Goal: Information Seeking & Learning: Learn about a topic

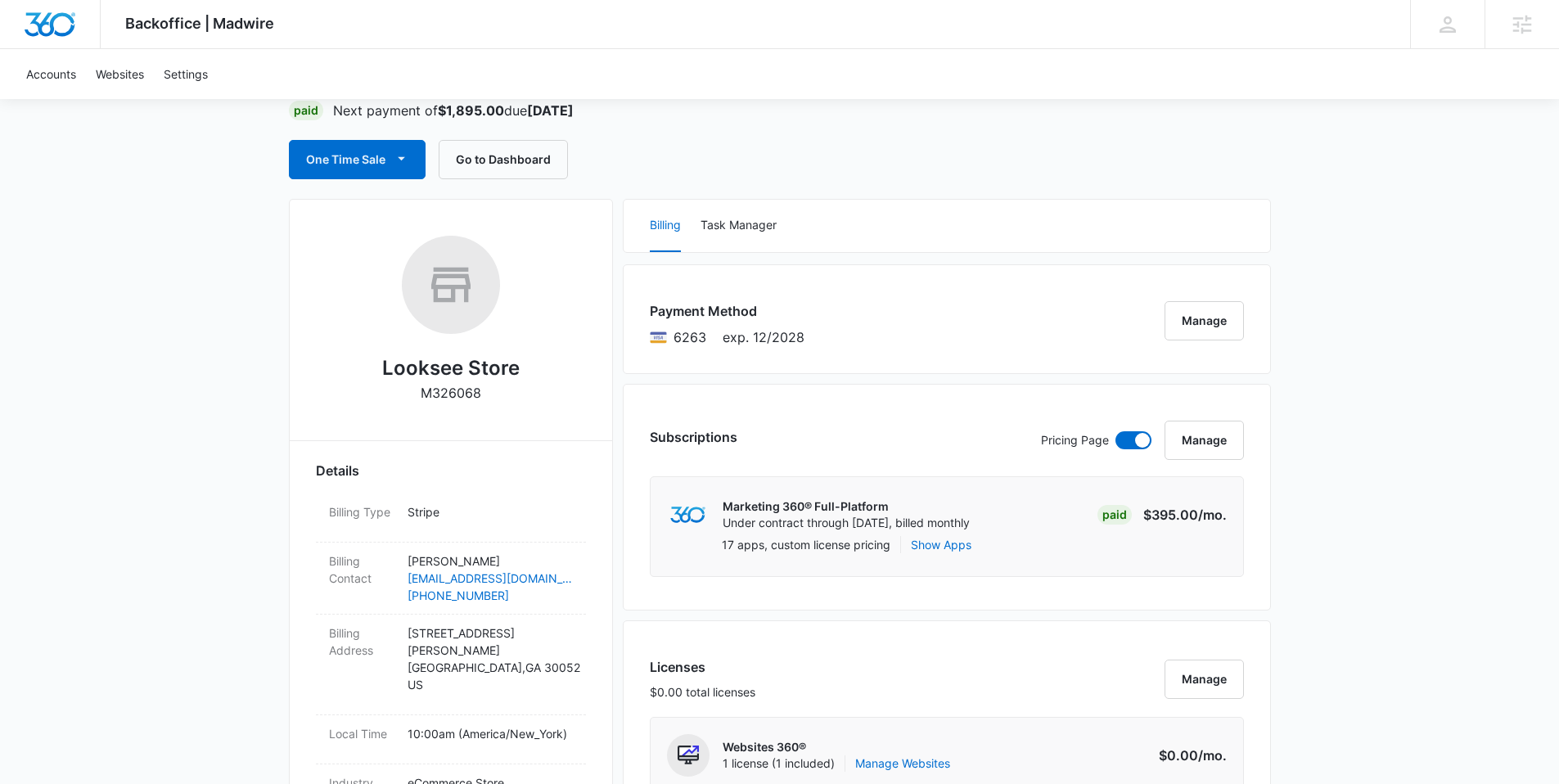
scroll to position [57, 0]
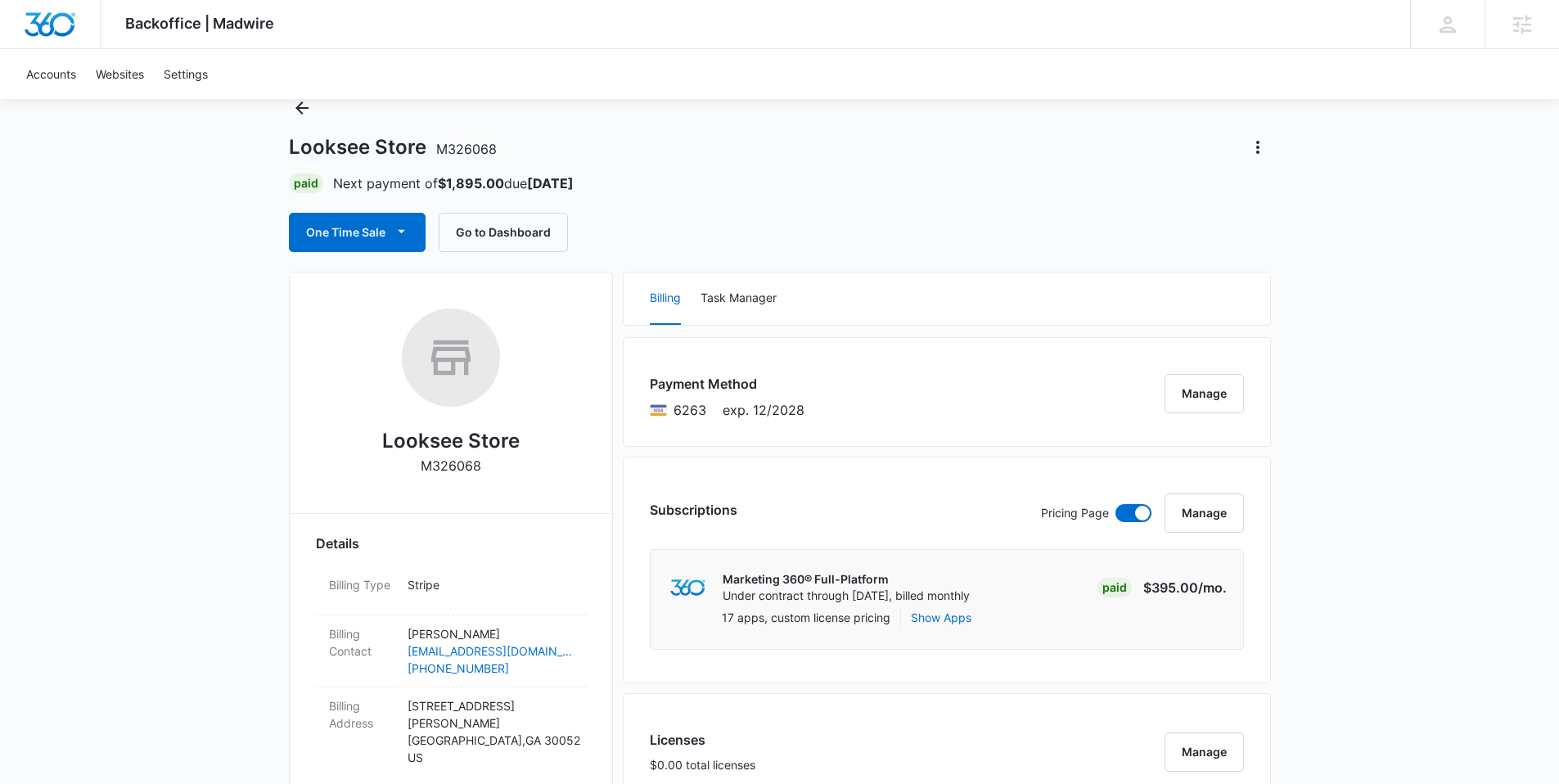
click at [592, 181] on div "Paid Next payment of $1,895.00 due Sep 25" at bounding box center [780, 184] width 982 height 20
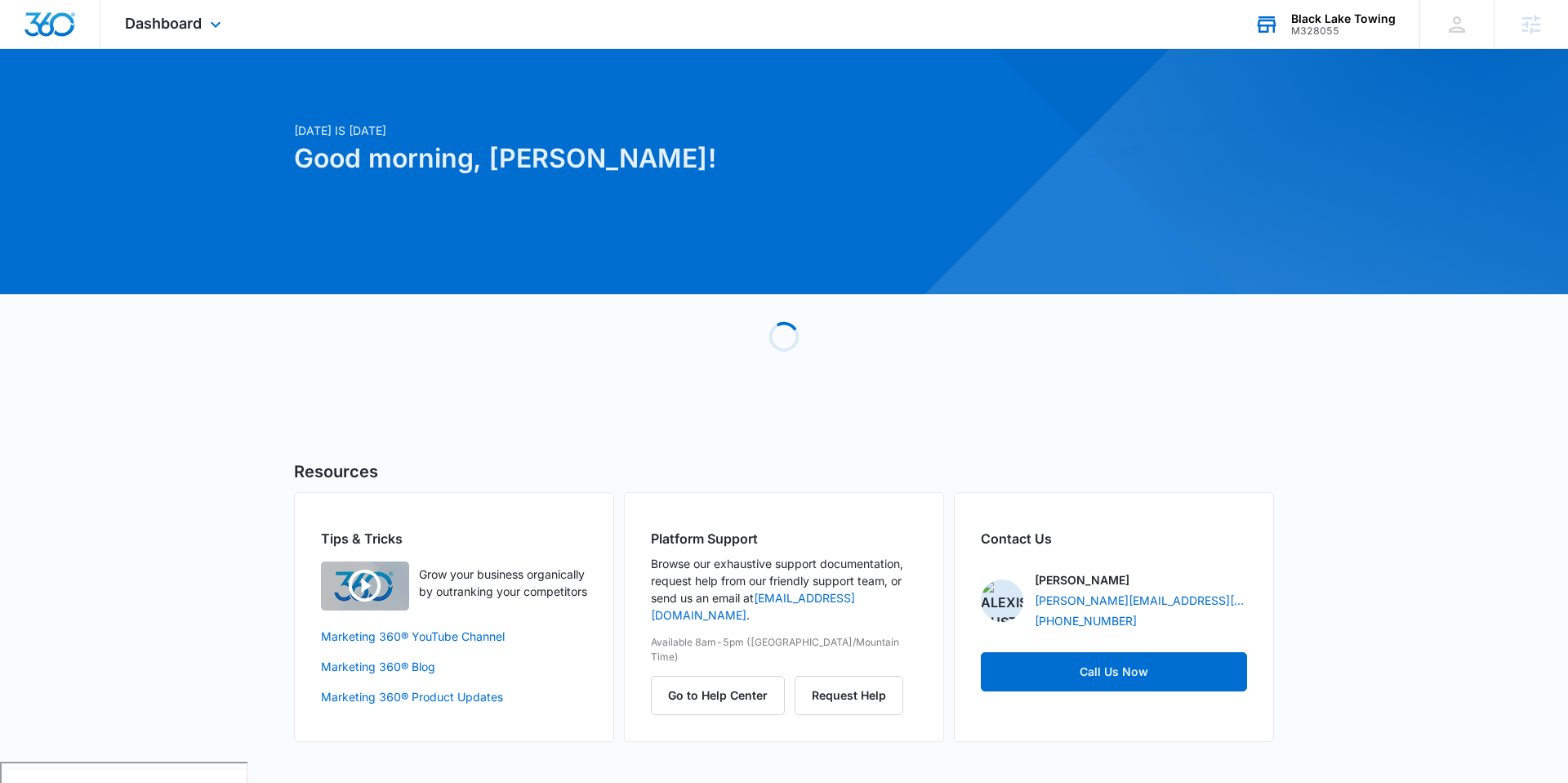
click at [1290, 28] on div "Black Lake Towing M328055 Your Accounts View All" at bounding box center [1323, 24] width 189 height 49
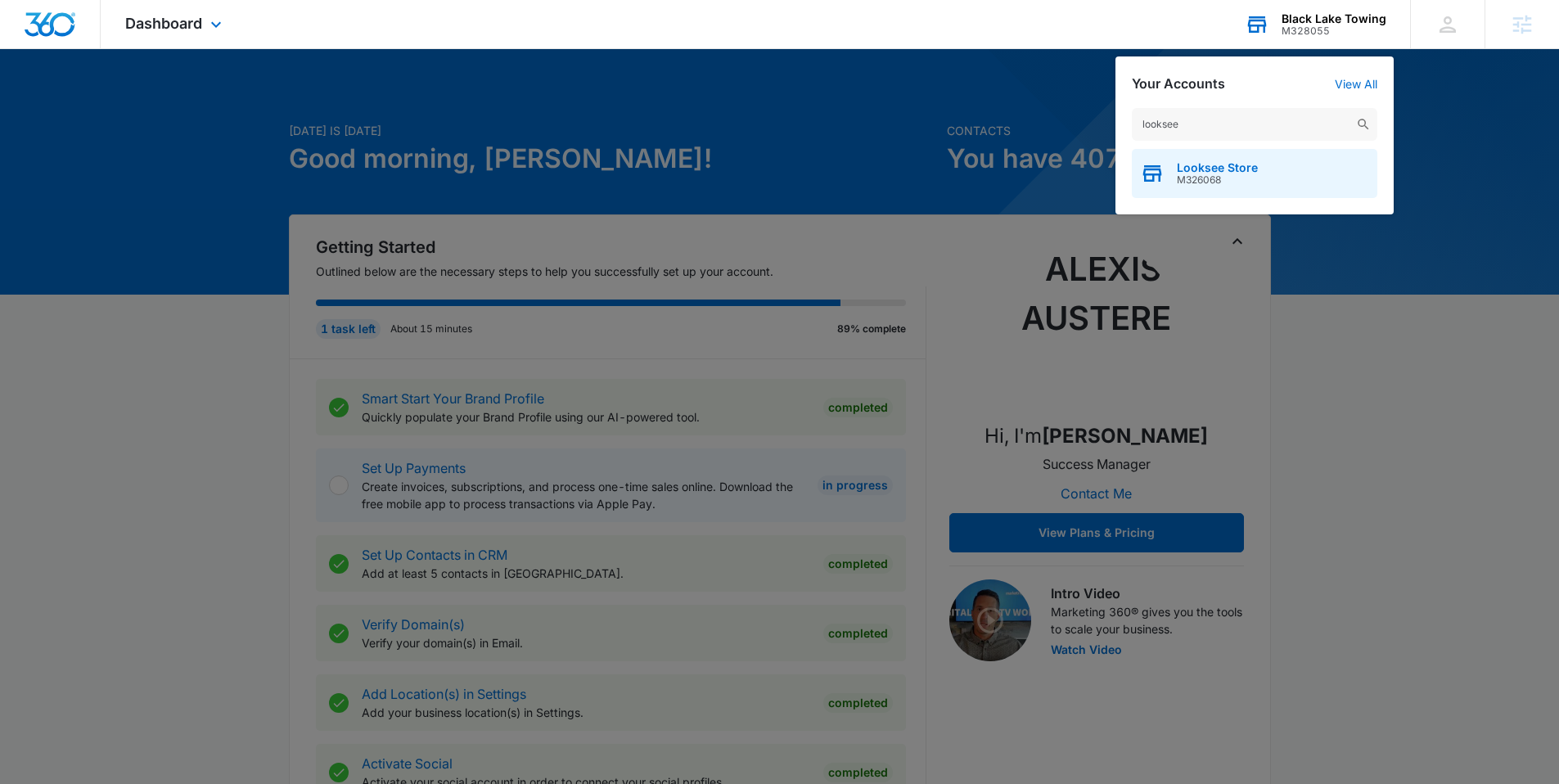
type input "looksee"
click at [1214, 164] on span "Looksee Store" at bounding box center [1217, 167] width 81 height 13
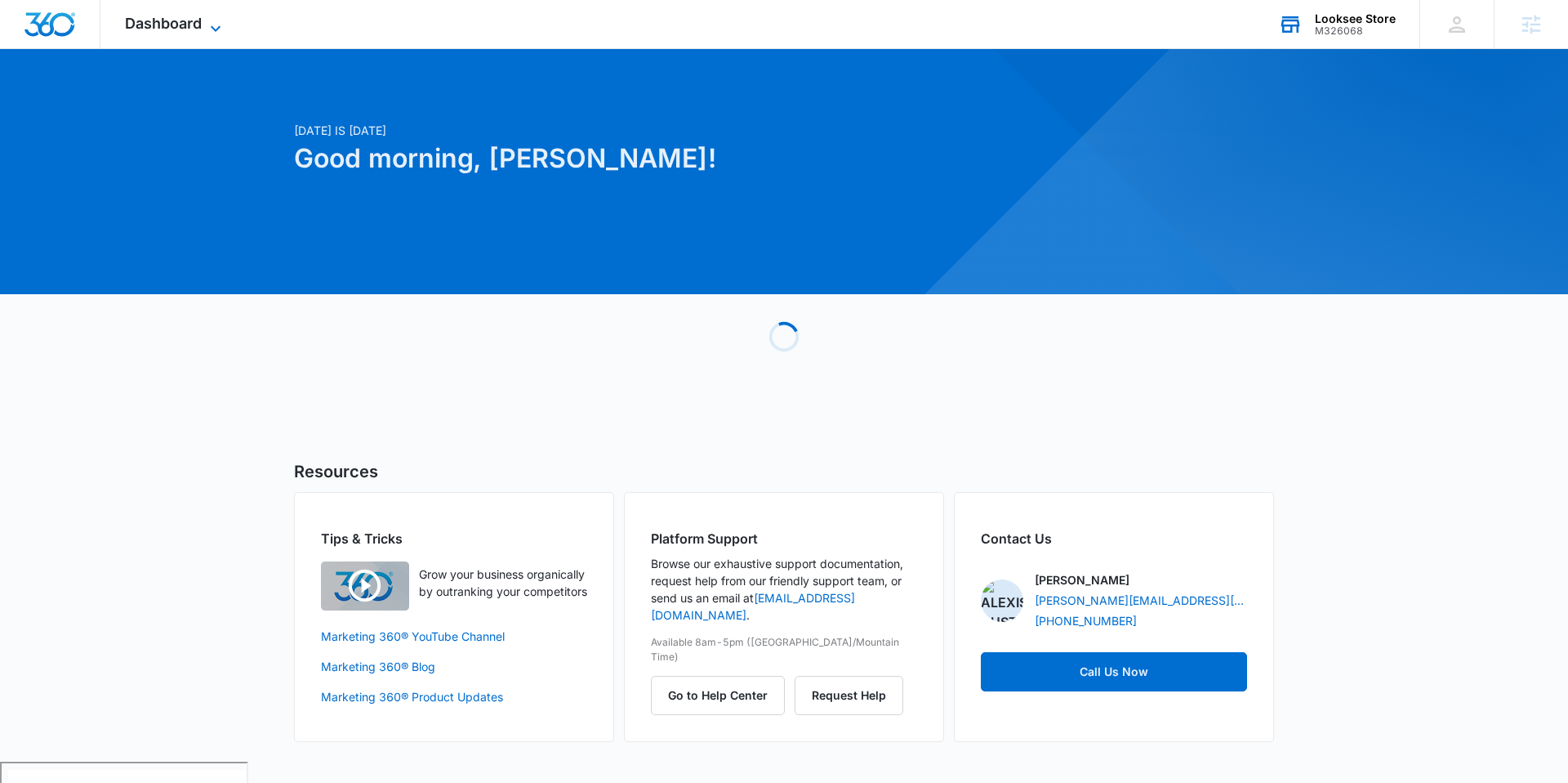
click at [179, 28] on span "Dashboard" at bounding box center [162, 23] width 76 height 17
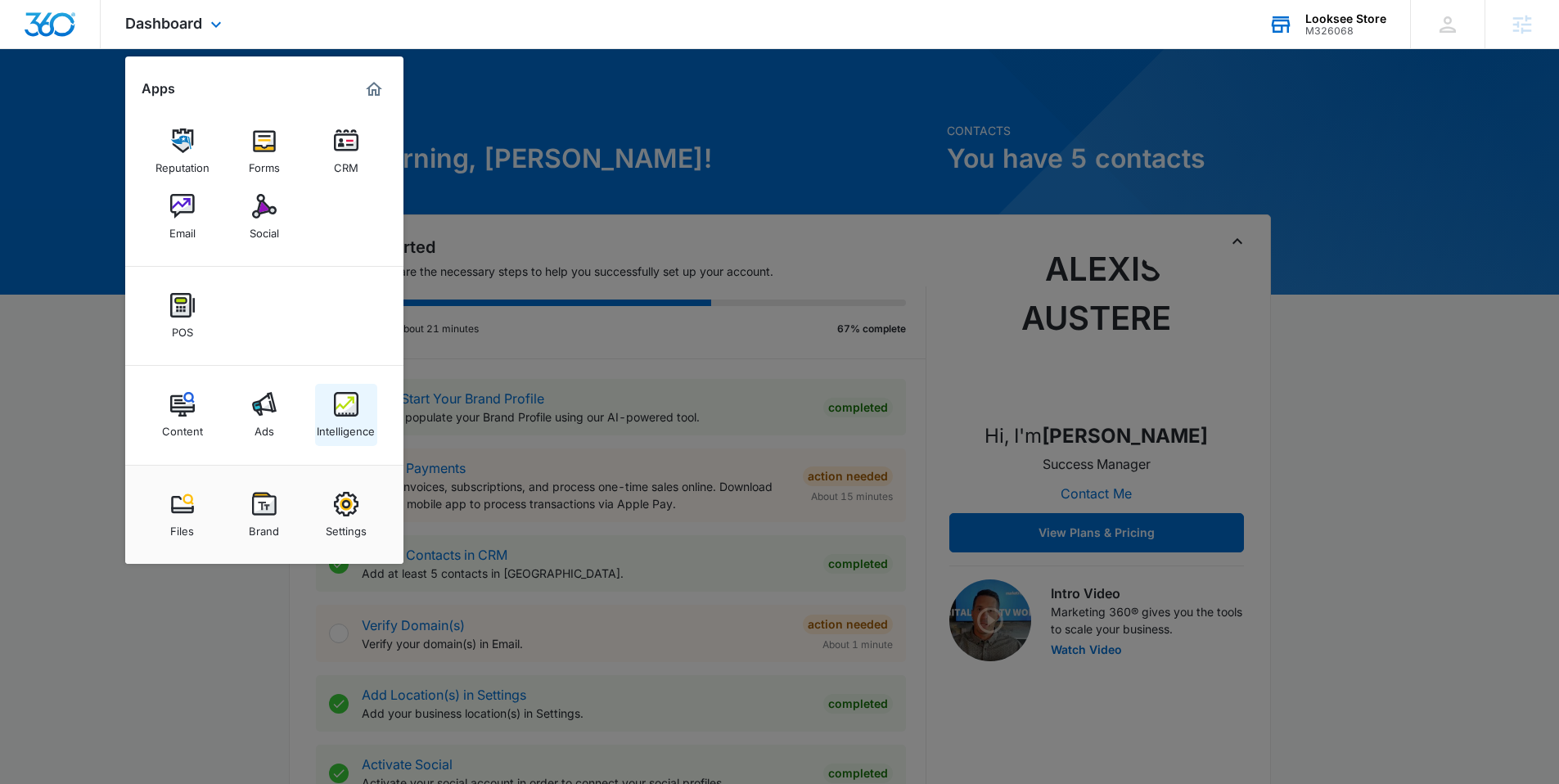
click at [338, 410] on img at bounding box center [346, 404] width 25 height 25
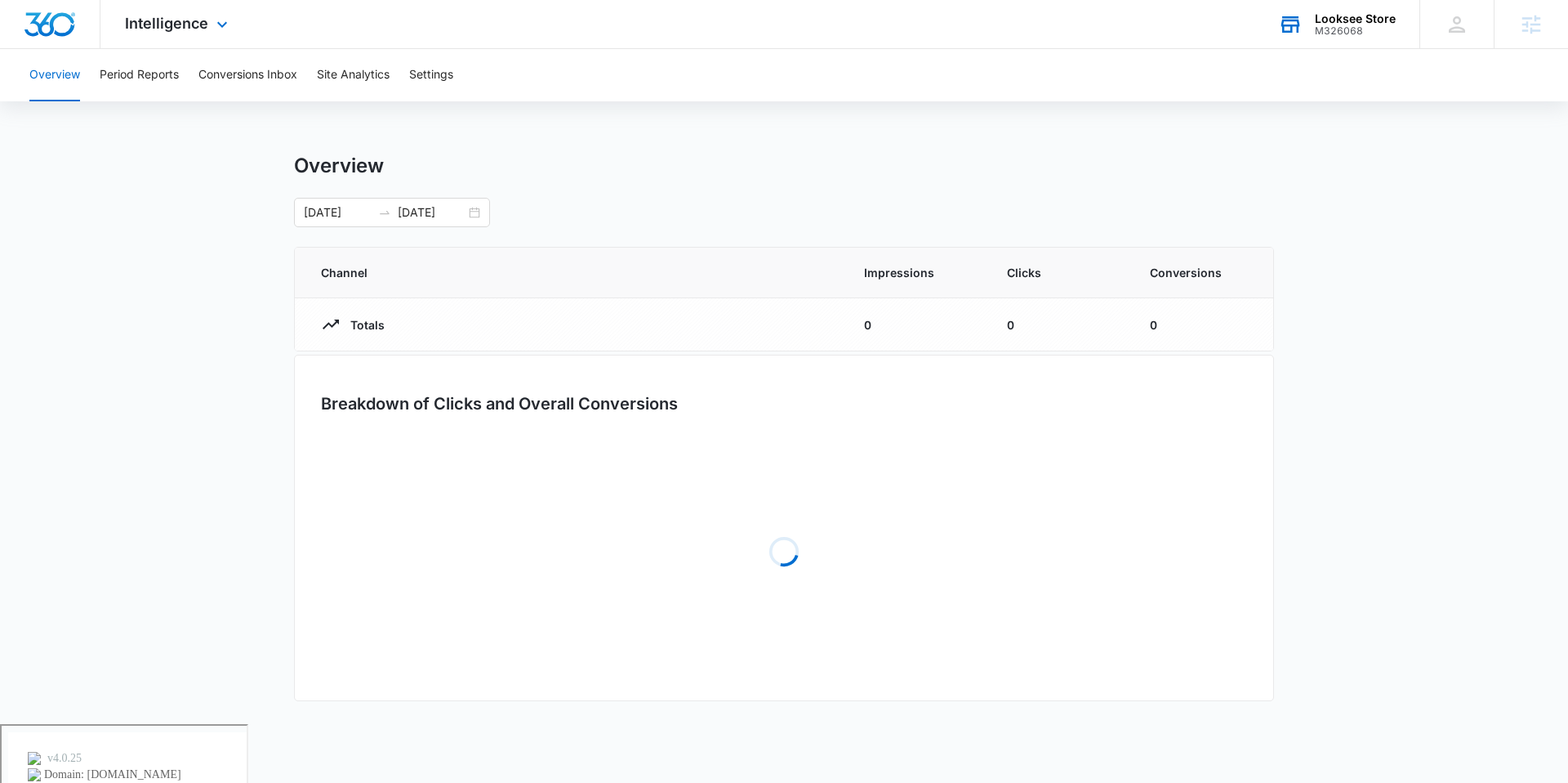
click at [172, 35] on div "Intelligence Apps Reputation Forms CRM Email Social POS Content Ads Intelligenc…" at bounding box center [177, 24] width 156 height 49
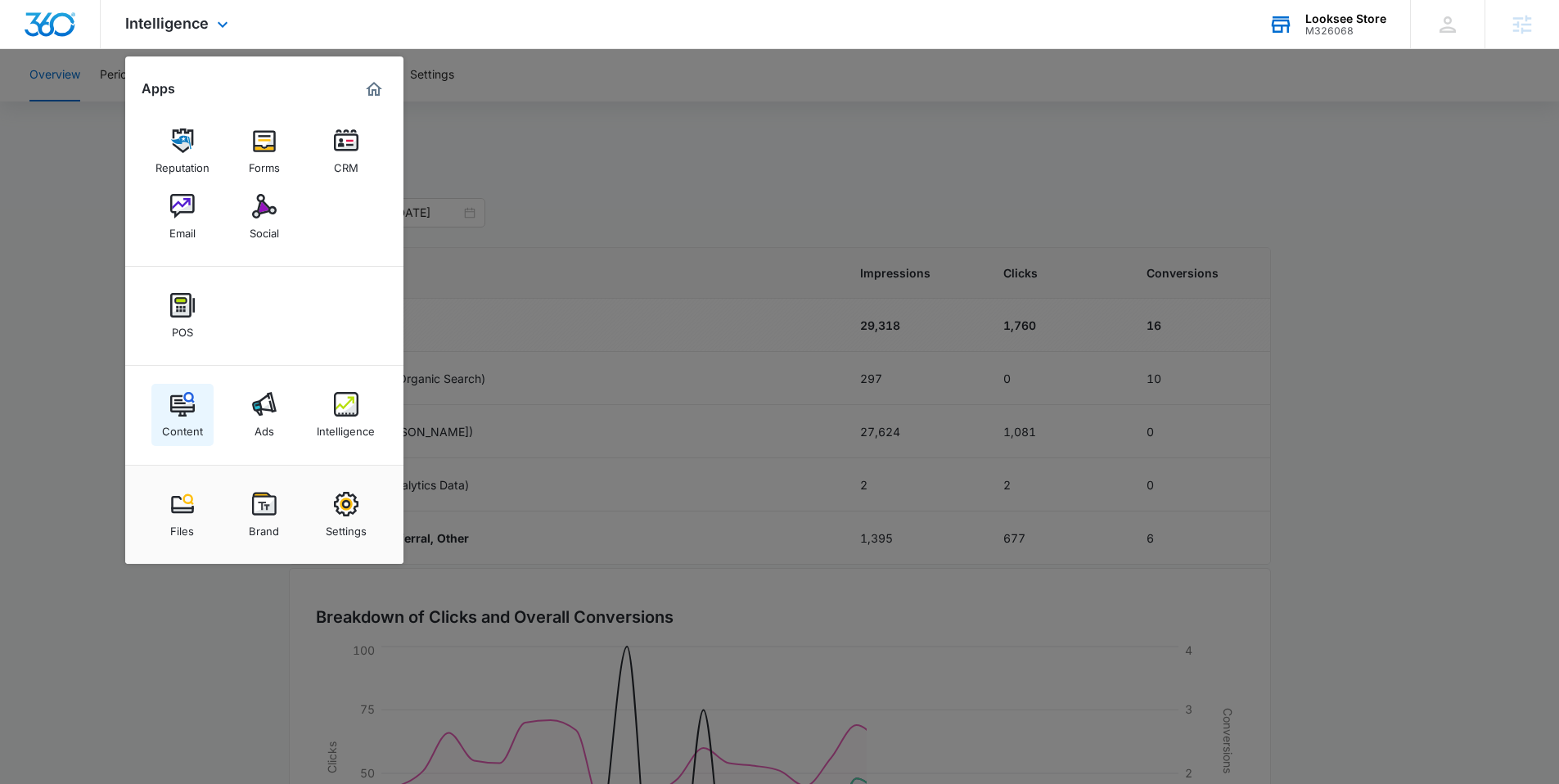
click at [180, 410] on img at bounding box center [182, 404] width 25 height 25
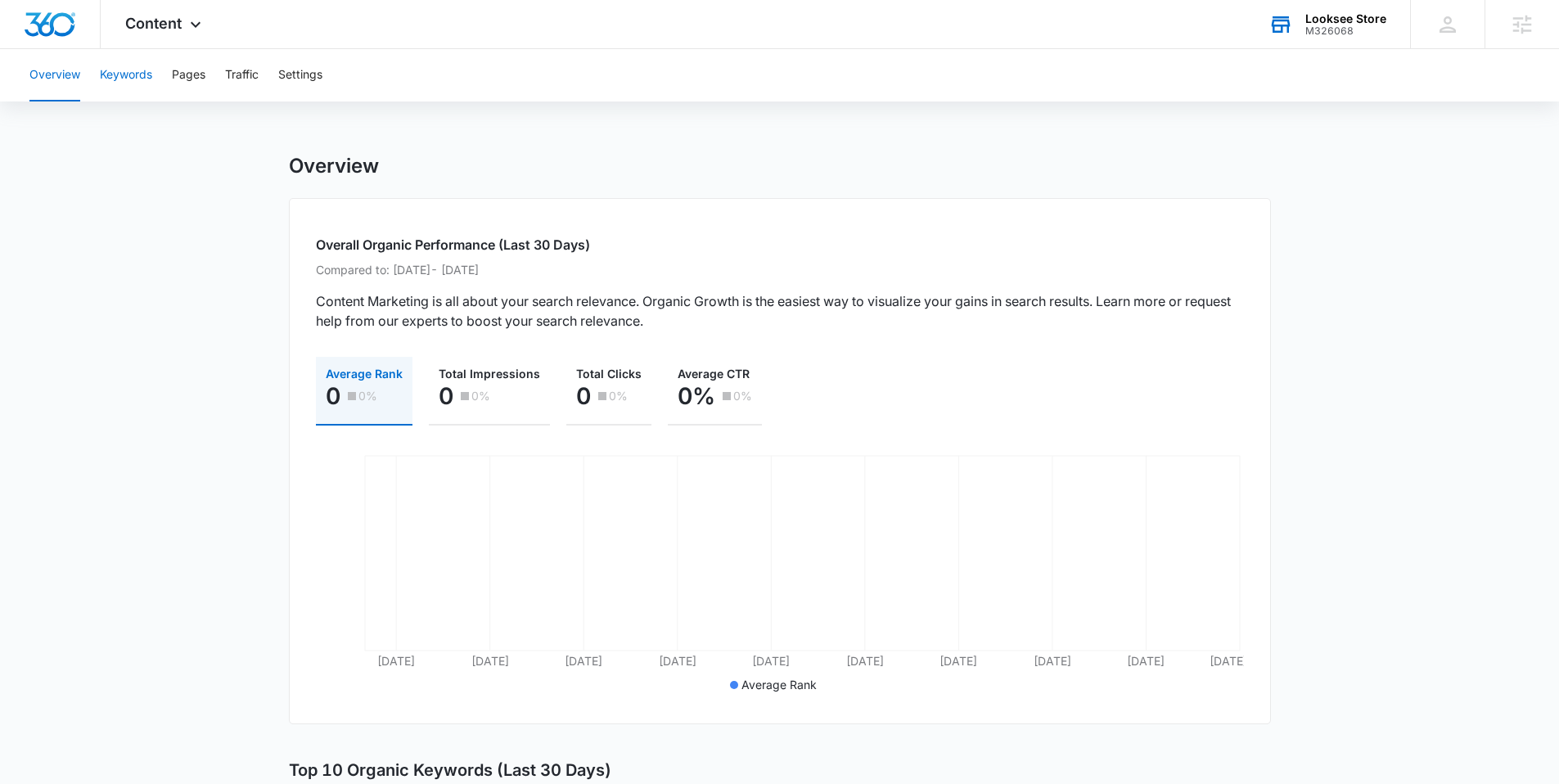
click at [129, 76] on button "Keywords" at bounding box center [126, 74] width 53 height 53
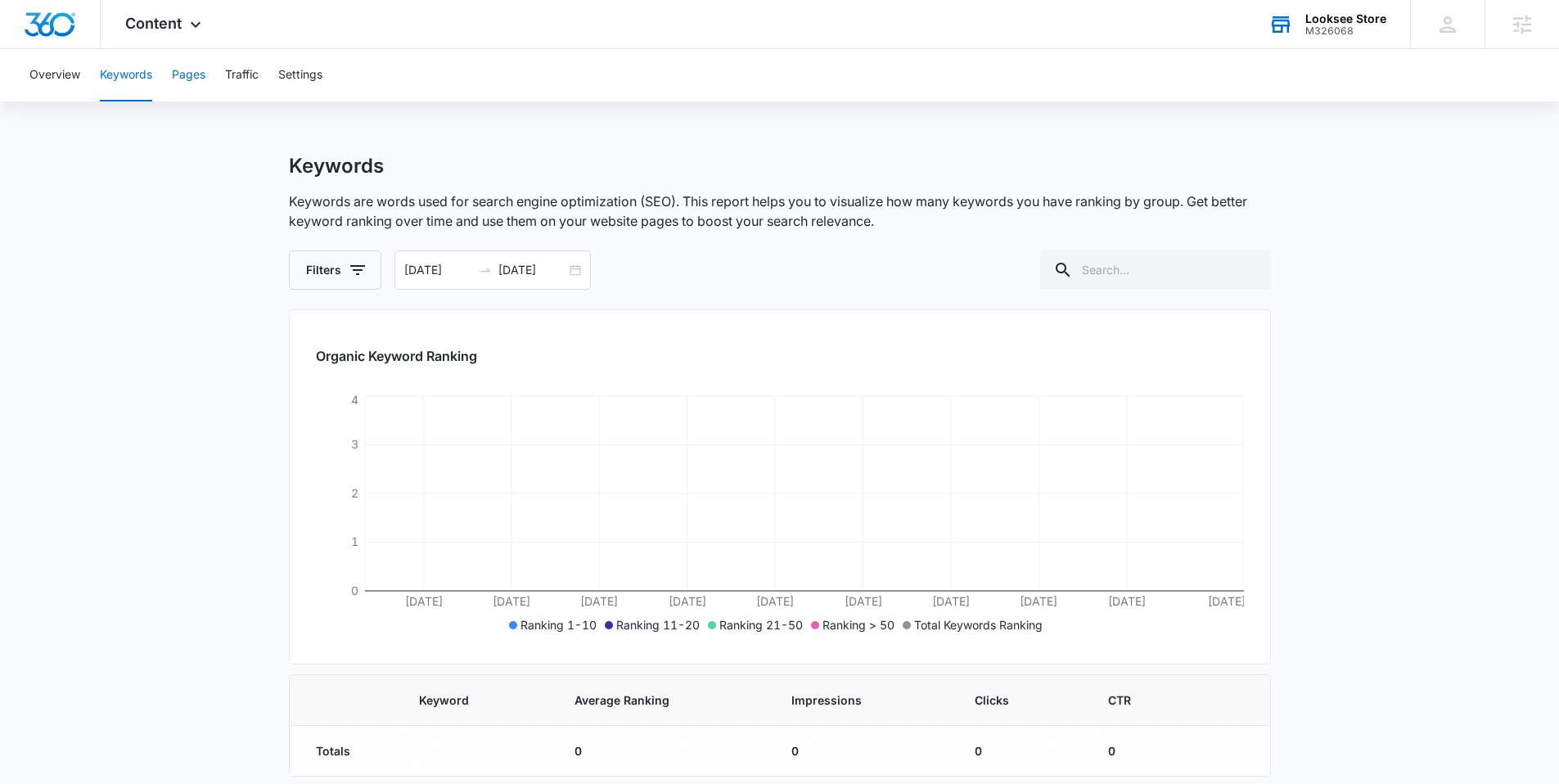
click at [179, 70] on button "Pages" at bounding box center [189, 74] width 34 height 53
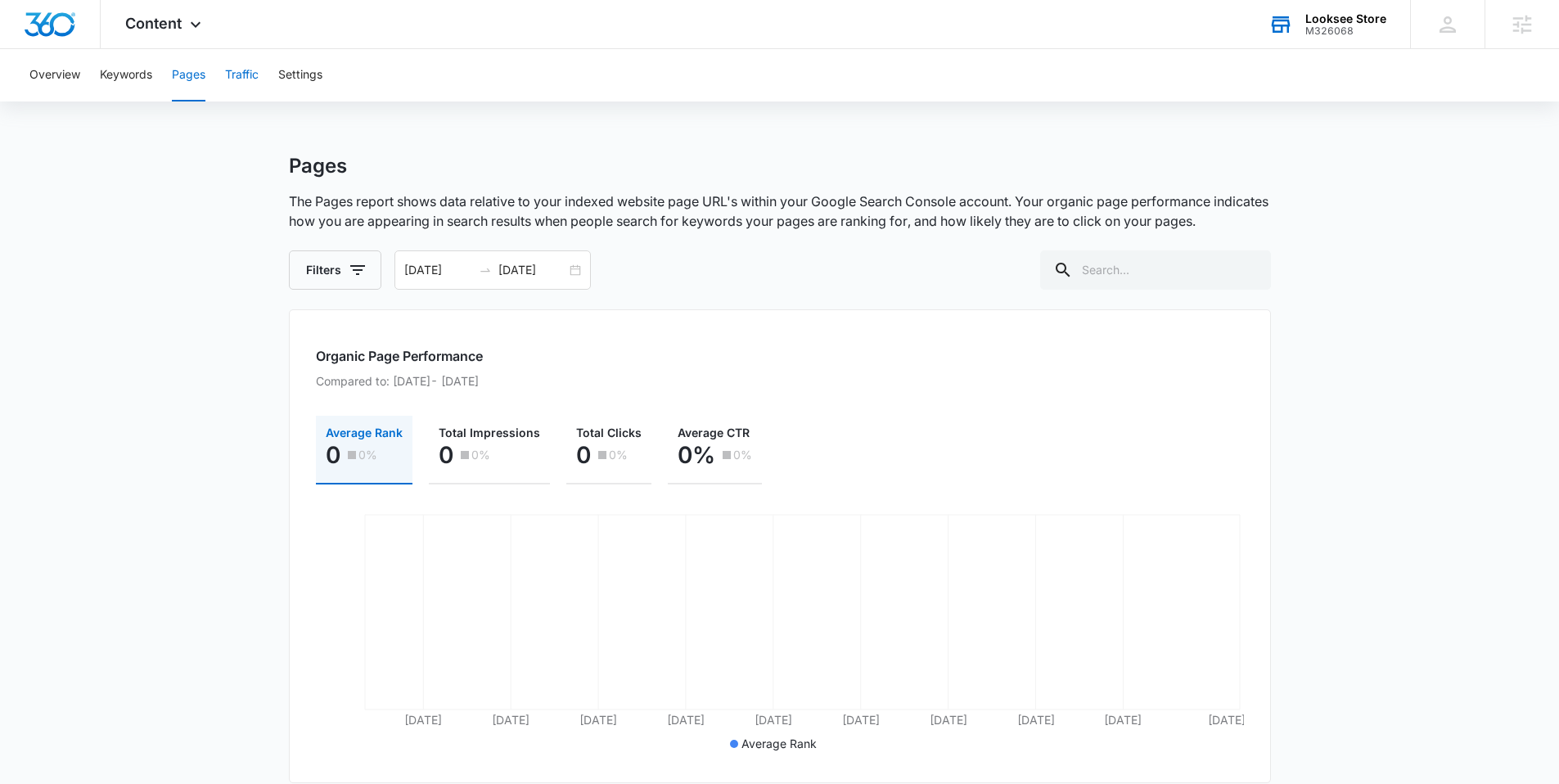
click at [235, 72] on button "Traffic" at bounding box center [242, 74] width 34 height 53
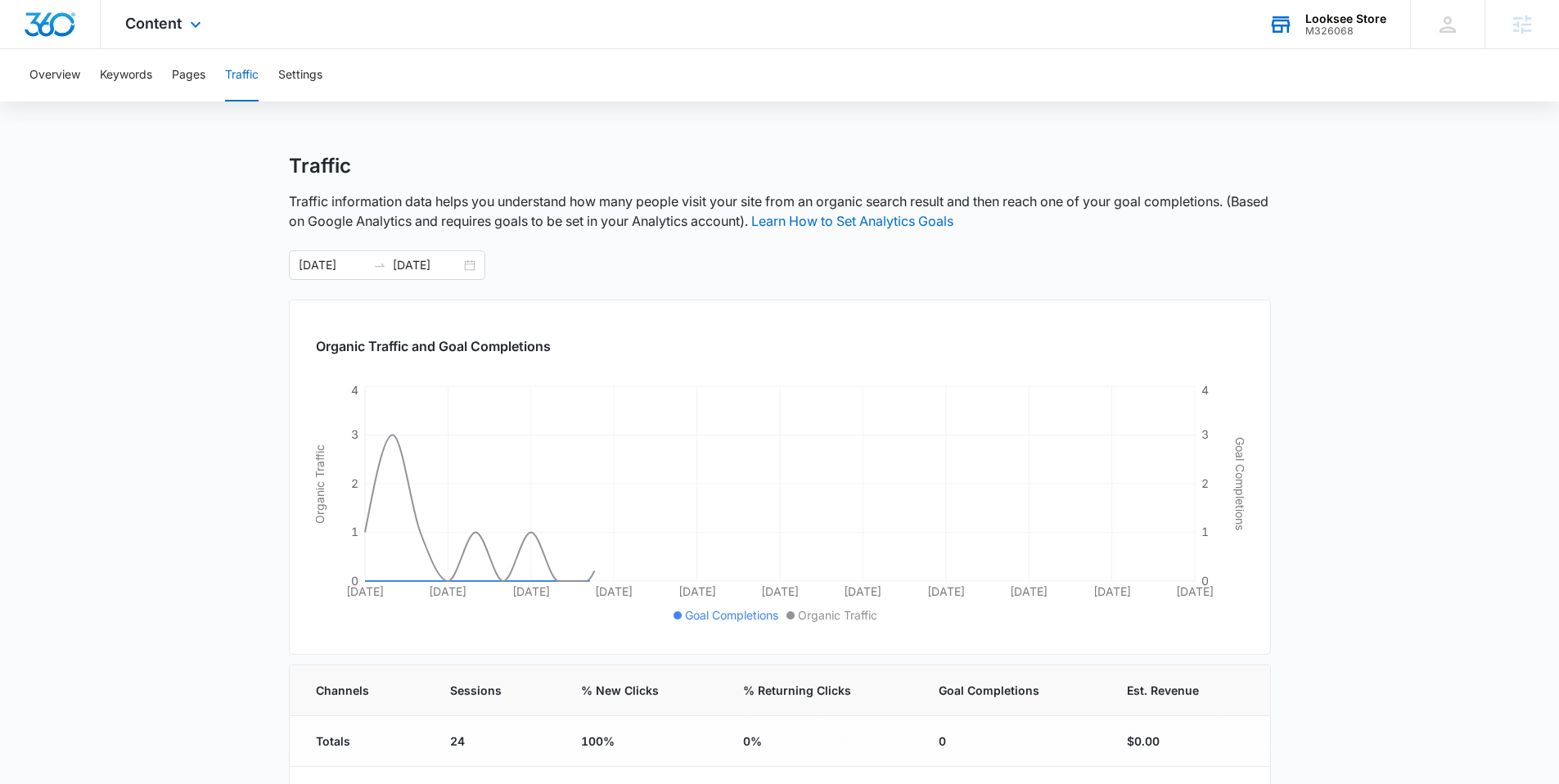
click at [175, 35] on div "Content Apps Reputation Forms CRM Email Social POS Content Ads Intelligence Fil…" at bounding box center [165, 24] width 129 height 49
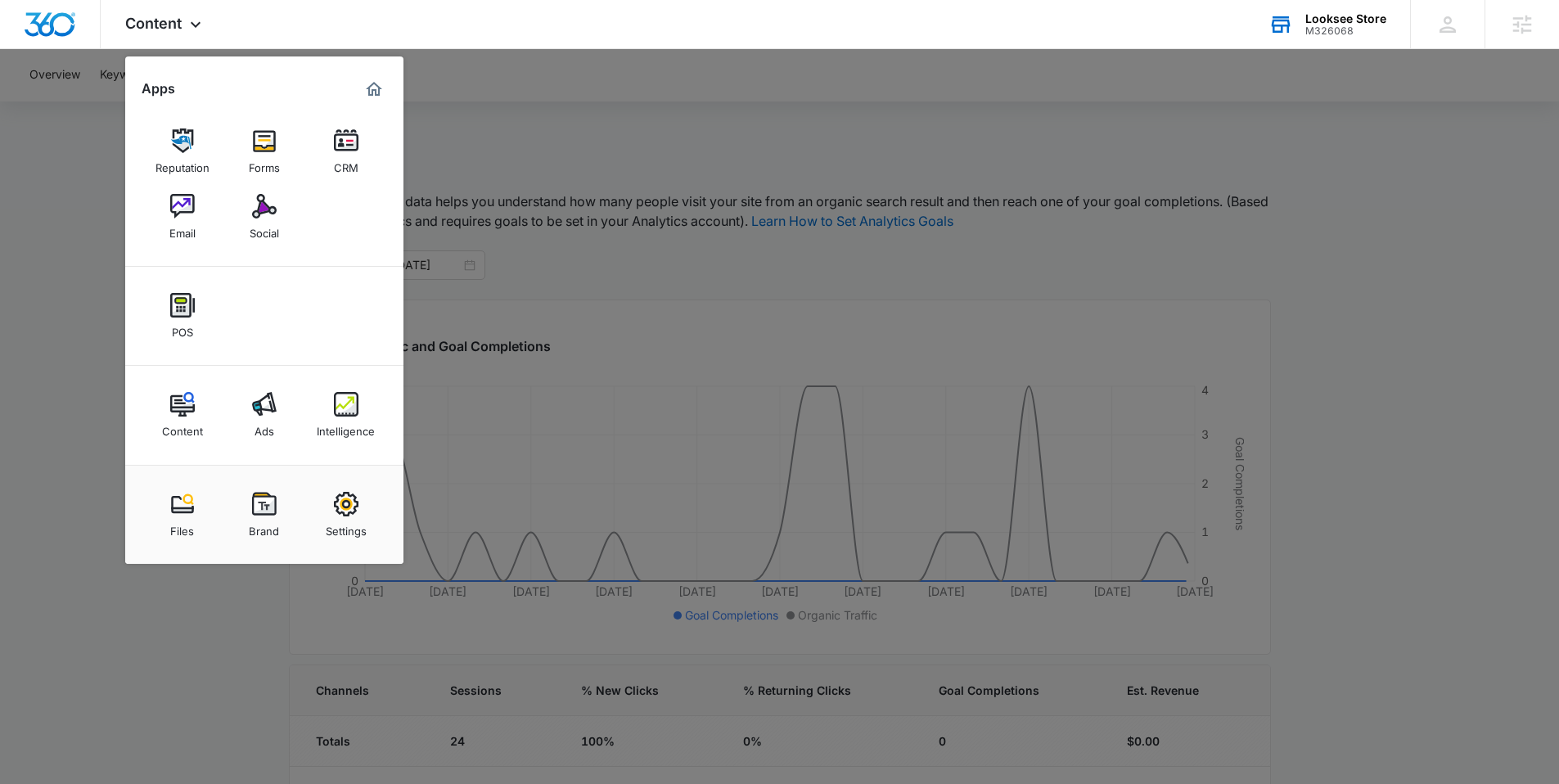
click at [512, 137] on div at bounding box center [780, 392] width 1559 height 784
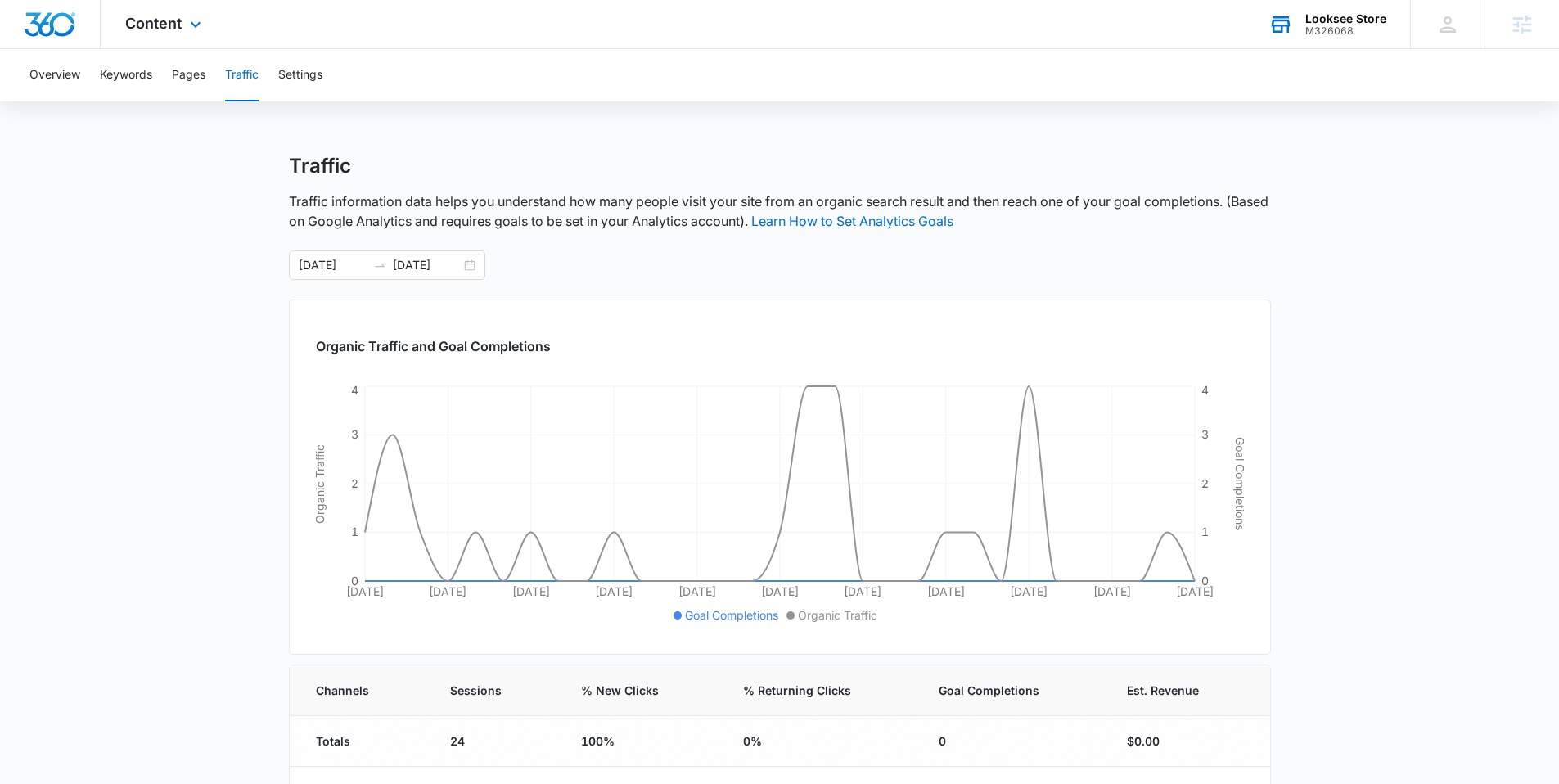
click at [161, 31] on div "Content Apps Reputation Forms CRM Email Social POS Content Ads Intelligence Fil…" at bounding box center [165, 24] width 129 height 49
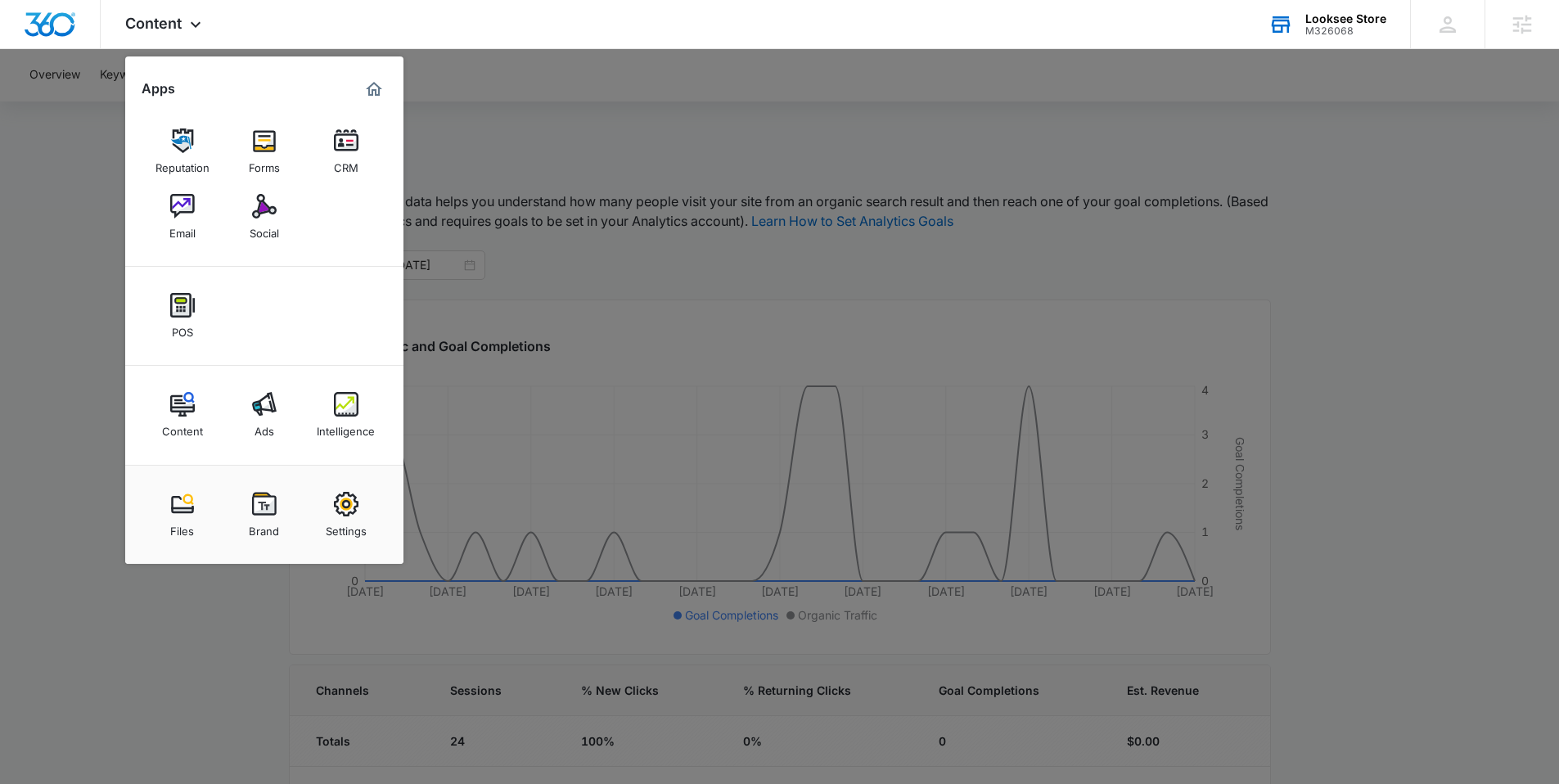
click at [734, 221] on div at bounding box center [780, 392] width 1559 height 784
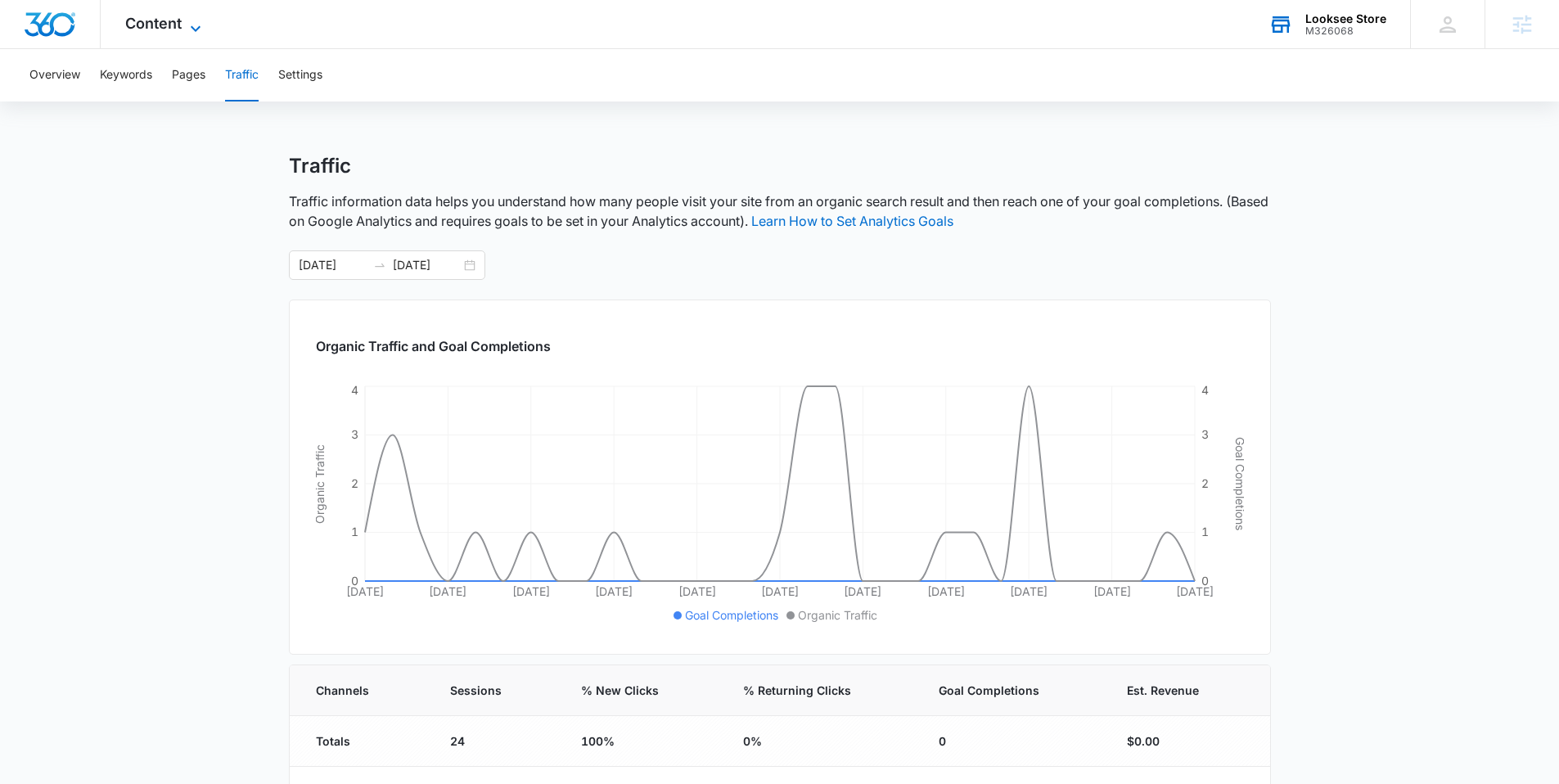
click at [147, 21] on span "Content" at bounding box center [153, 23] width 57 height 17
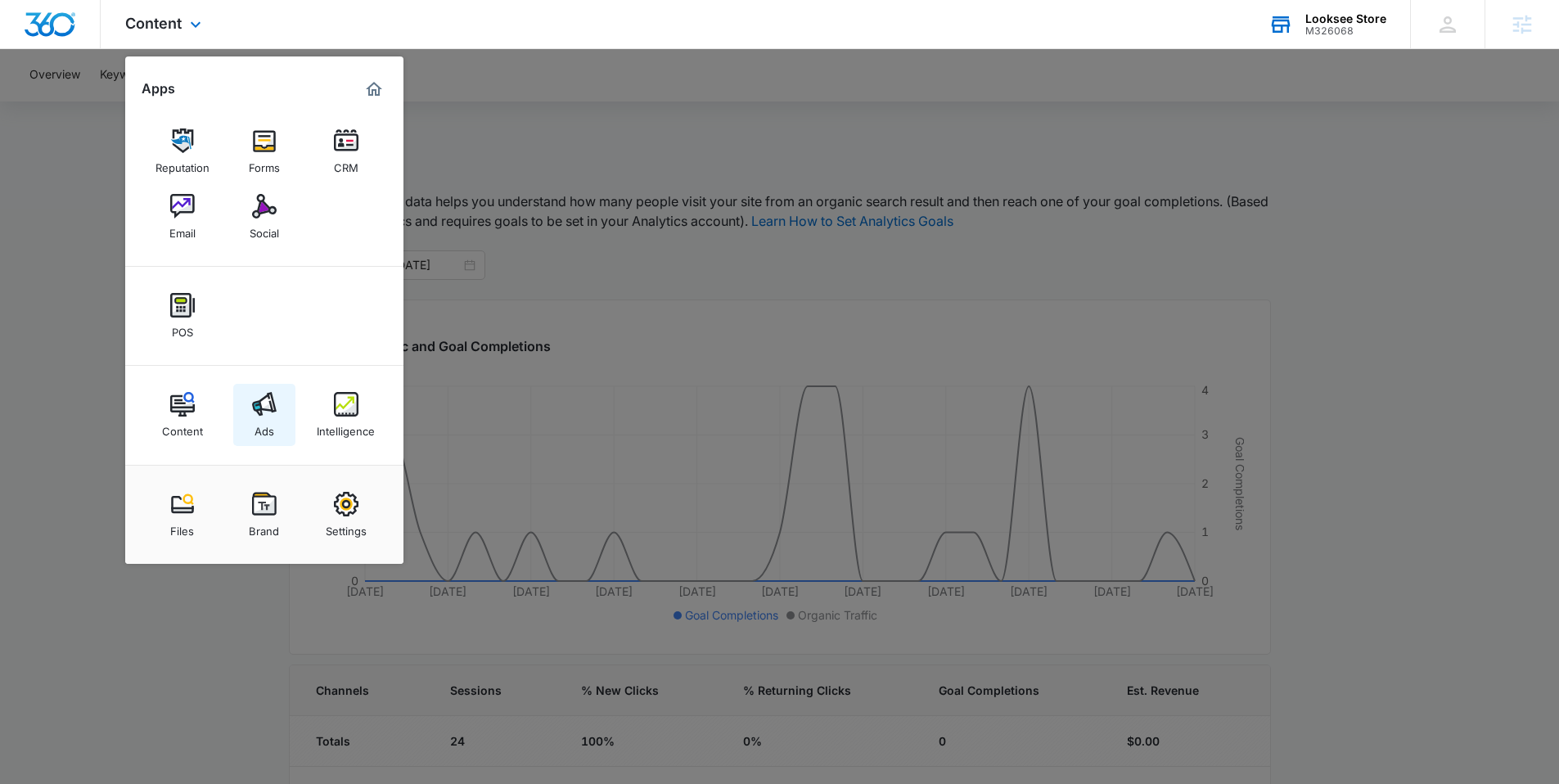
click at [258, 398] on img at bounding box center [264, 404] width 25 height 25
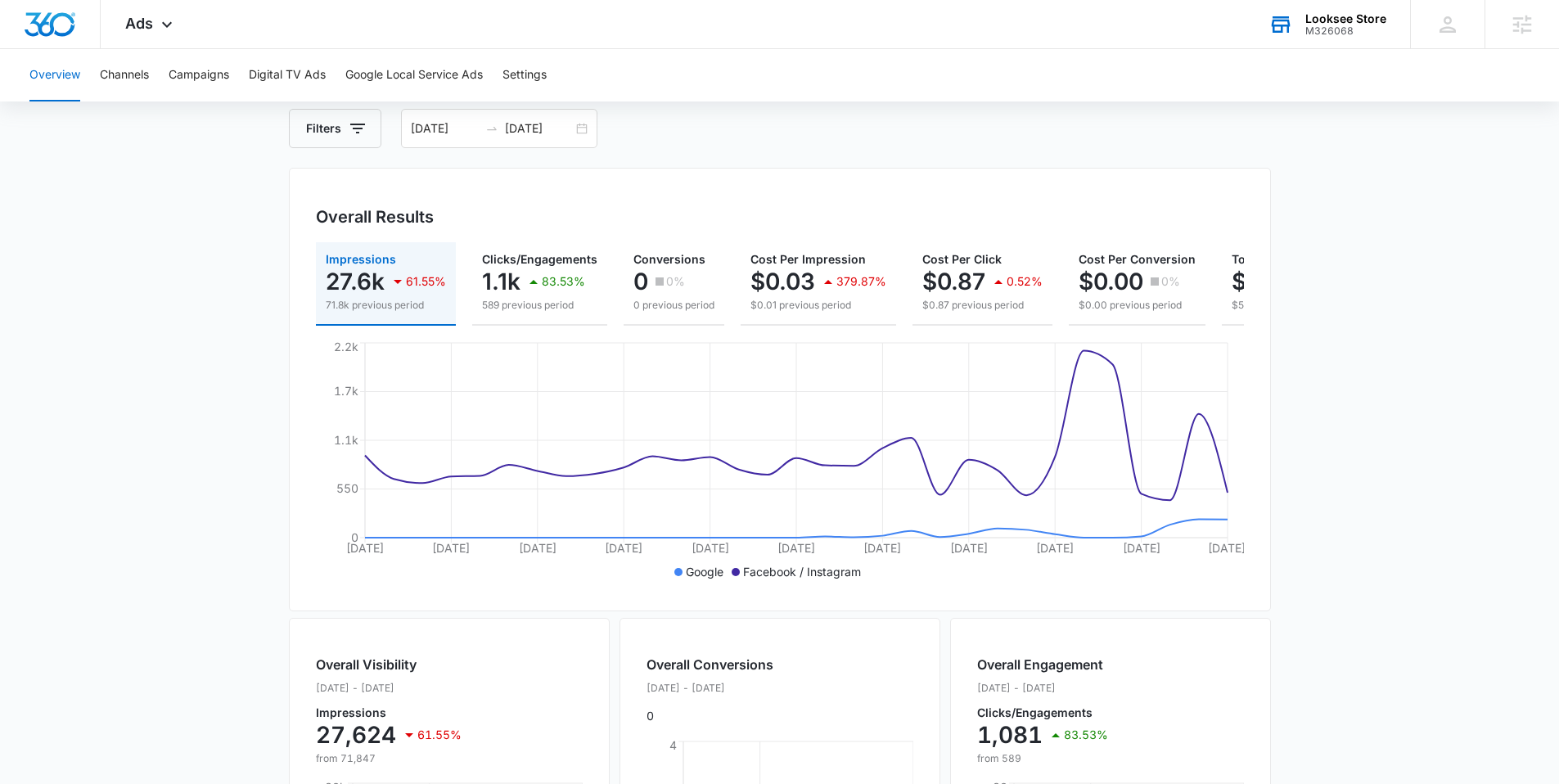
scroll to position [72, 0]
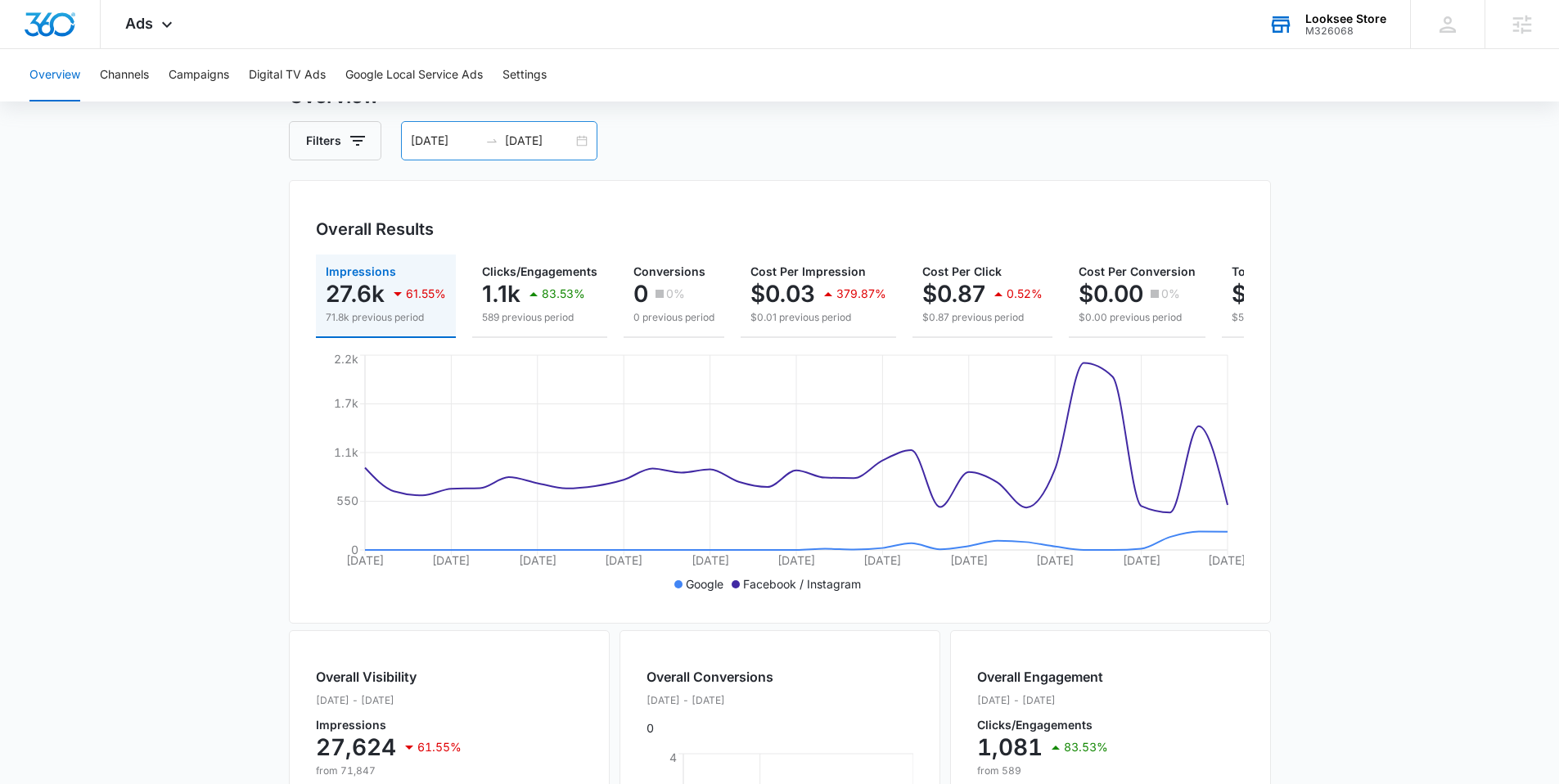
click at [584, 138] on div "07/01/2025 07/31/2025" at bounding box center [499, 141] width 197 height 40
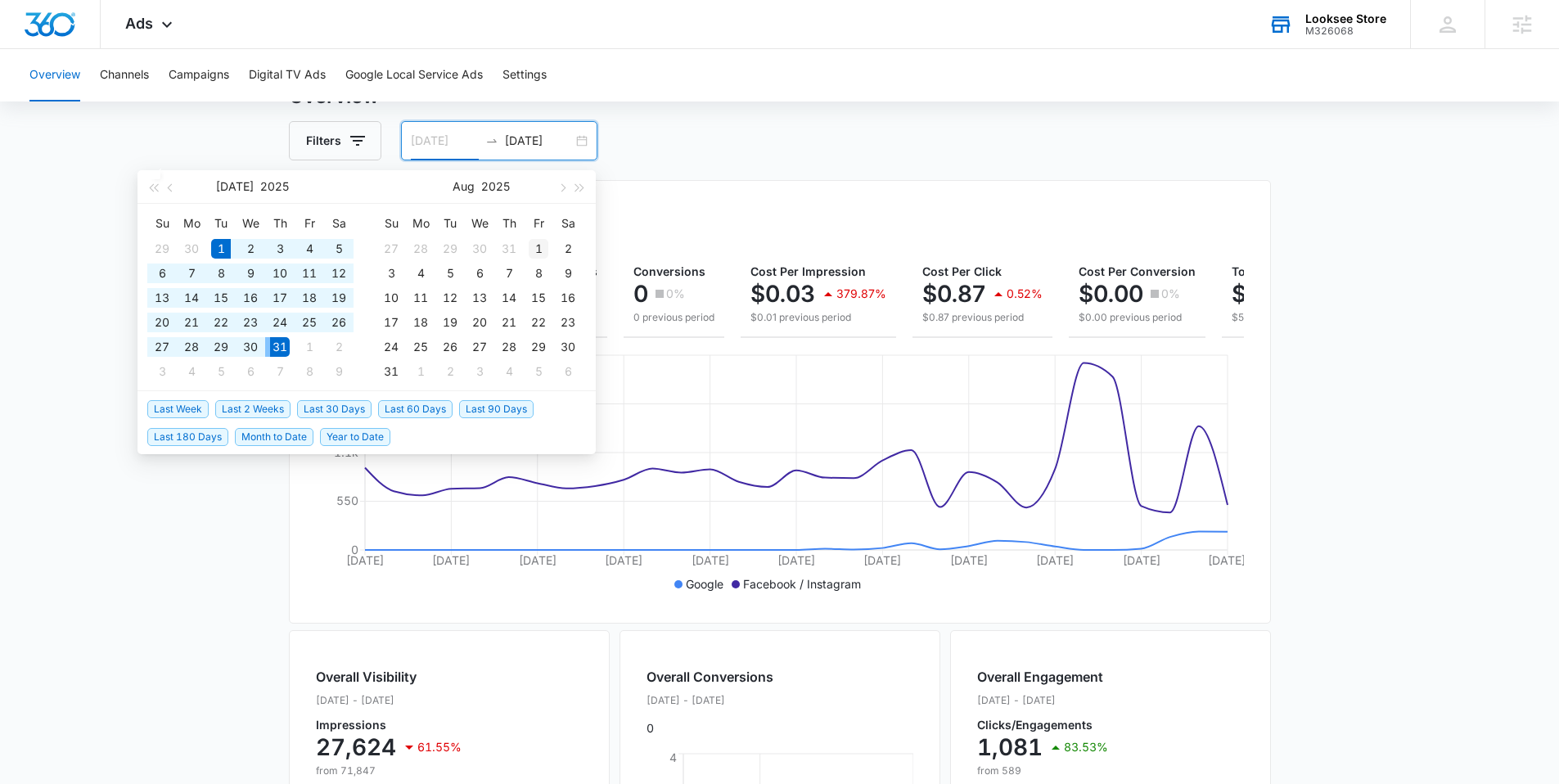
type input "08/01/2025"
click at [541, 244] on div "1" at bounding box center [538, 249] width 20 height 20
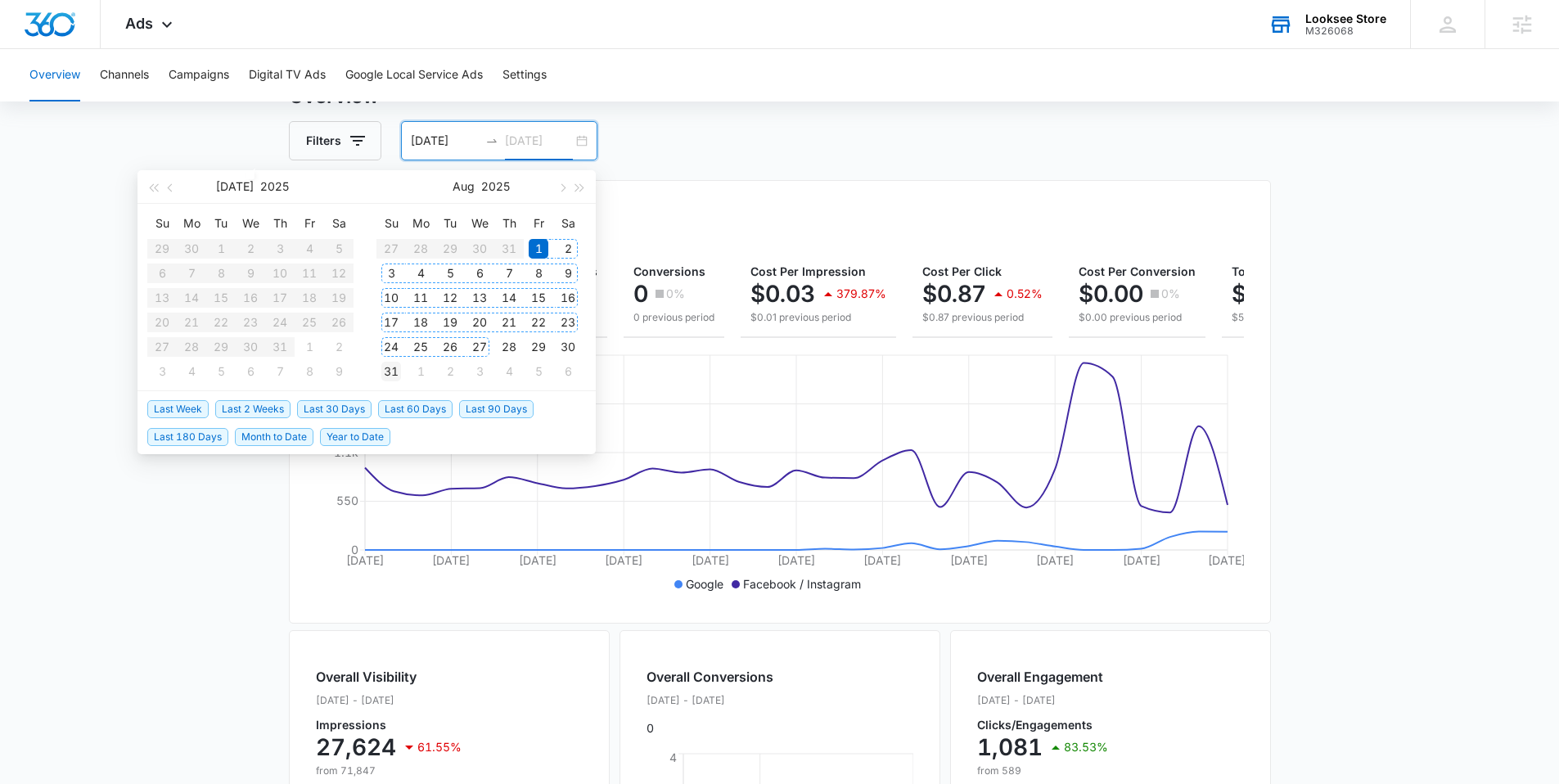
type input "08/31/2025"
click at [392, 367] on div "31" at bounding box center [391, 371] width 20 height 20
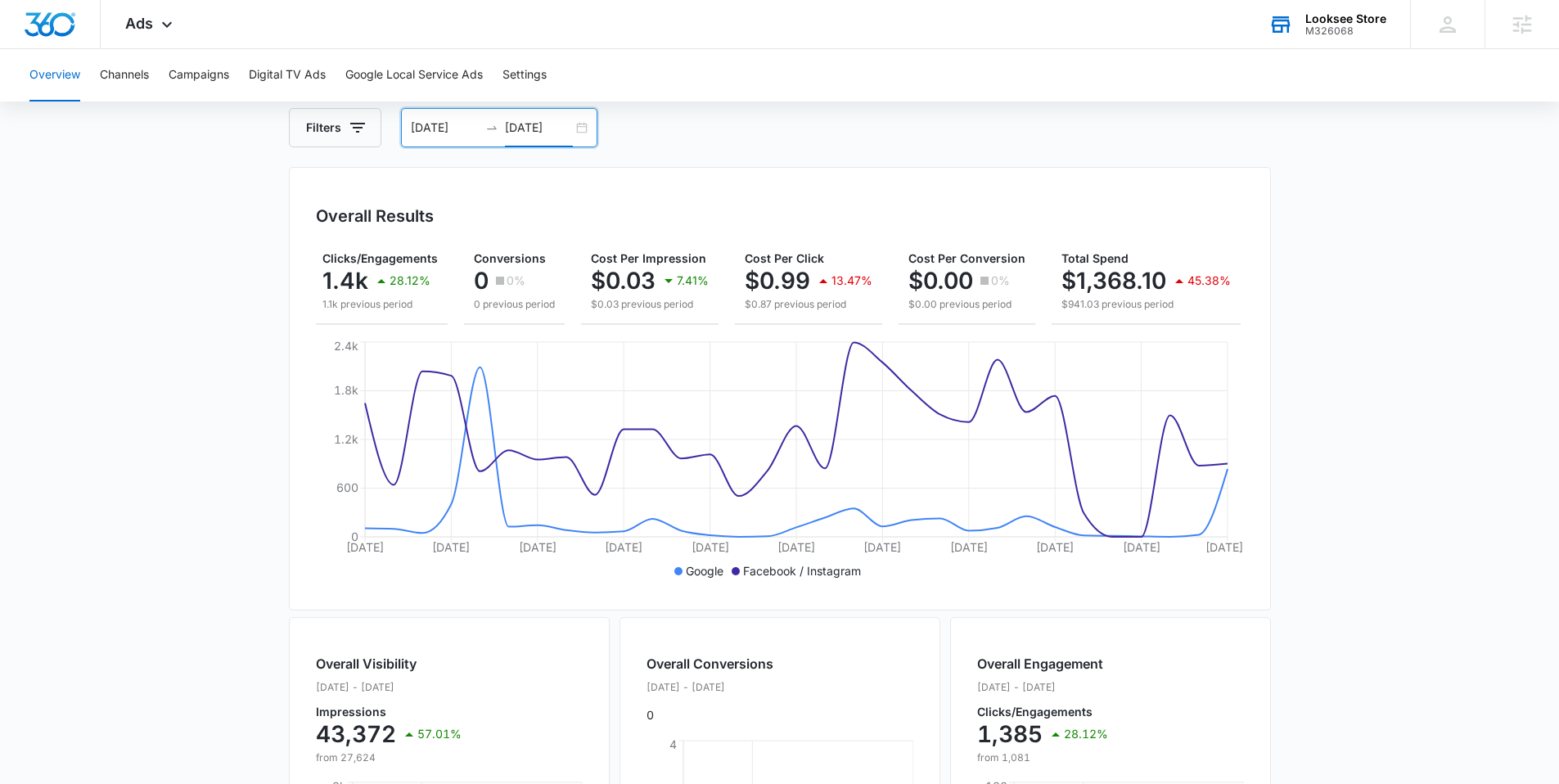
scroll to position [0, 0]
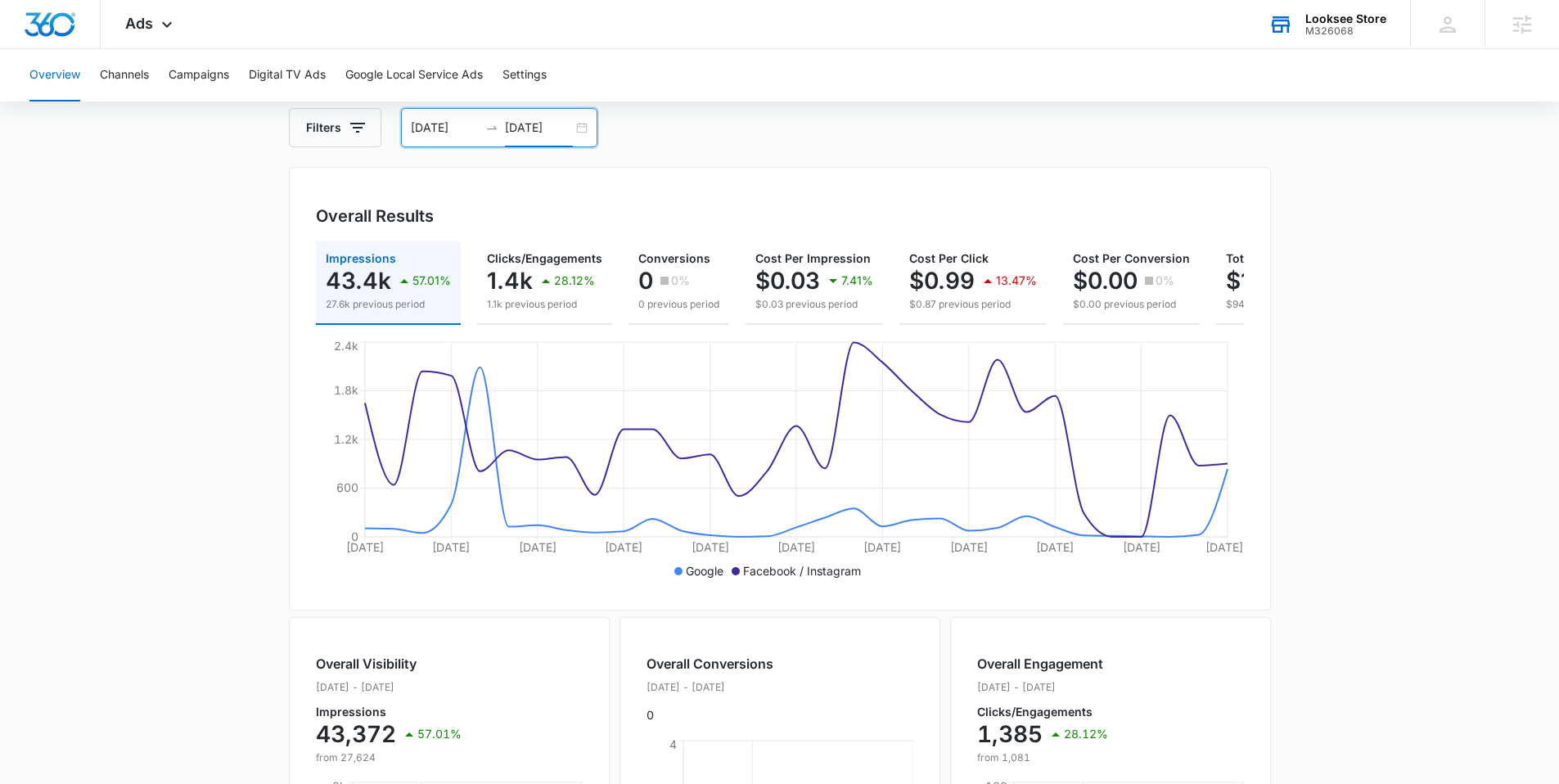
click at [581, 123] on div "08/01/2025 08/31/2025" at bounding box center [499, 128] width 197 height 40
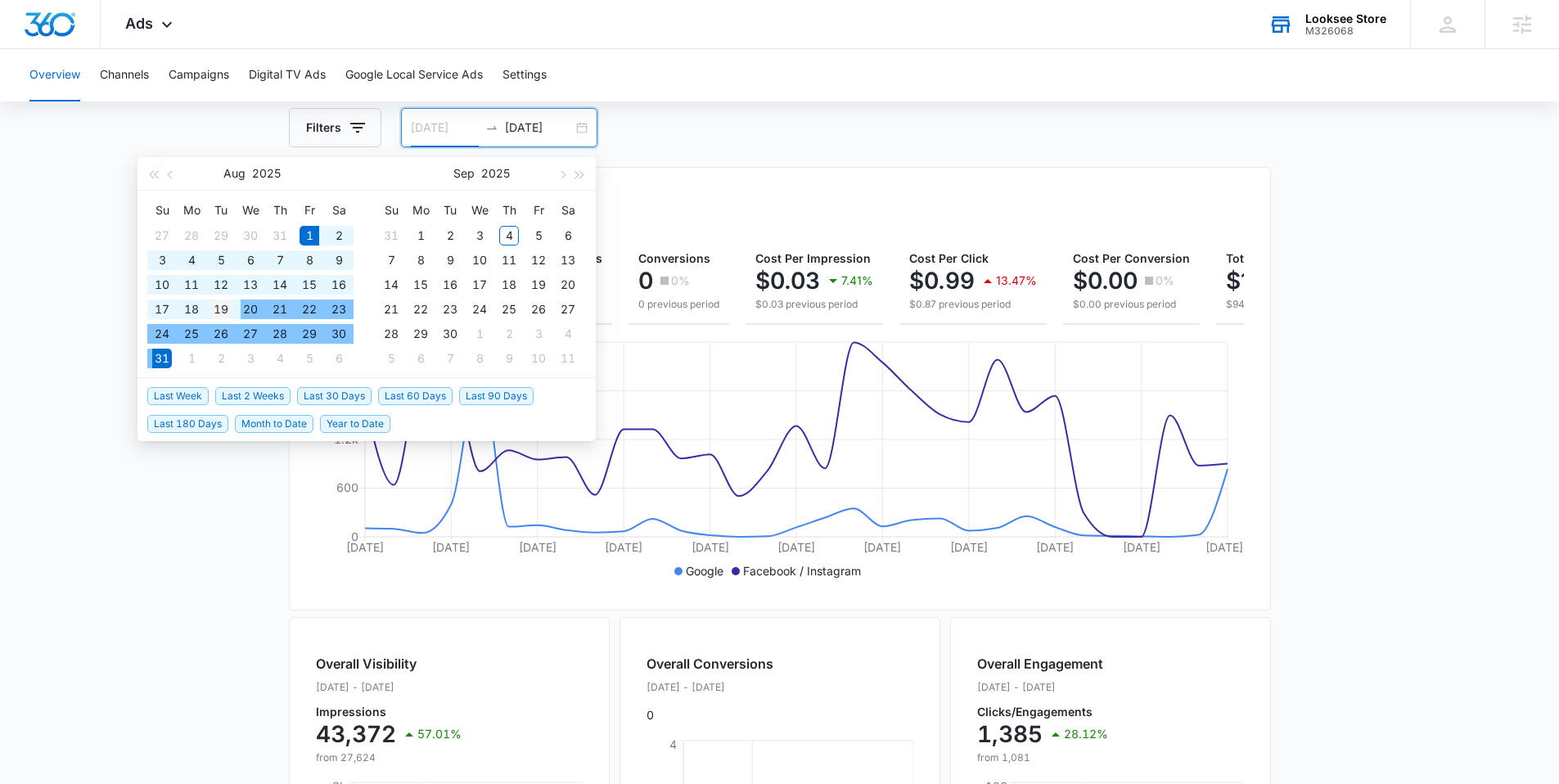
type input "08/19/2025"
click at [215, 306] on div "19" at bounding box center [221, 310] width 20 height 20
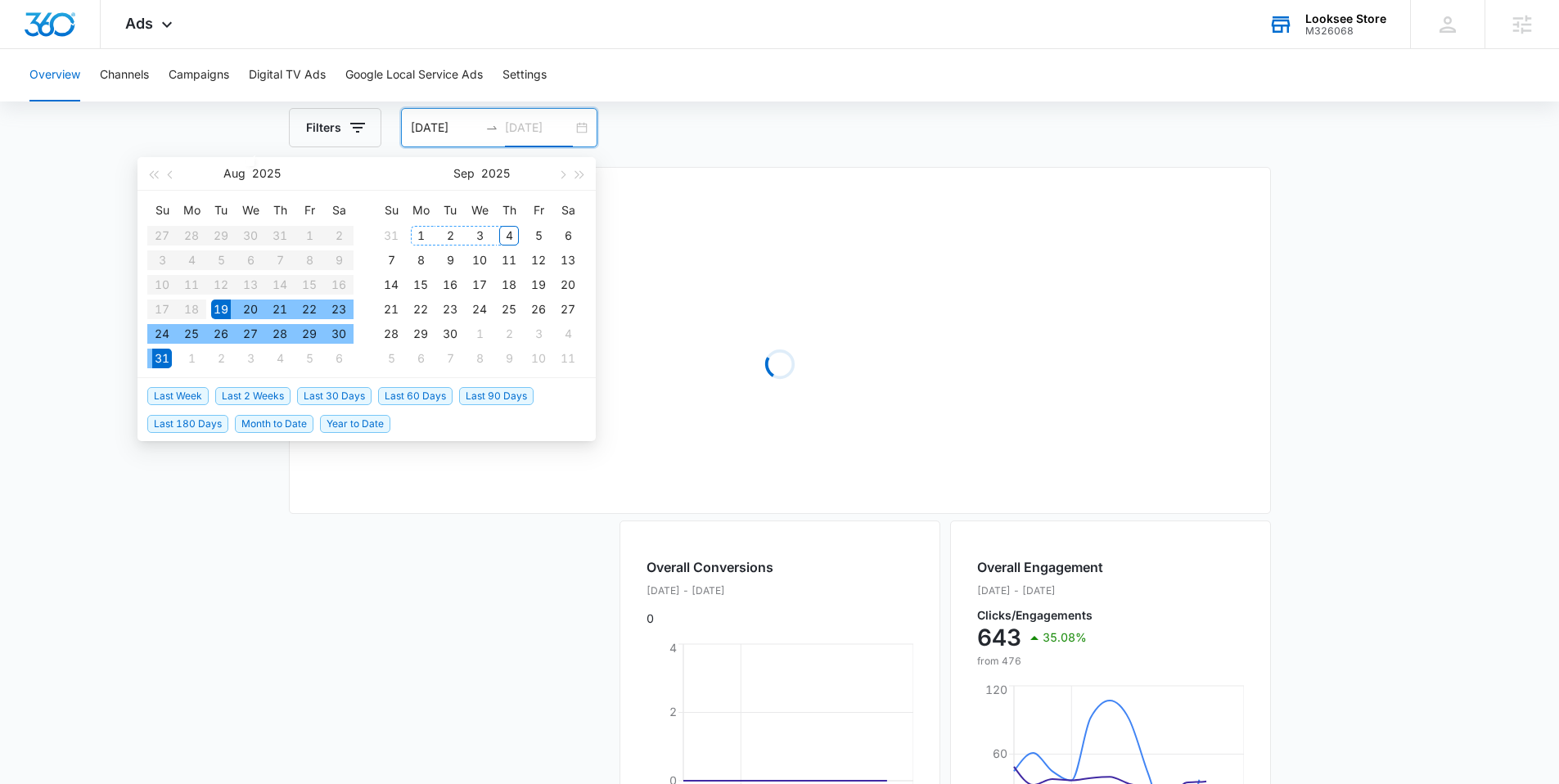
type input "09/04/2025"
click at [500, 234] on div "4" at bounding box center [509, 236] width 20 height 20
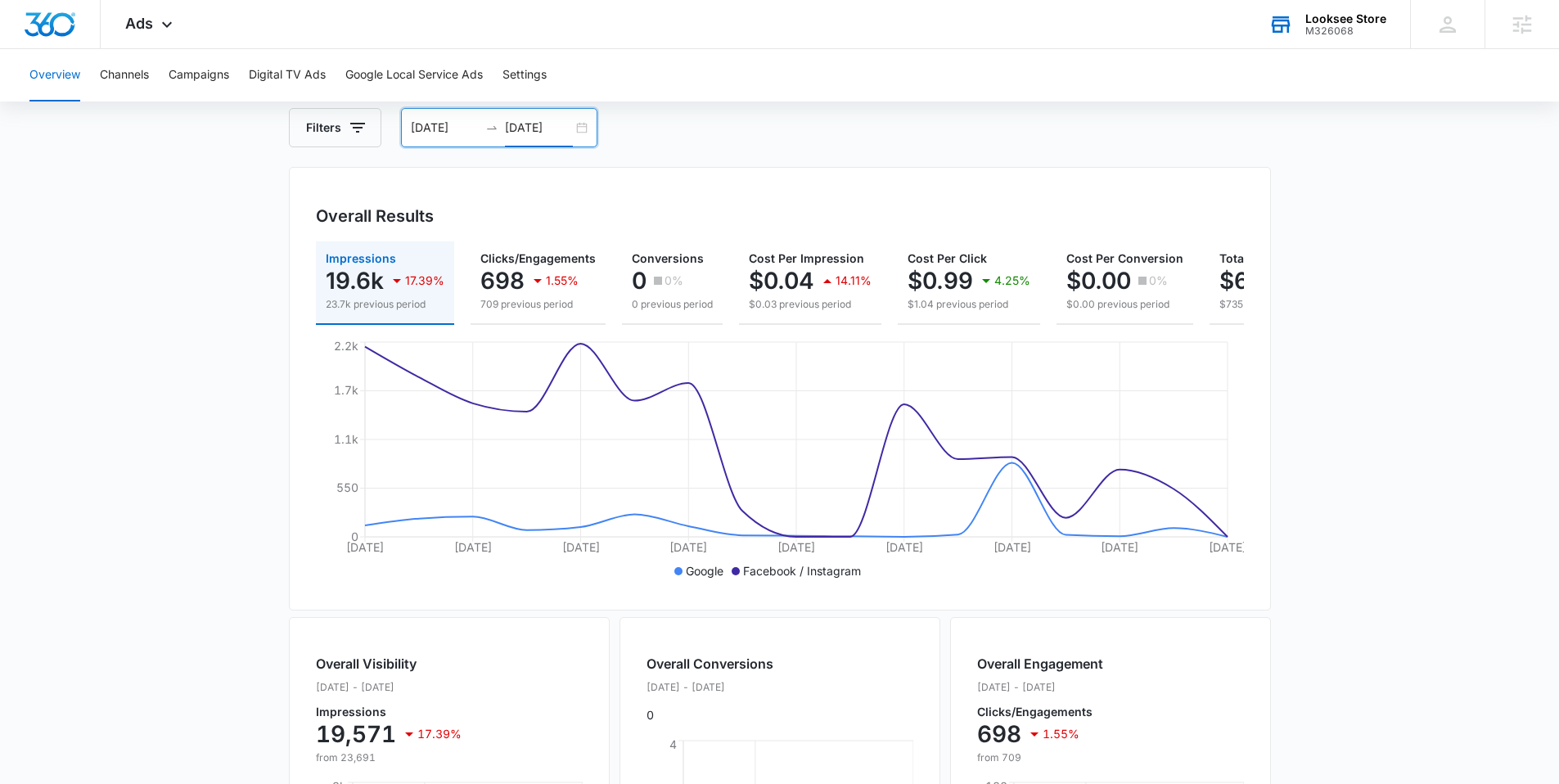
click at [589, 128] on div "08/19/2025 09/04/2025" at bounding box center [499, 128] width 197 height 40
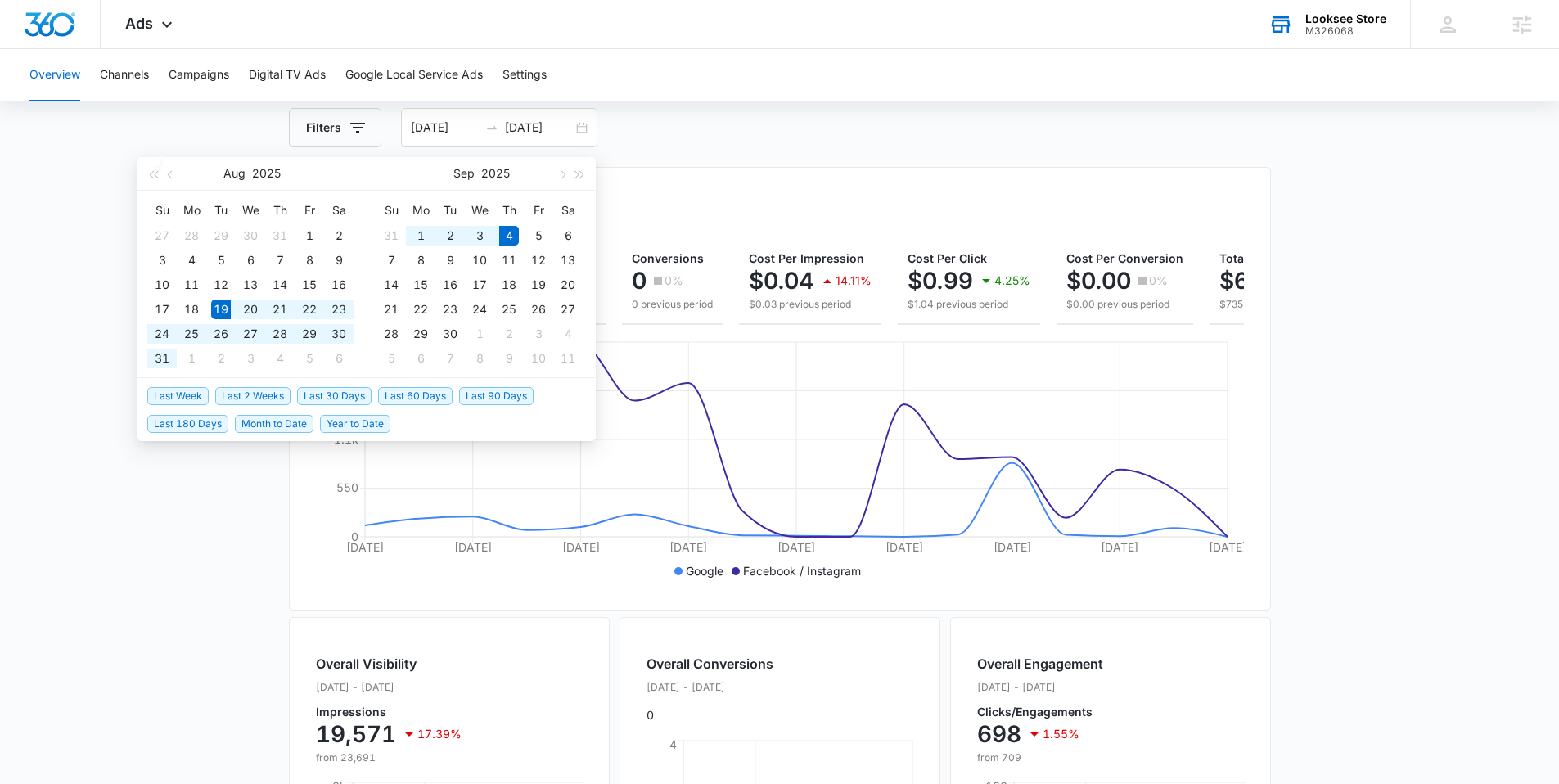
click at [83, 265] on main "Overview Filters 08/19/2025 09/04/2025 Overall Results Impressions 19.6k 17.39%…" at bounding box center [780, 656] width 1559 height 1175
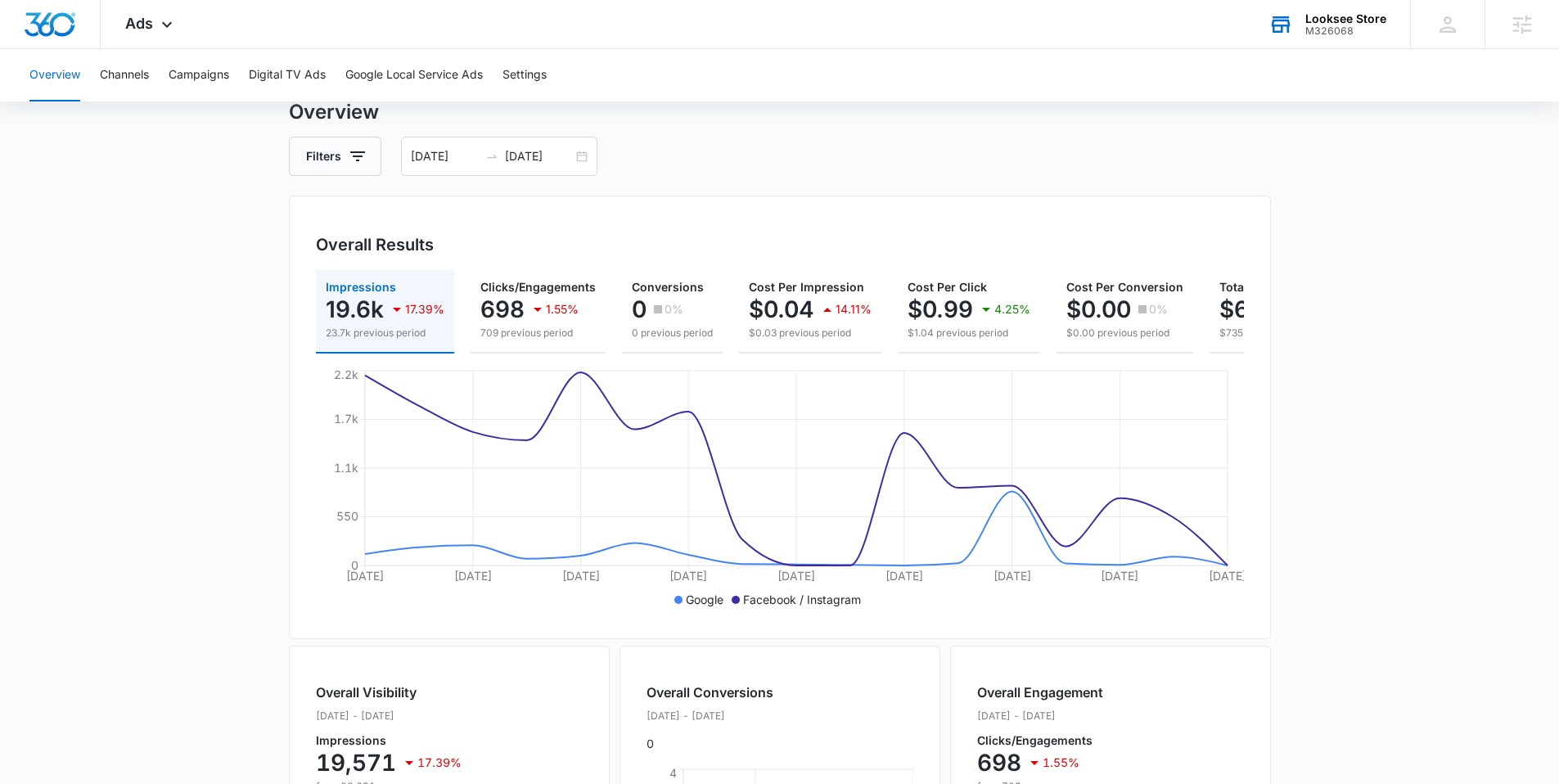
scroll to position [56, 0]
click at [583, 159] on div "08/19/2025 09/04/2025" at bounding box center [499, 157] width 197 height 40
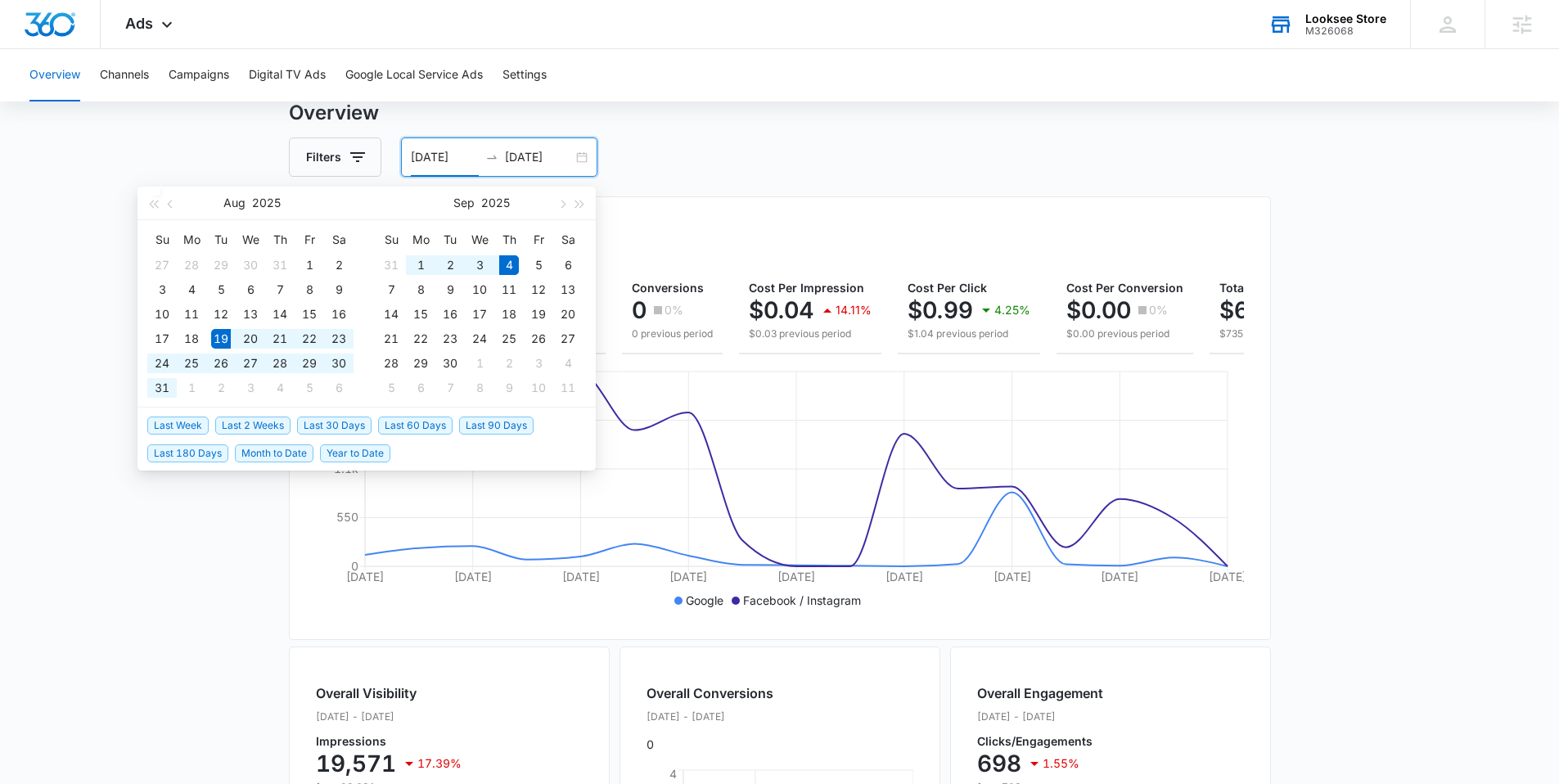
click at [203, 172] on main "Overview Filters 08/19/2025 09/04/2025 Overall Results Impressions 19.6k 17.39%…" at bounding box center [780, 686] width 1559 height 1175
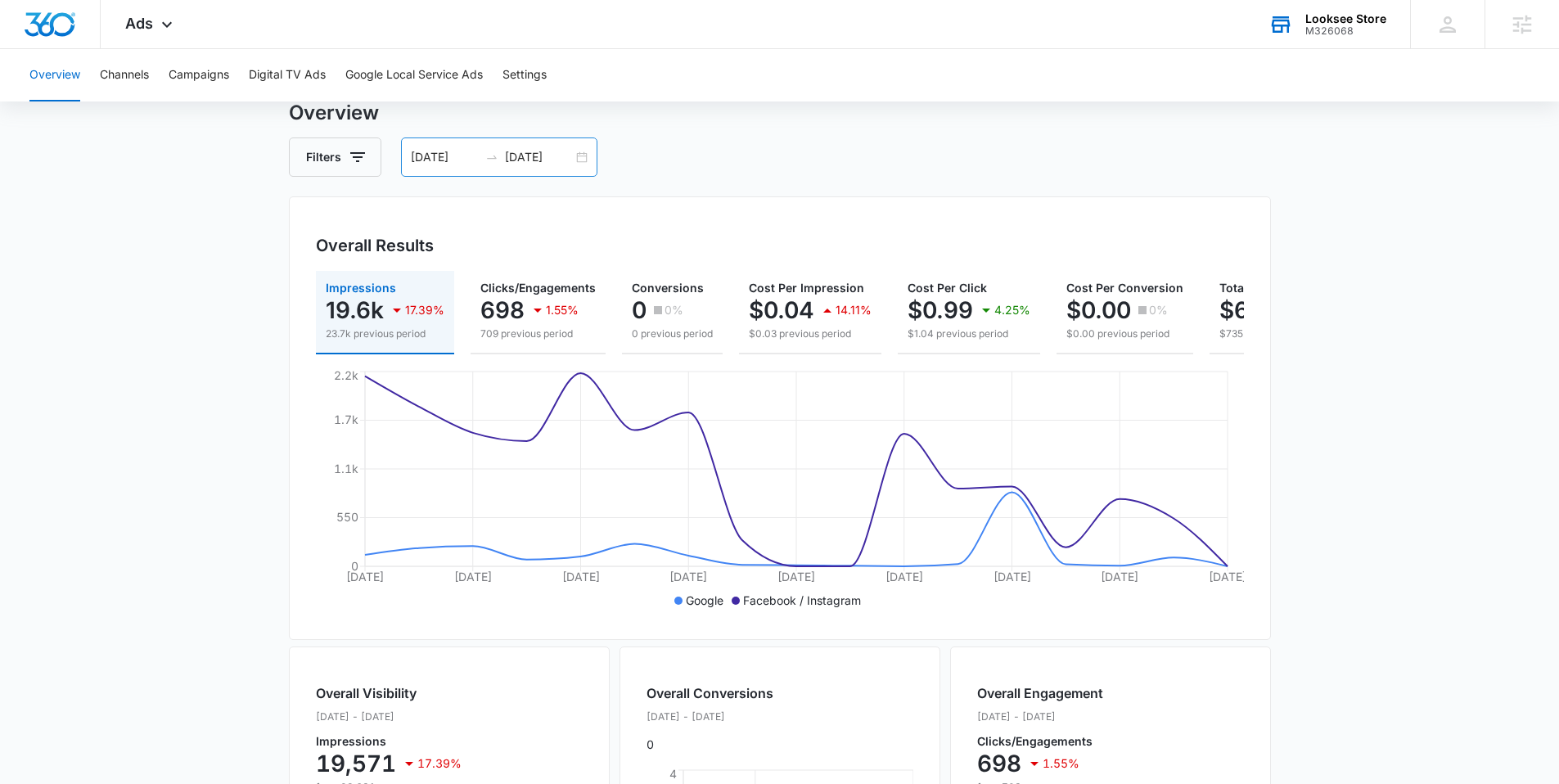
click at [586, 165] on div "08/19/2025 09/04/2025" at bounding box center [499, 157] width 197 height 40
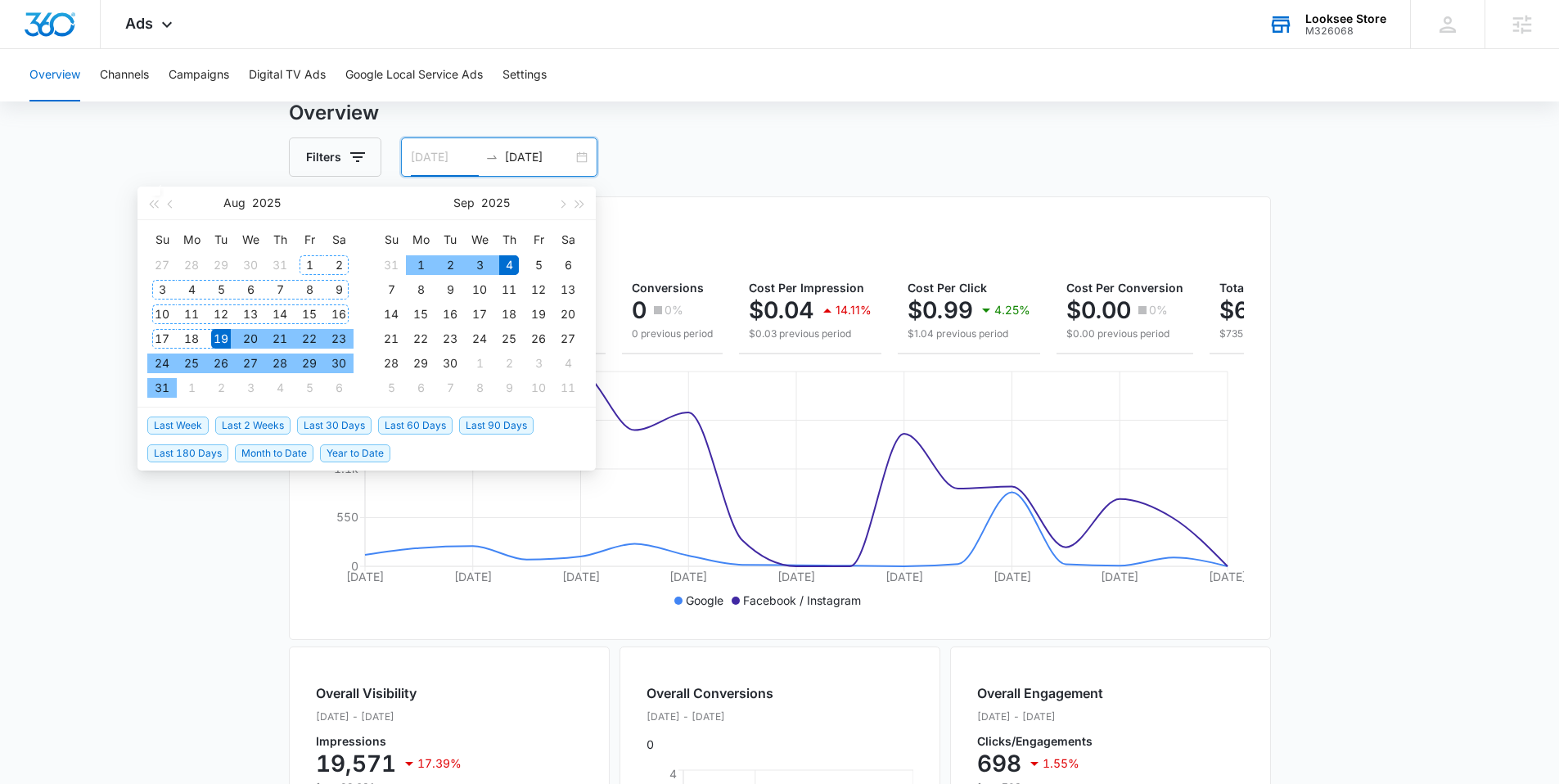
type input "08/19/2025"
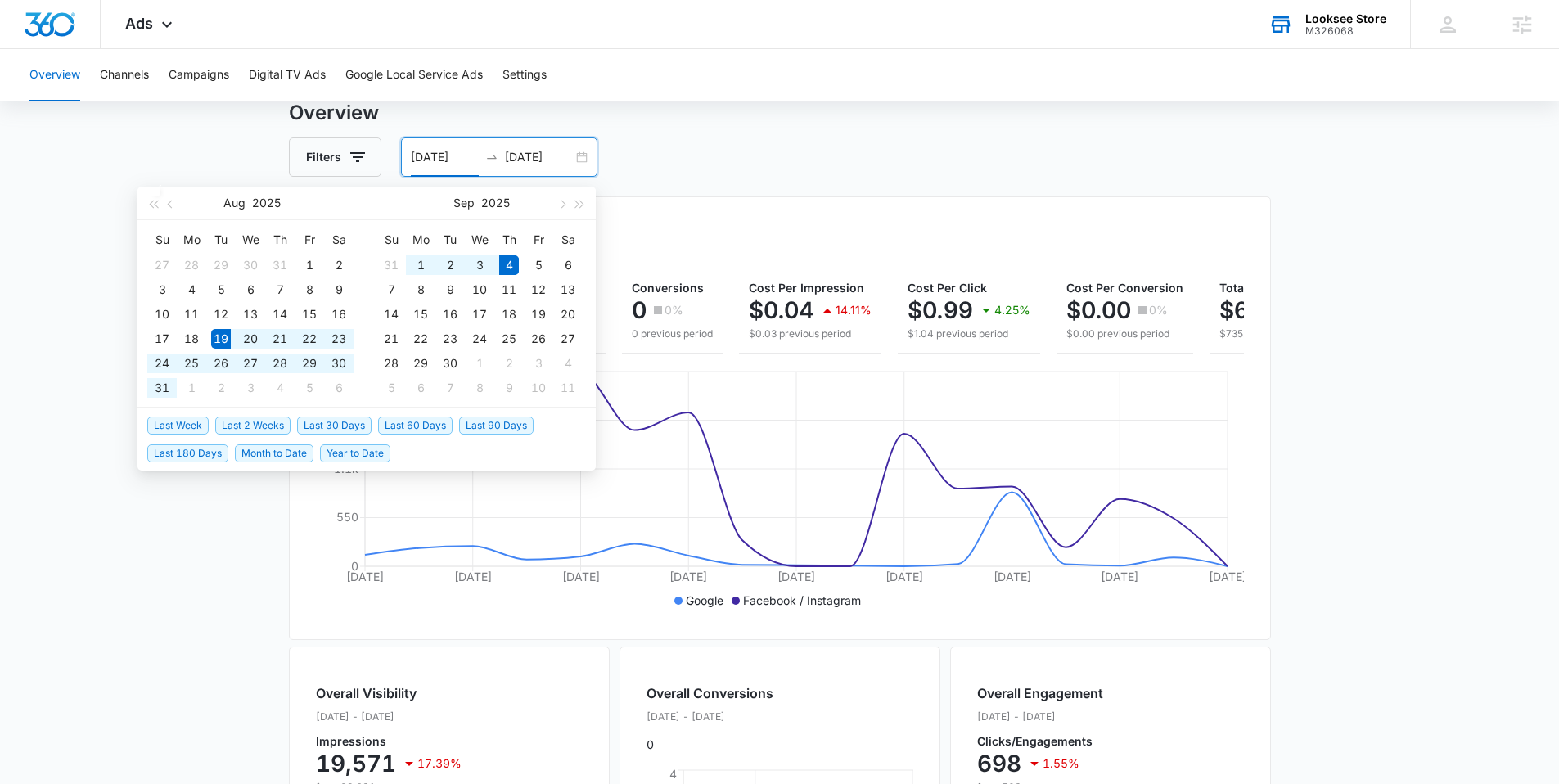
click at [200, 160] on main "Overview Filters 08/19/2025 09/04/2025 Overall Results Impressions 19.6k 17.39%…" at bounding box center [780, 686] width 1559 height 1175
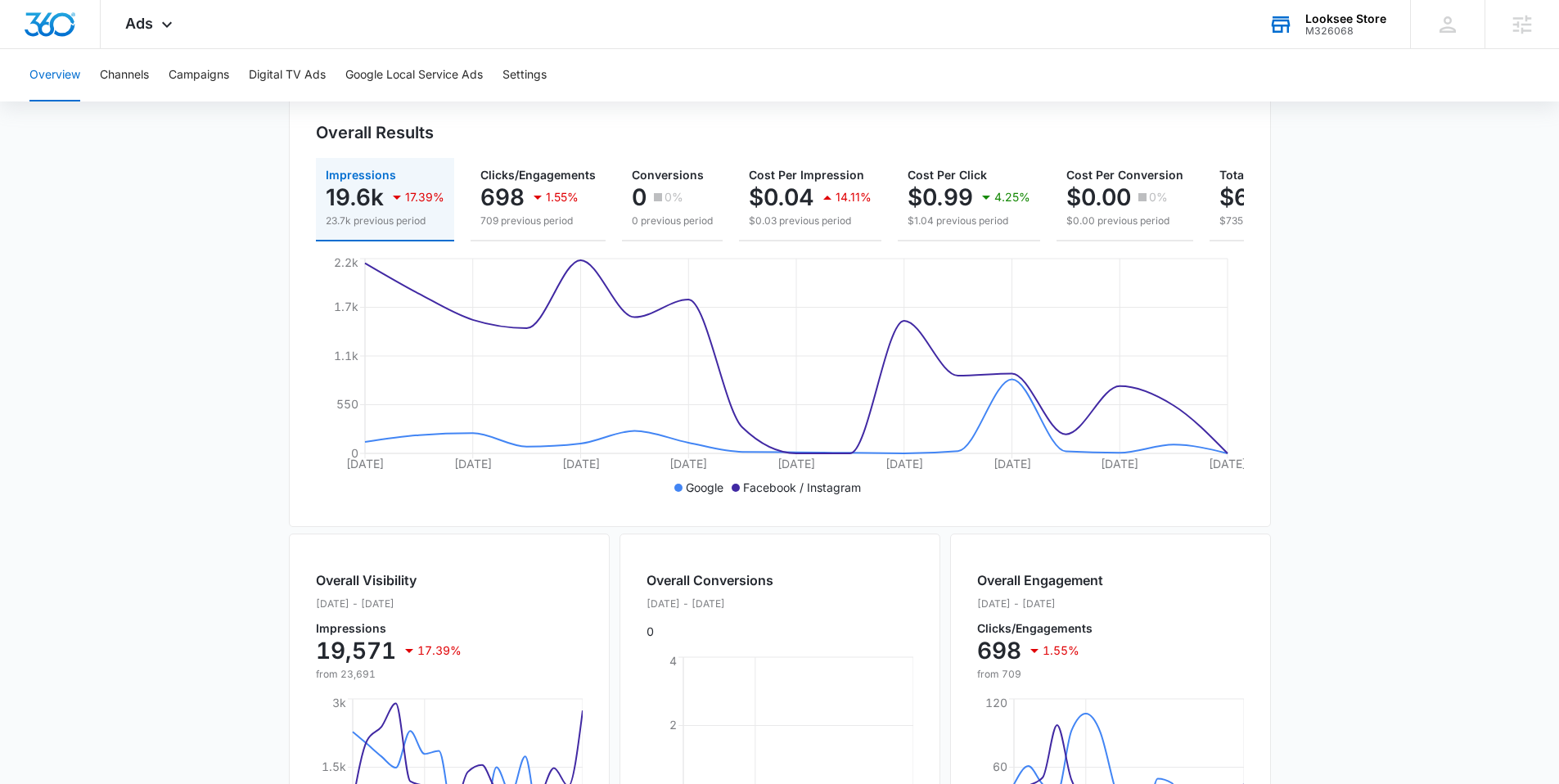
scroll to position [0, 0]
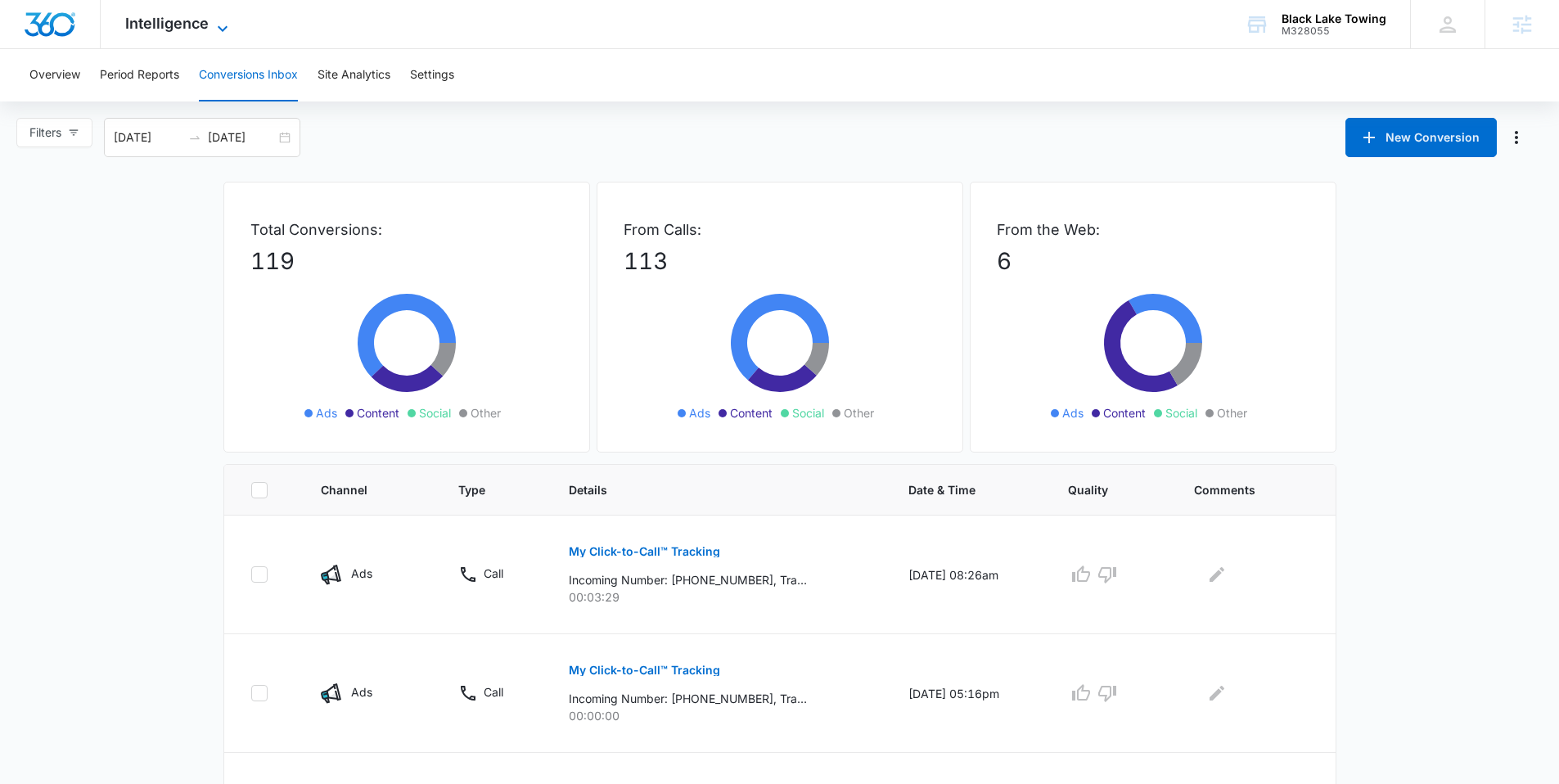
click at [180, 16] on span "Intelligence" at bounding box center [167, 23] width 83 height 17
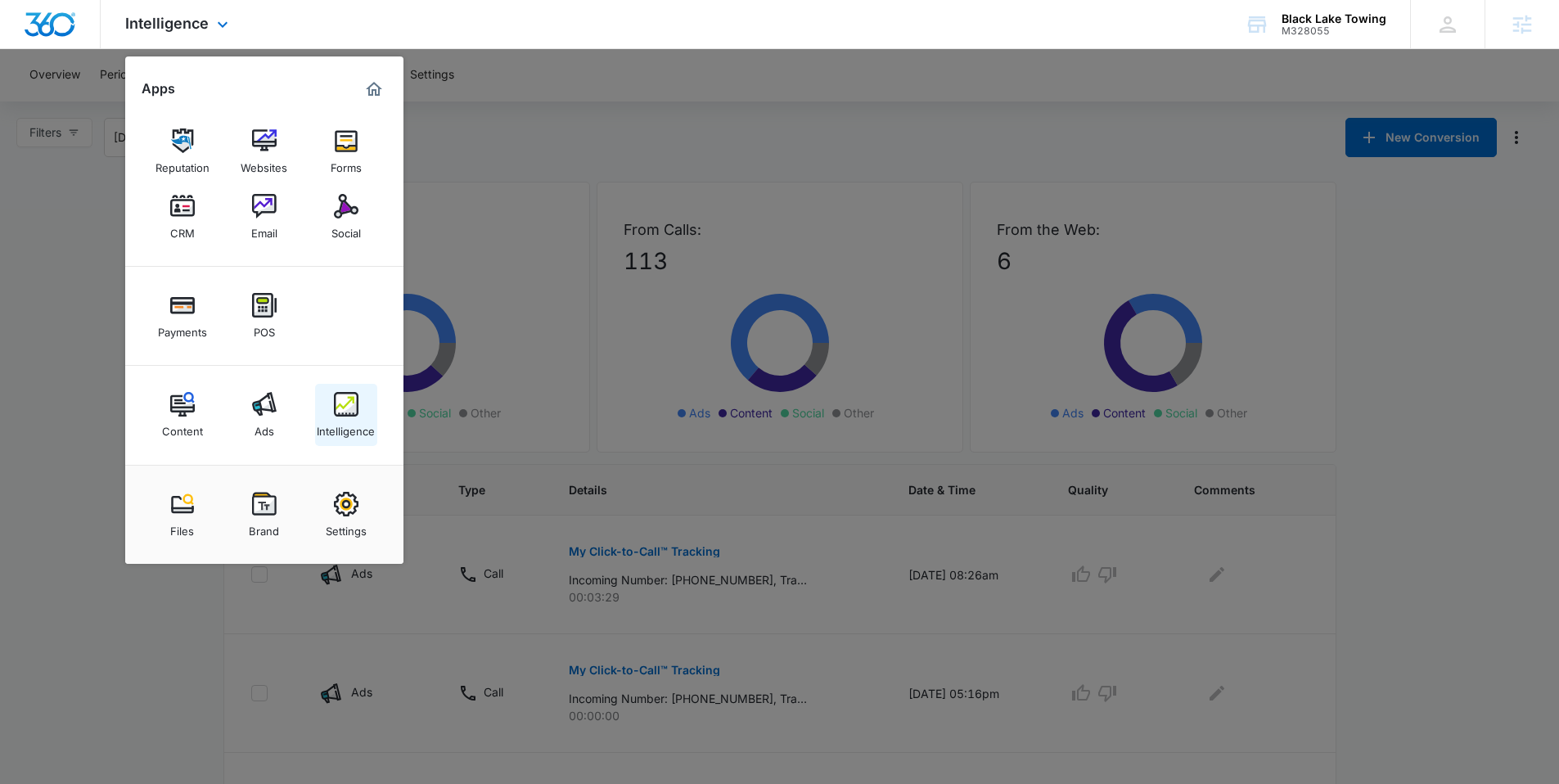
click at [352, 411] on img at bounding box center [346, 404] width 25 height 25
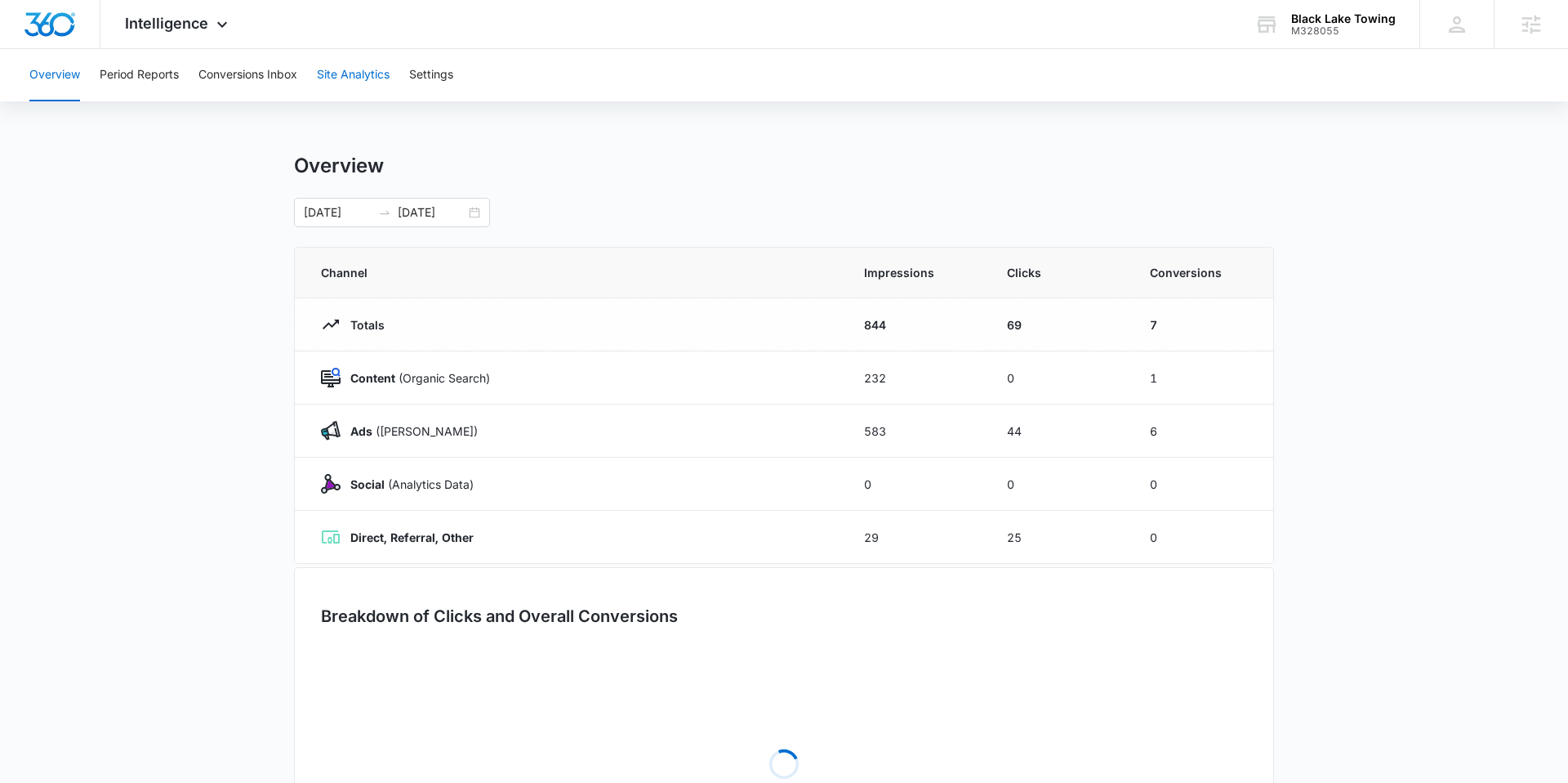
click at [360, 81] on button "Site Analytics" at bounding box center [353, 74] width 72 height 53
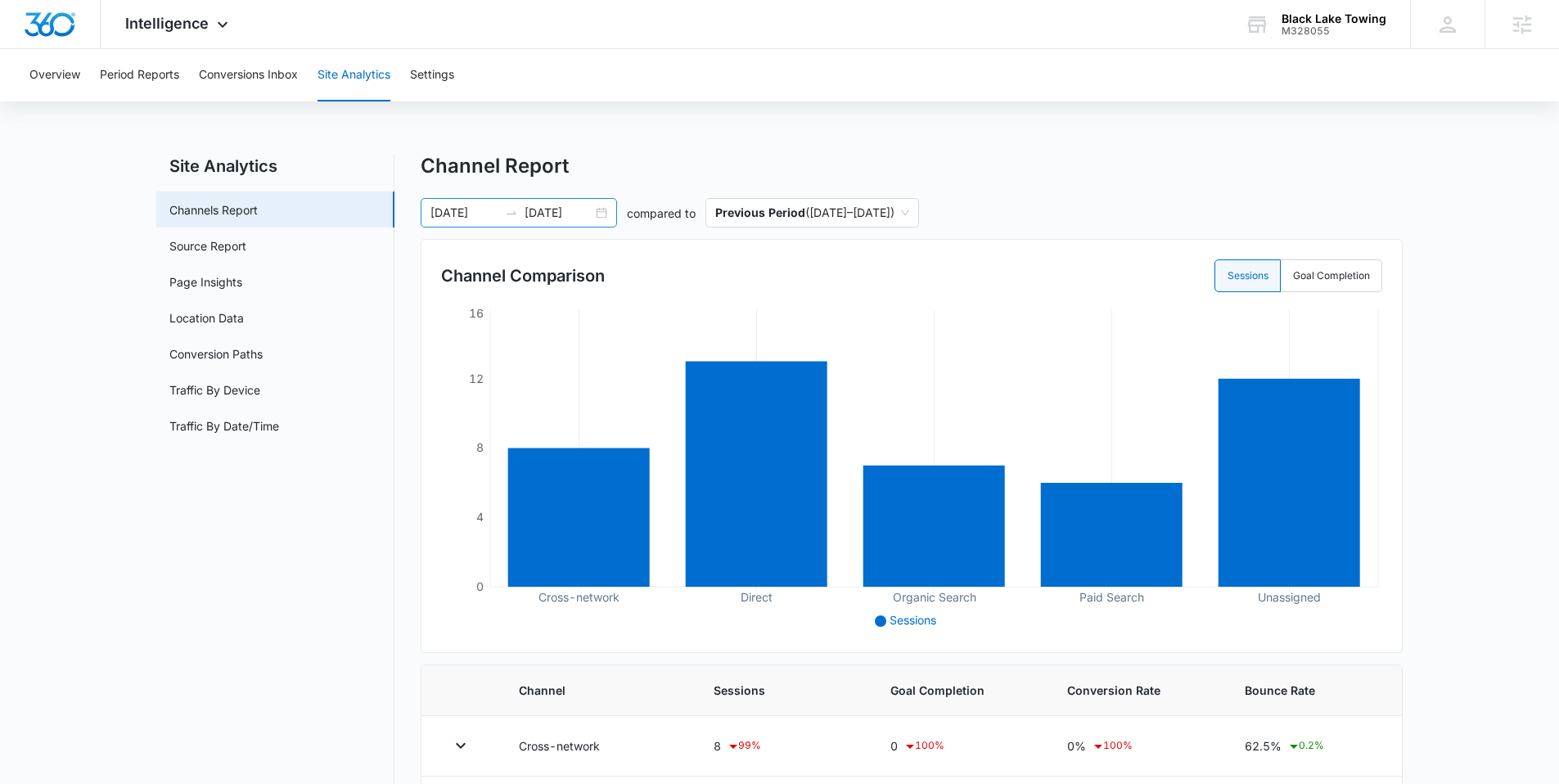
click at [596, 219] on div "08/31/2025 08/01/2026" at bounding box center [519, 212] width 197 height 30
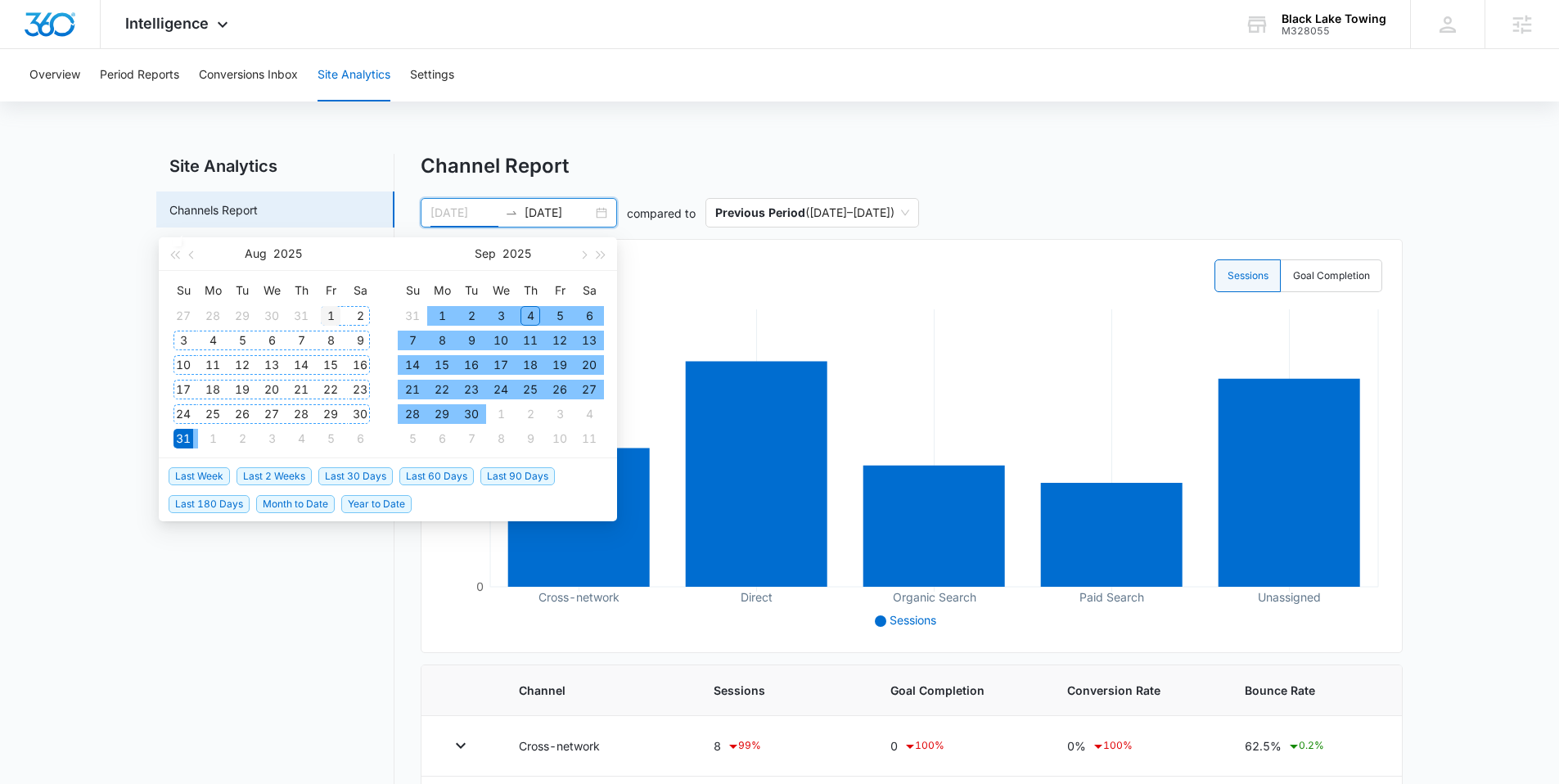
type input "08/01/2025"
click at [321, 313] on div "1" at bounding box center [331, 316] width 20 height 20
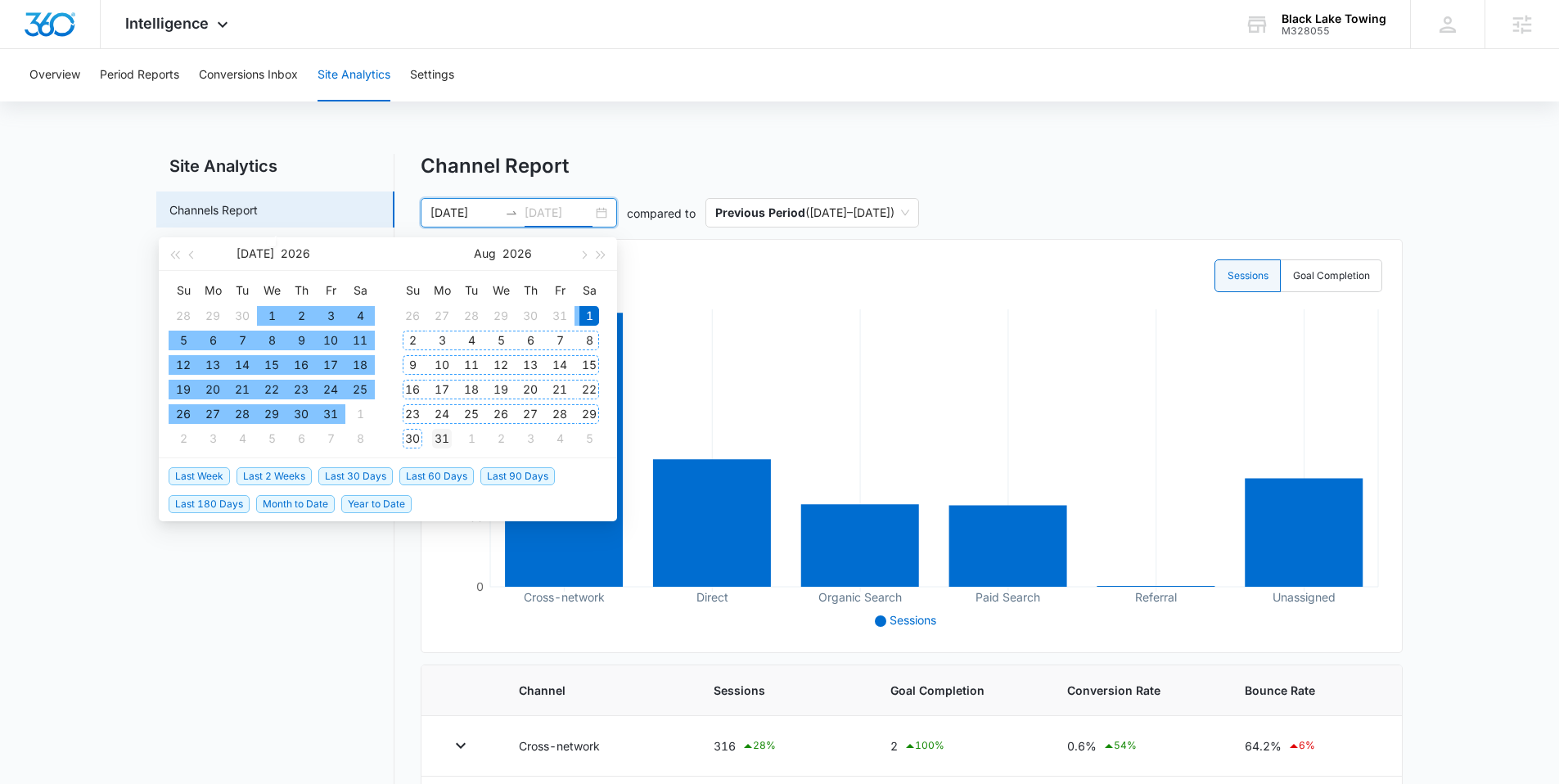
type input "08/31/2026"
click at [436, 430] on div "31" at bounding box center [442, 439] width 20 height 20
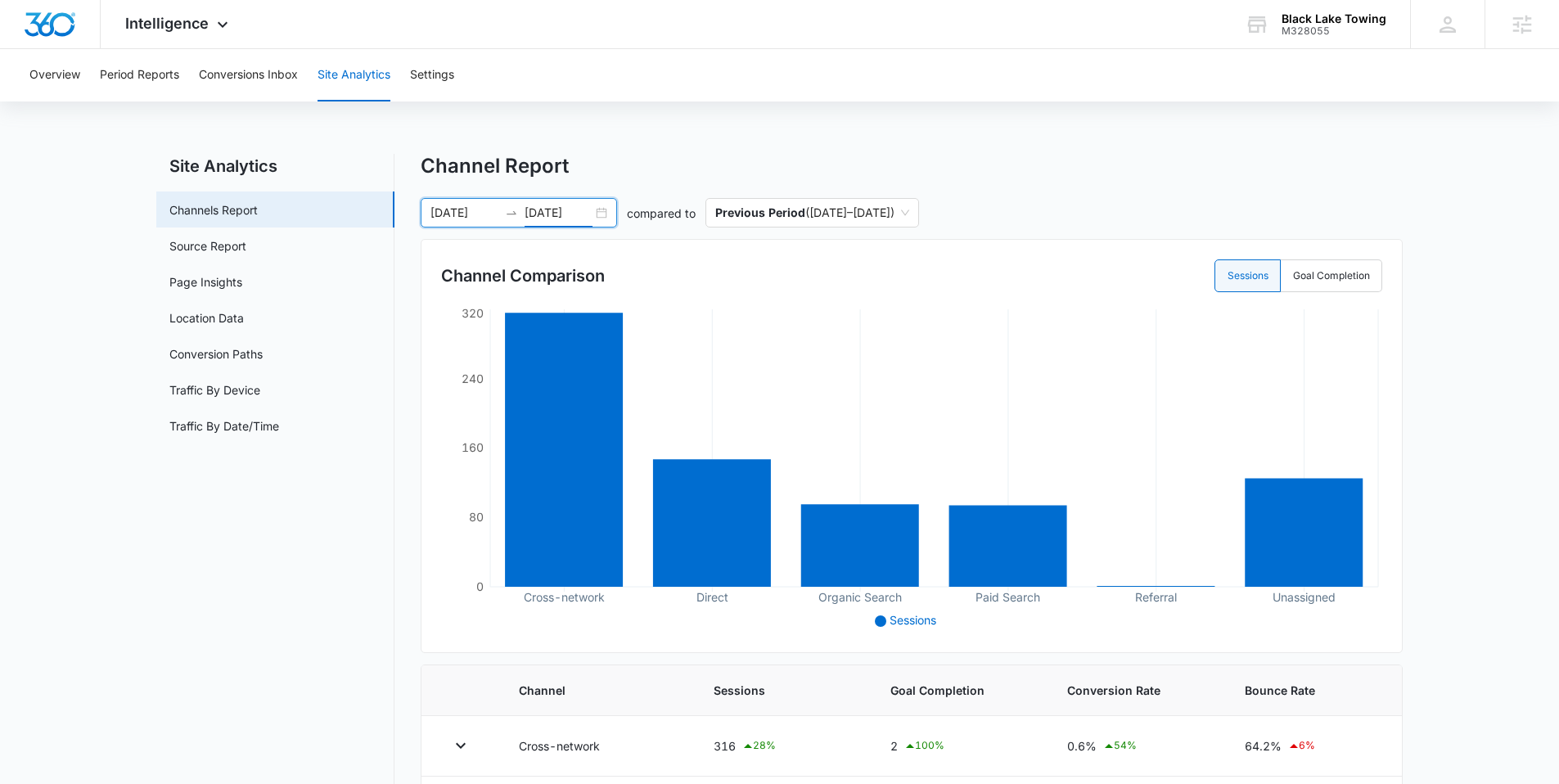
click at [593, 214] on div "08/01/2025 08/31/2026" at bounding box center [519, 212] width 197 height 30
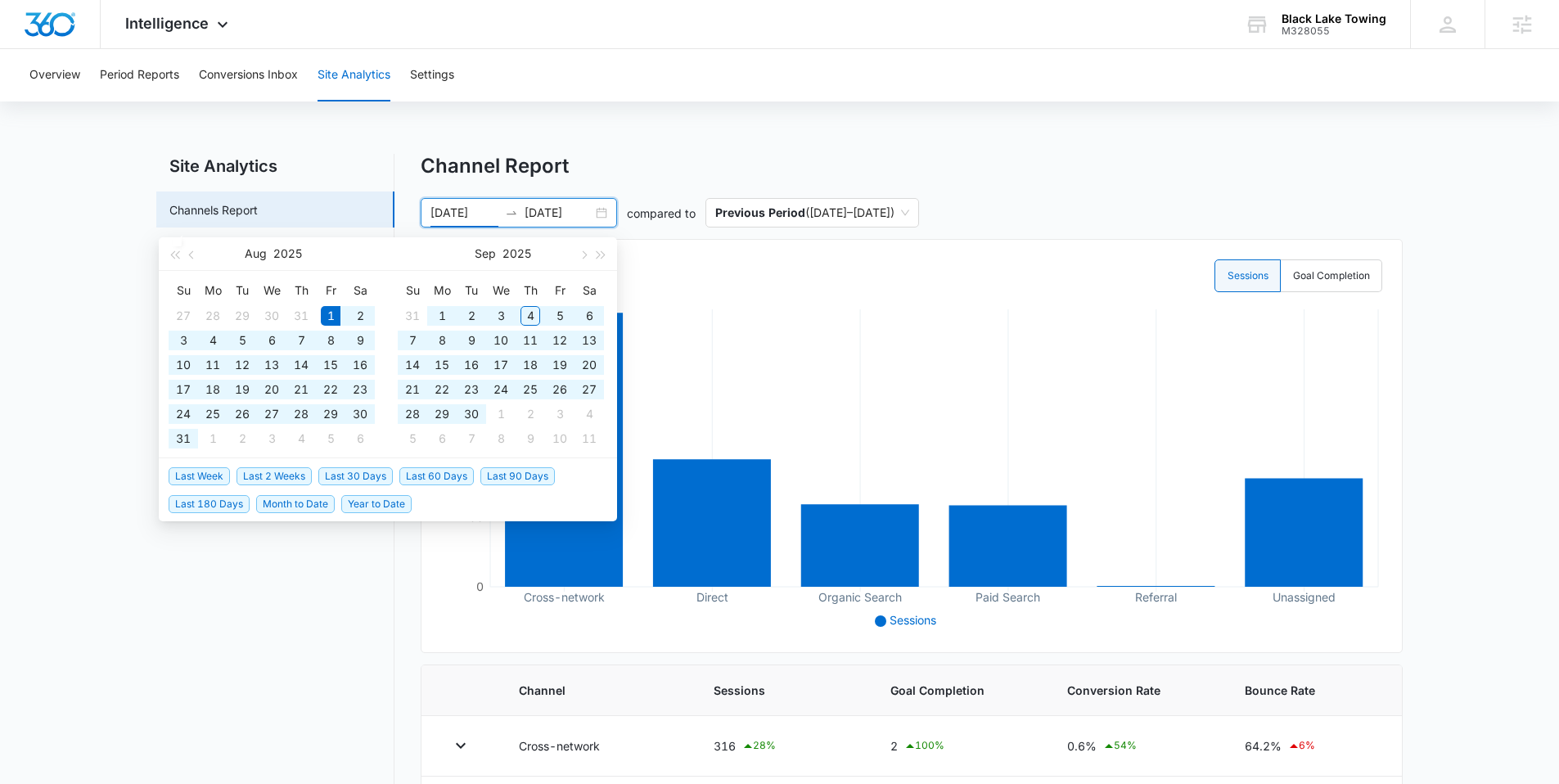
type input "08/01/2025"
click at [675, 221] on div "08/01/2025 08/31/2026 compared to Previous Period ( 07/01/2024 – 07/31/2025 )" at bounding box center [912, 212] width 982 height 30
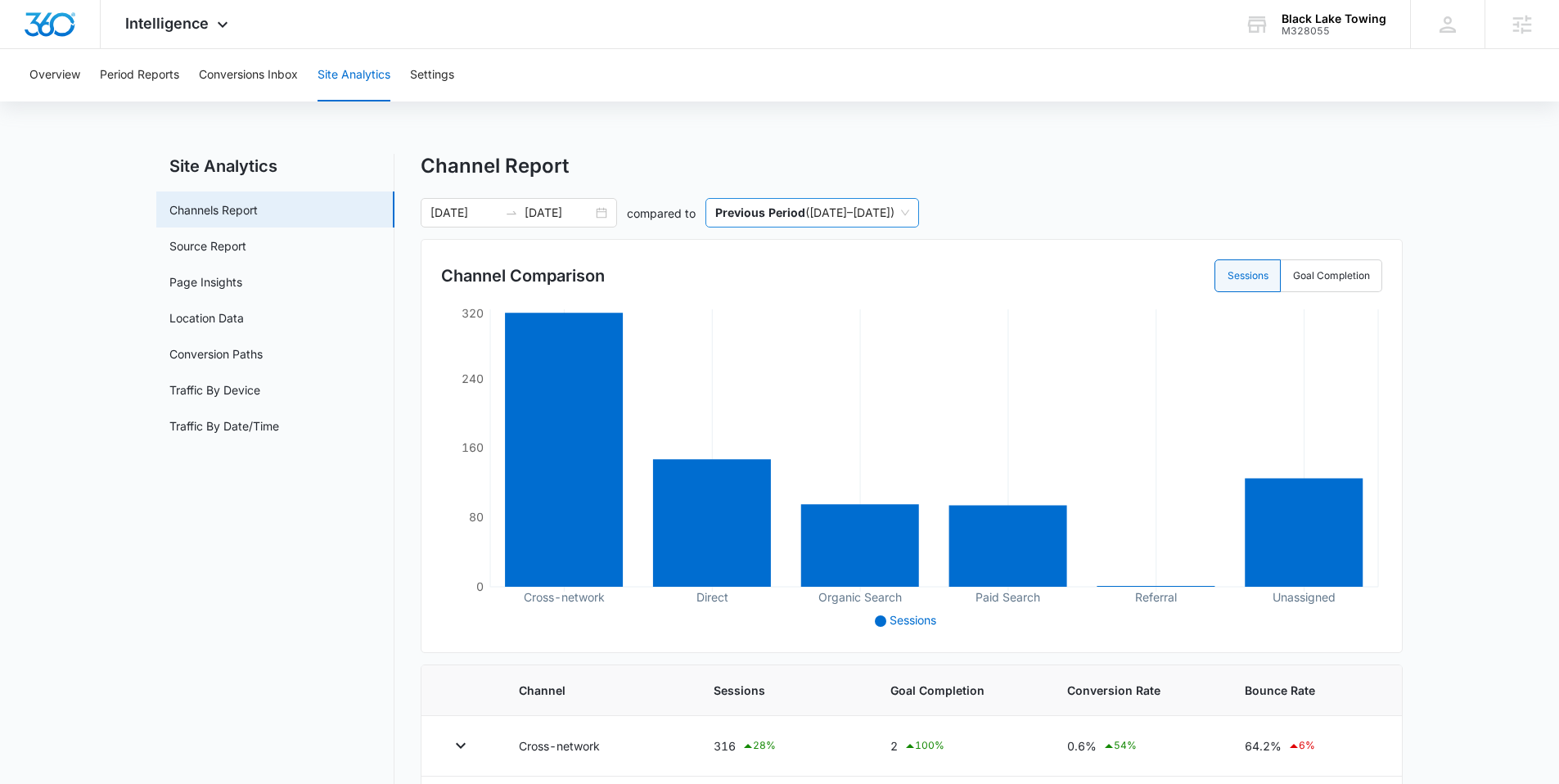
click at [868, 201] on span "Previous Period ( 07/01/2024 – 07/31/2025 )" at bounding box center [811, 212] width 194 height 28
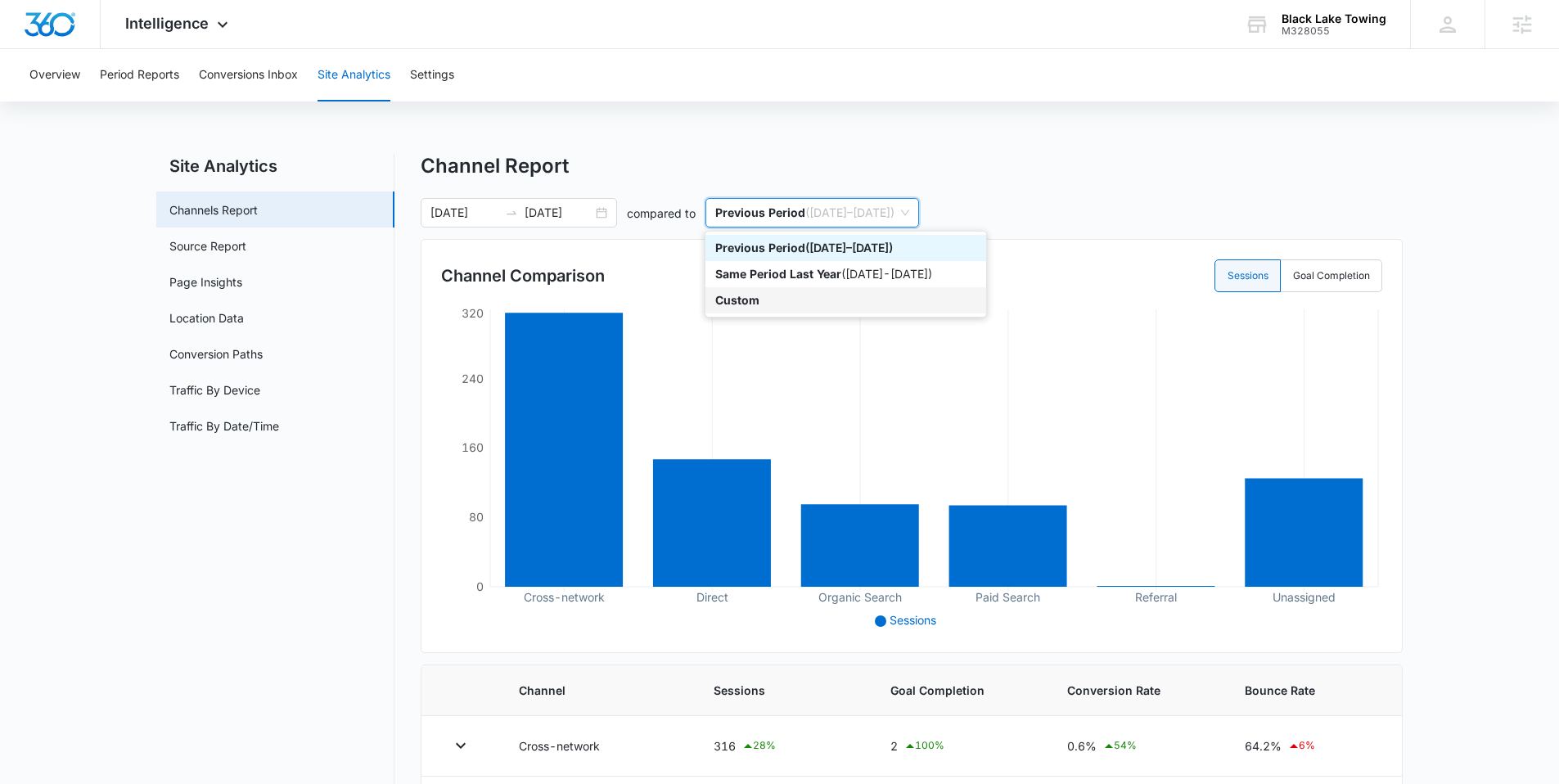
click at [758, 298] on p "Custom" at bounding box center [737, 300] width 45 height 14
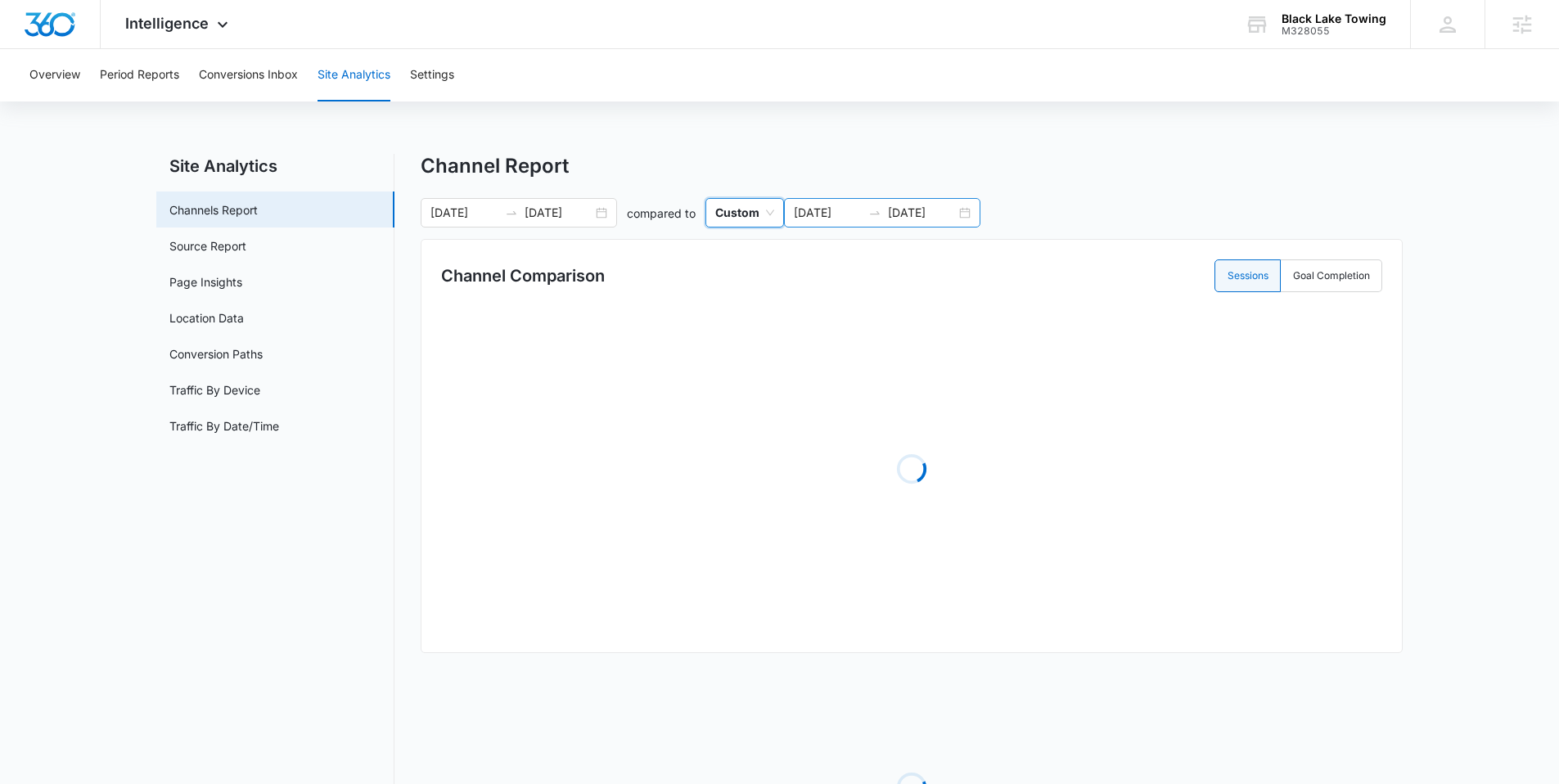
click at [959, 212] on div "08/01/2025 08/31/2026" at bounding box center [883, 212] width 197 height 30
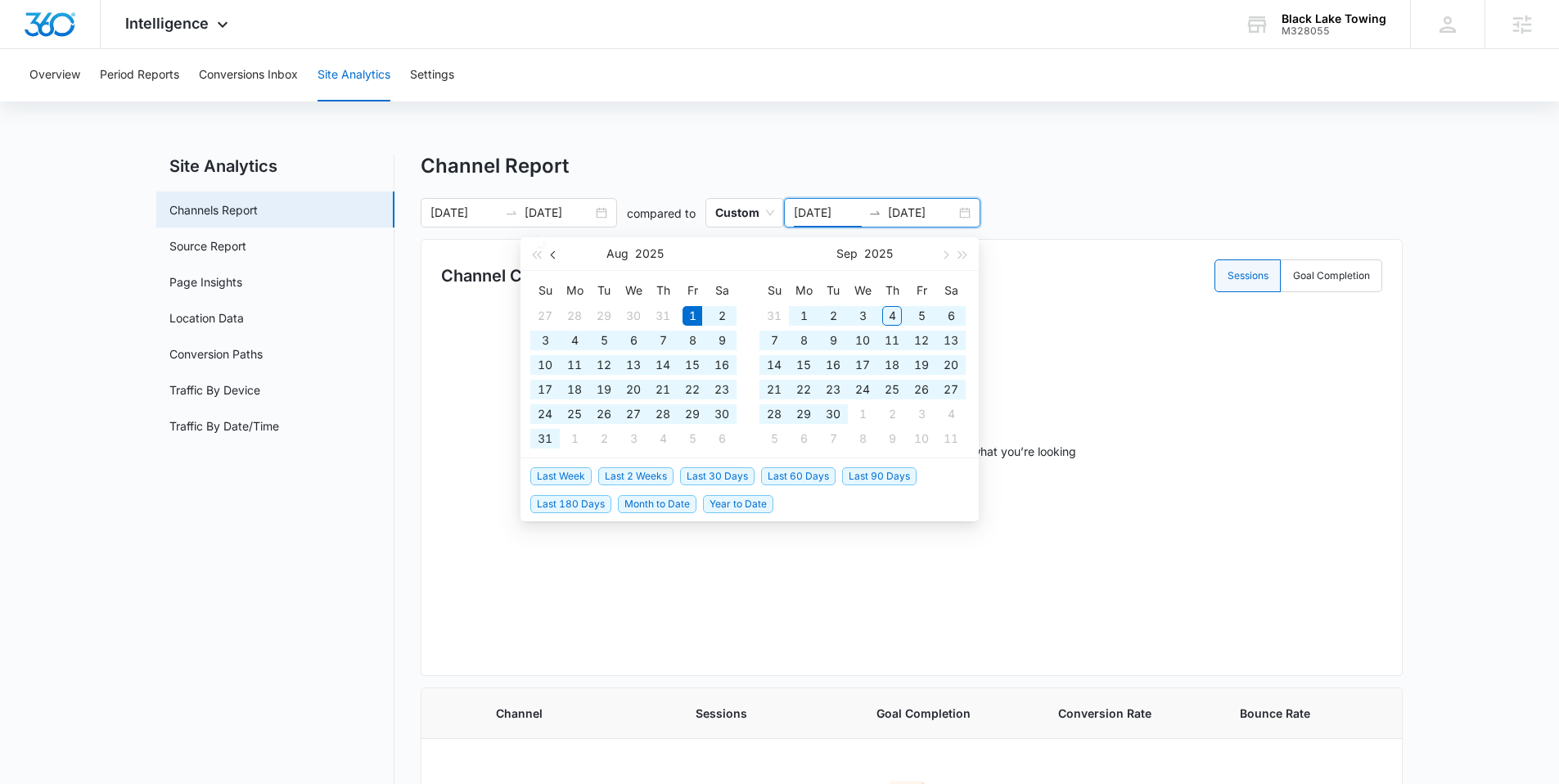
click at [558, 258] on button "button" at bounding box center [554, 253] width 18 height 33
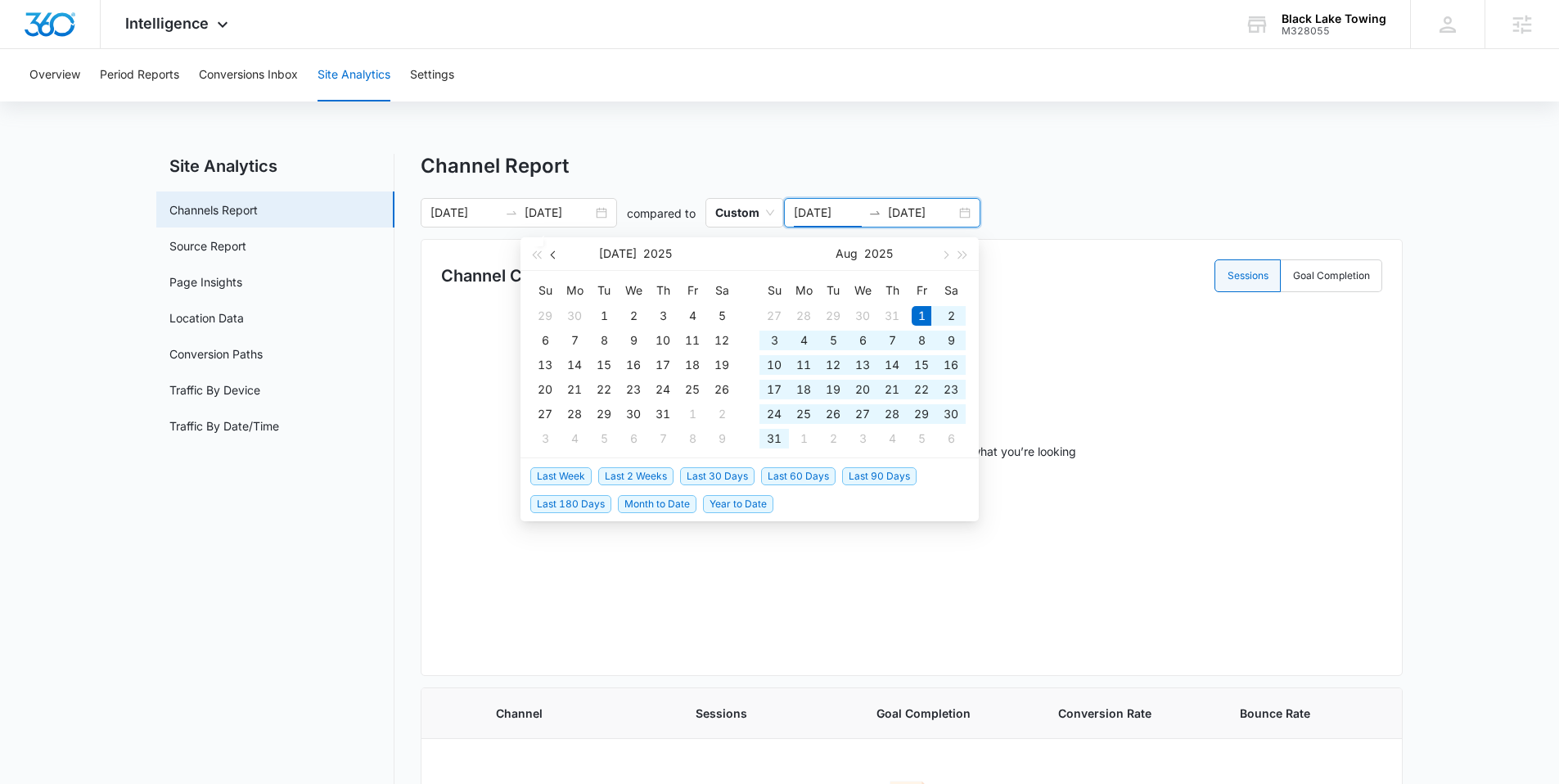
click at [557, 258] on button "button" at bounding box center [554, 253] width 18 height 33
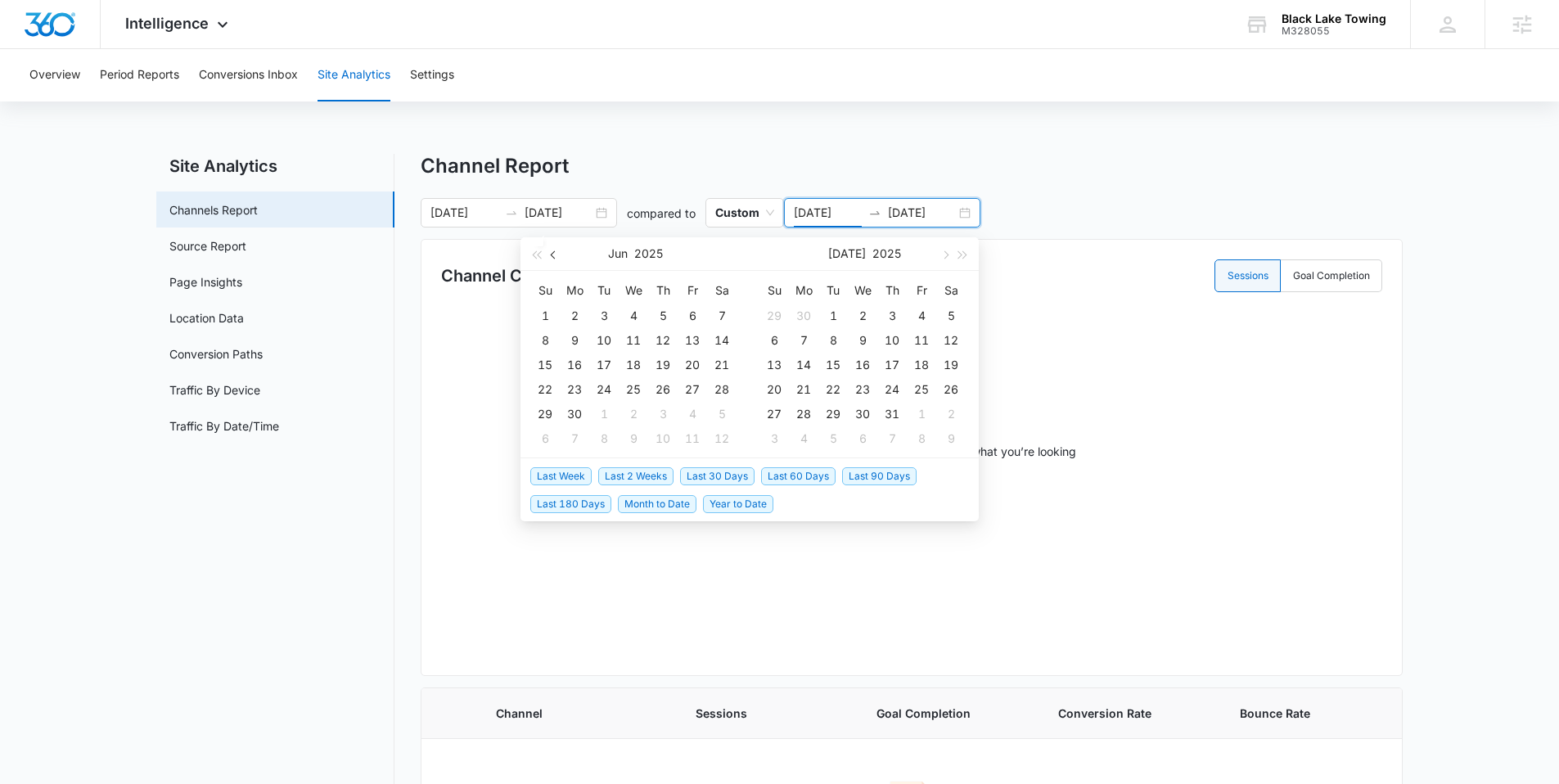
click at [554, 258] on span "button" at bounding box center [555, 254] width 8 height 8
type input "05/01/2025"
click at [667, 309] on div "1" at bounding box center [663, 316] width 20 height 20
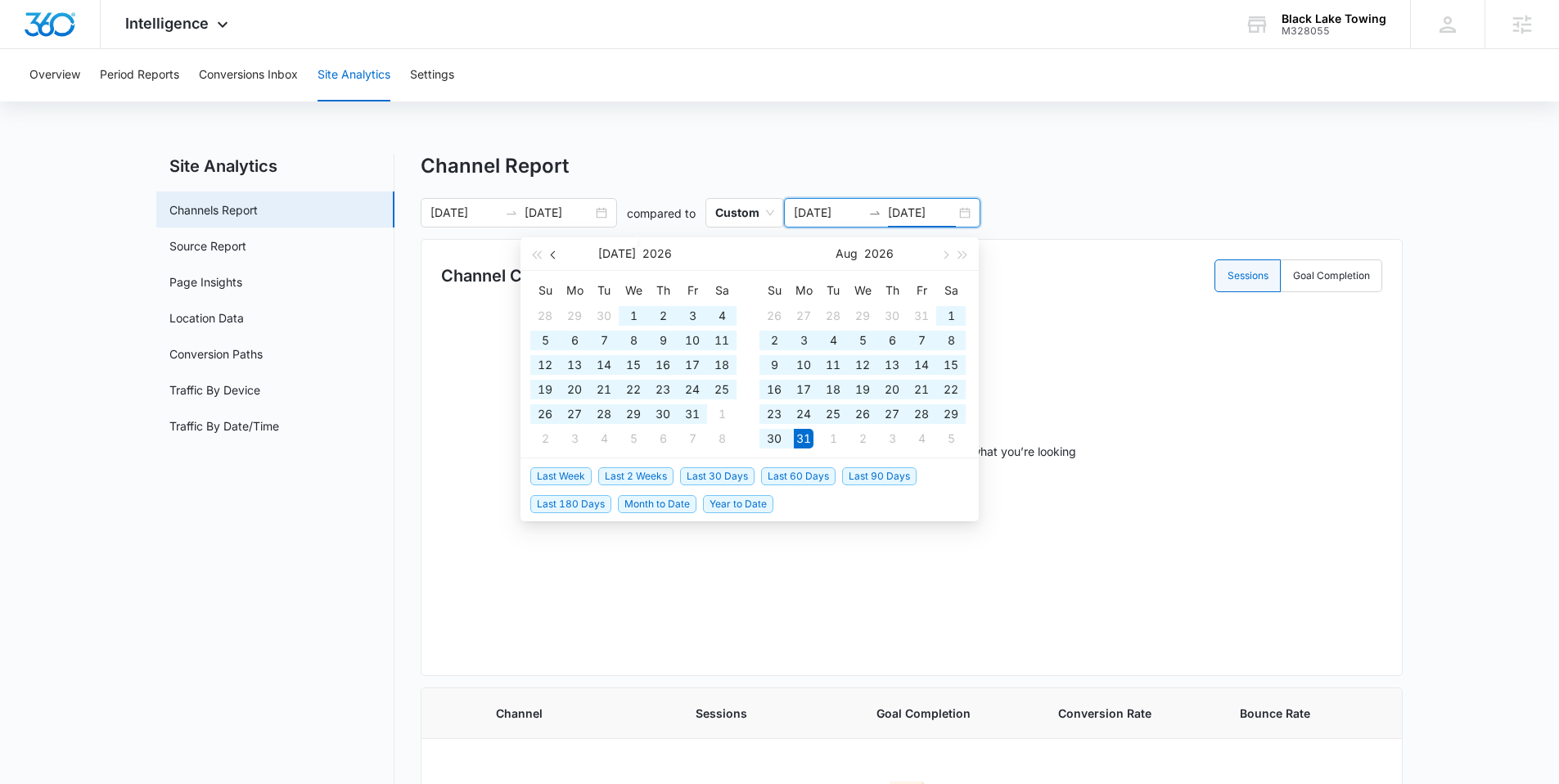
click at [552, 251] on span "button" at bounding box center [555, 254] width 8 height 8
click at [554, 251] on span "button" at bounding box center [555, 254] width 8 height 8
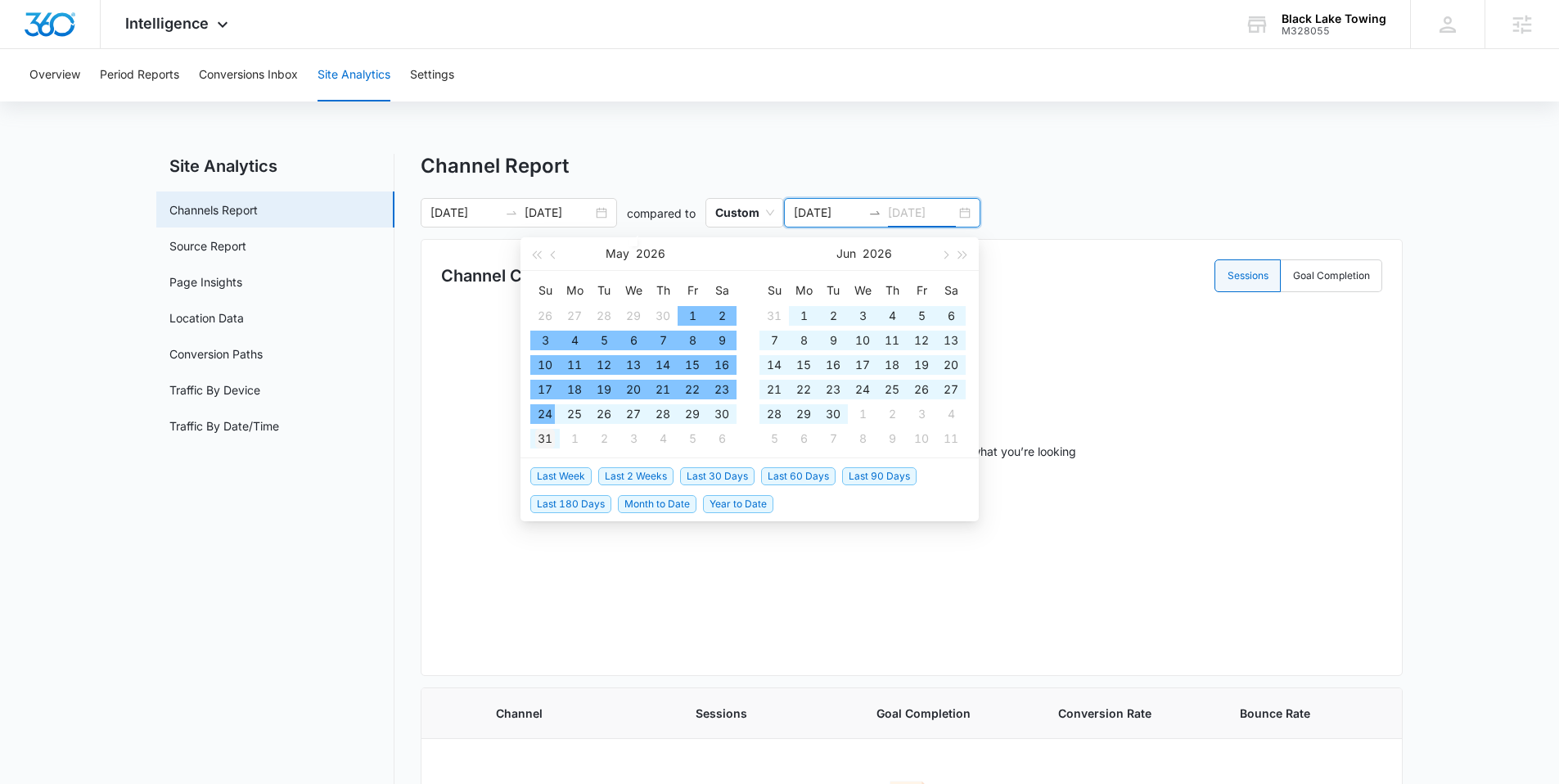
type input "05/31/2026"
click at [538, 443] on div "31" at bounding box center [545, 439] width 20 height 20
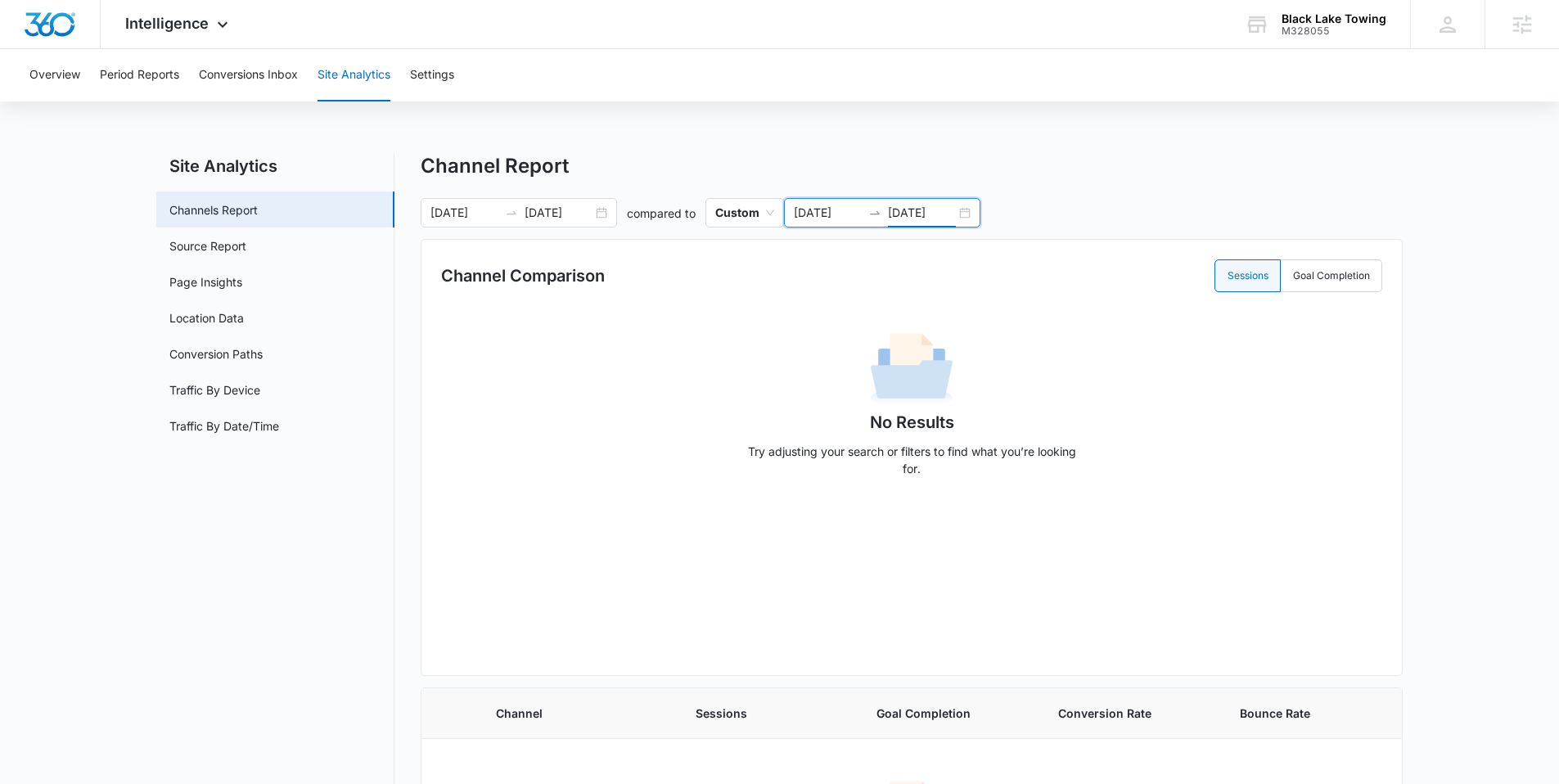
click at [964, 215] on div "05/01/2025 05/31/2026" at bounding box center [883, 212] width 197 height 30
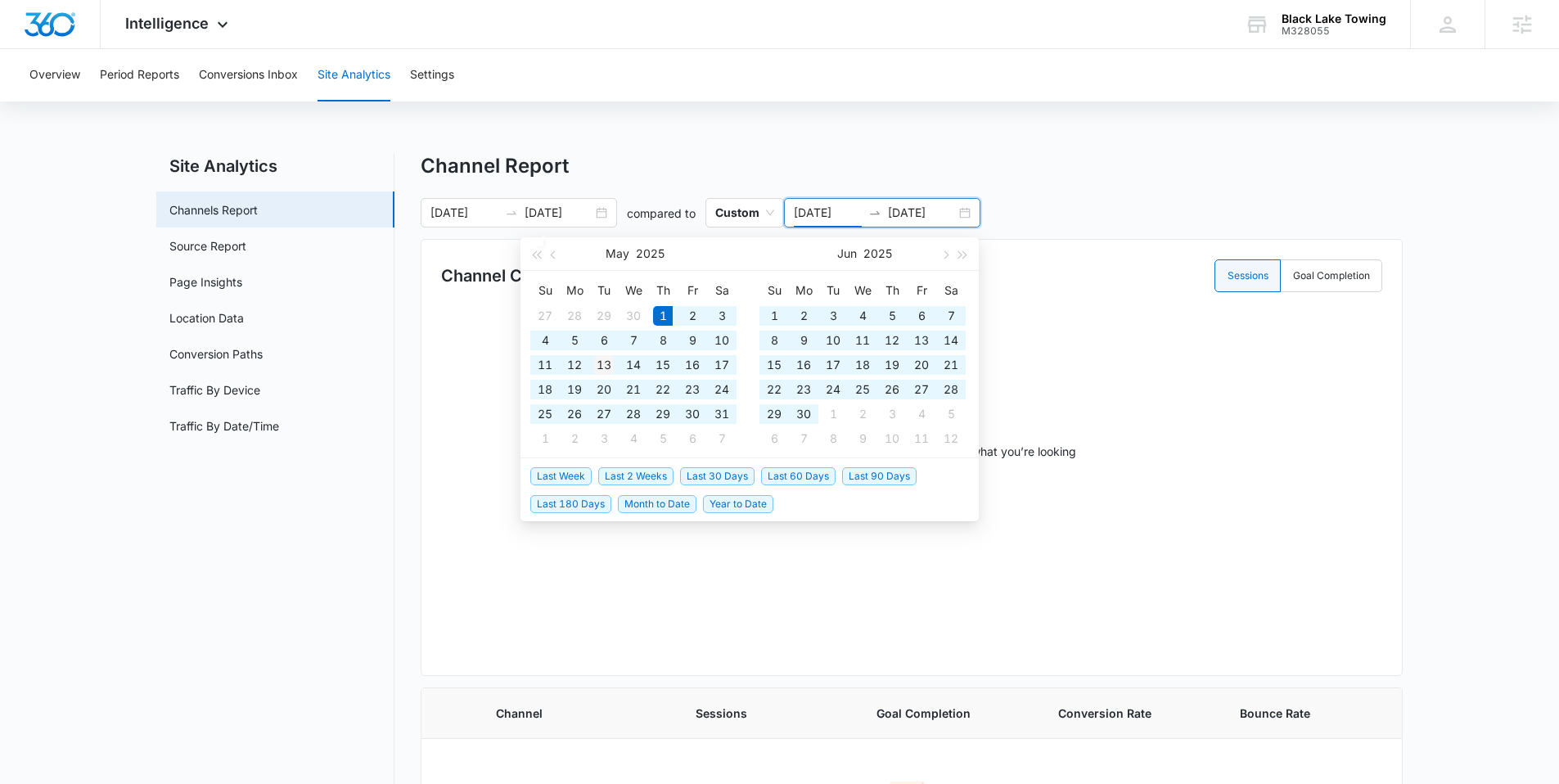
type input "05/13/2025"
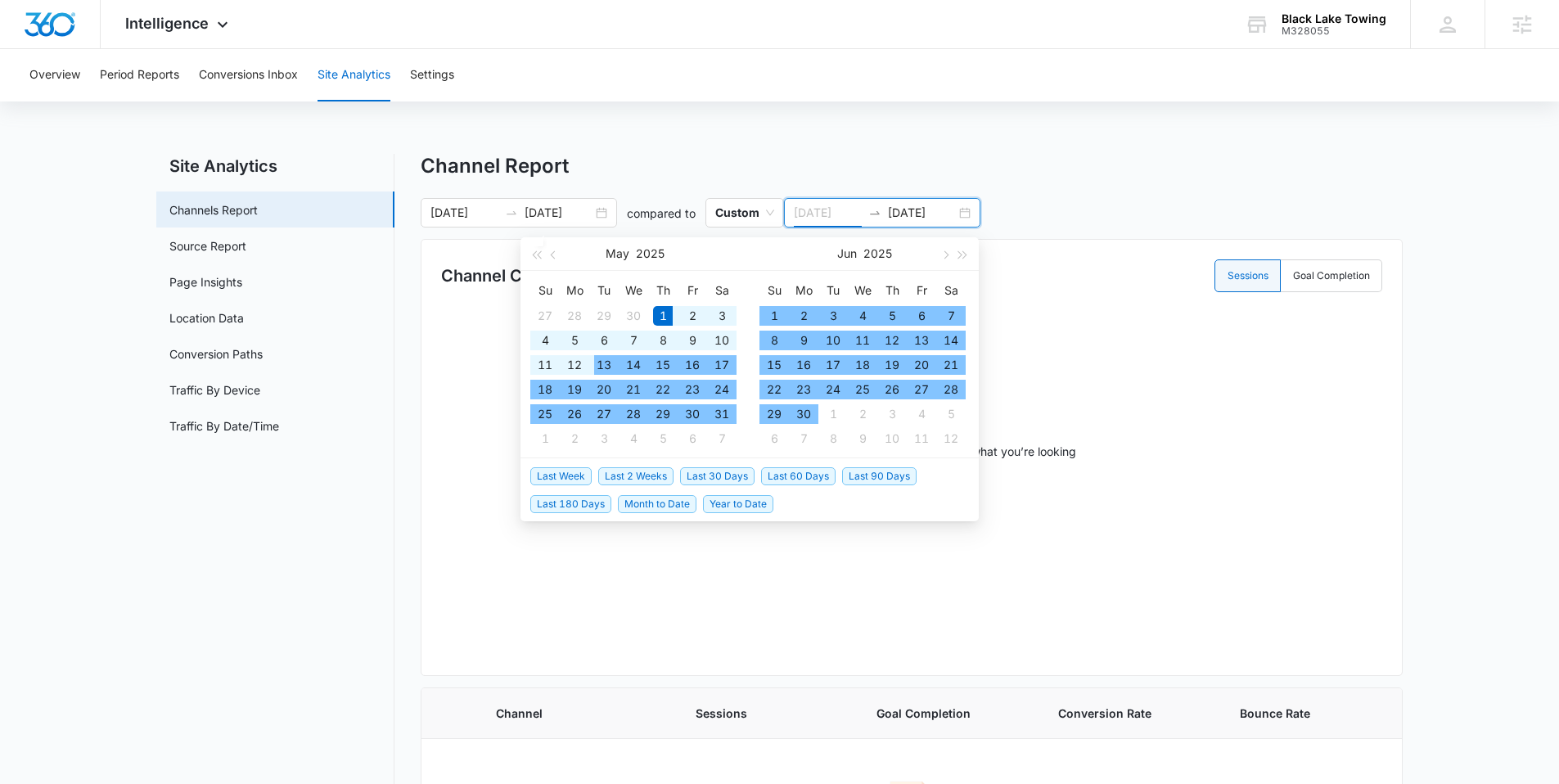
click at [608, 362] on div "13" at bounding box center [604, 365] width 20 height 20
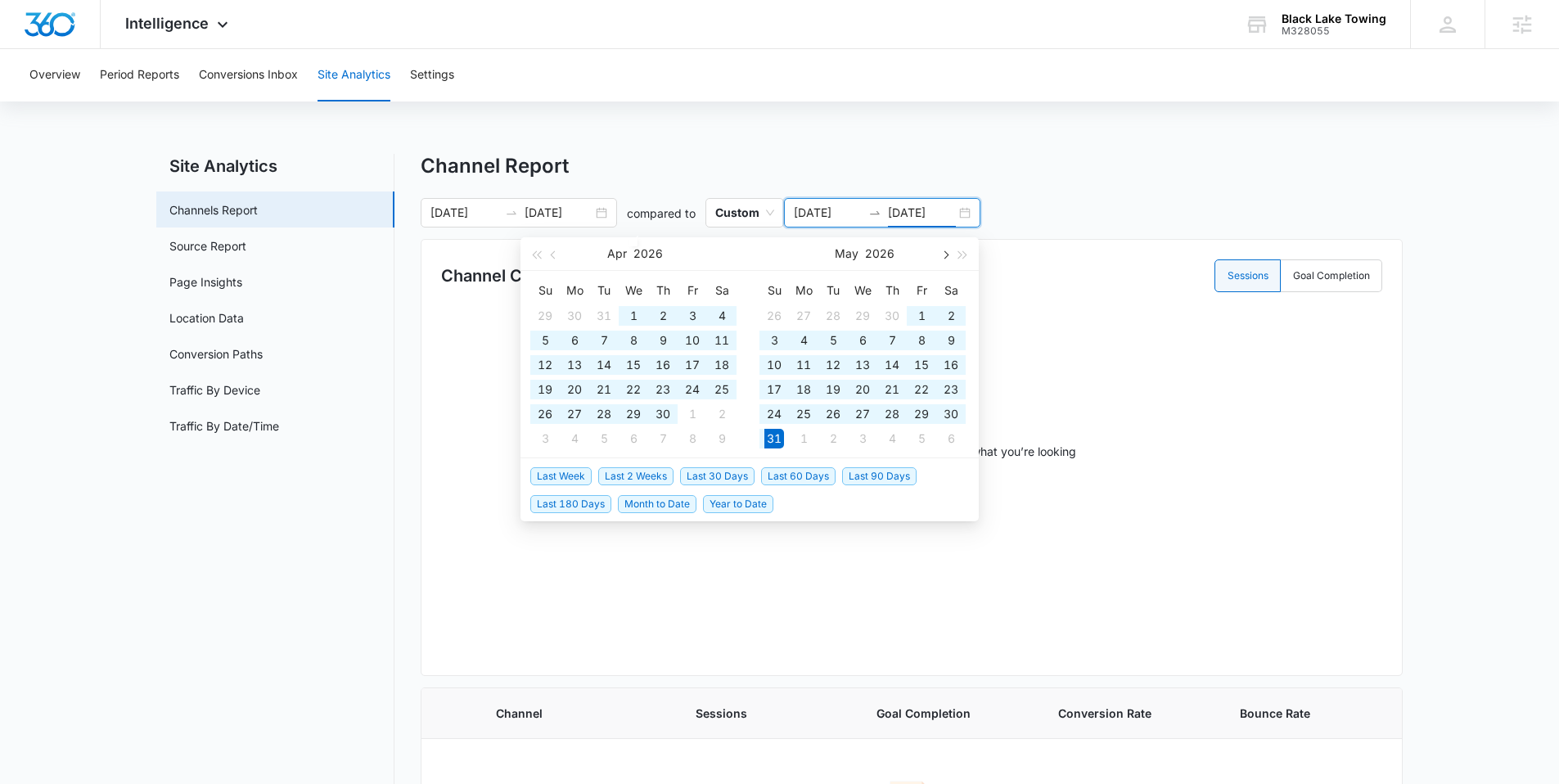
click at [951, 255] on button "button" at bounding box center [944, 253] width 18 height 33
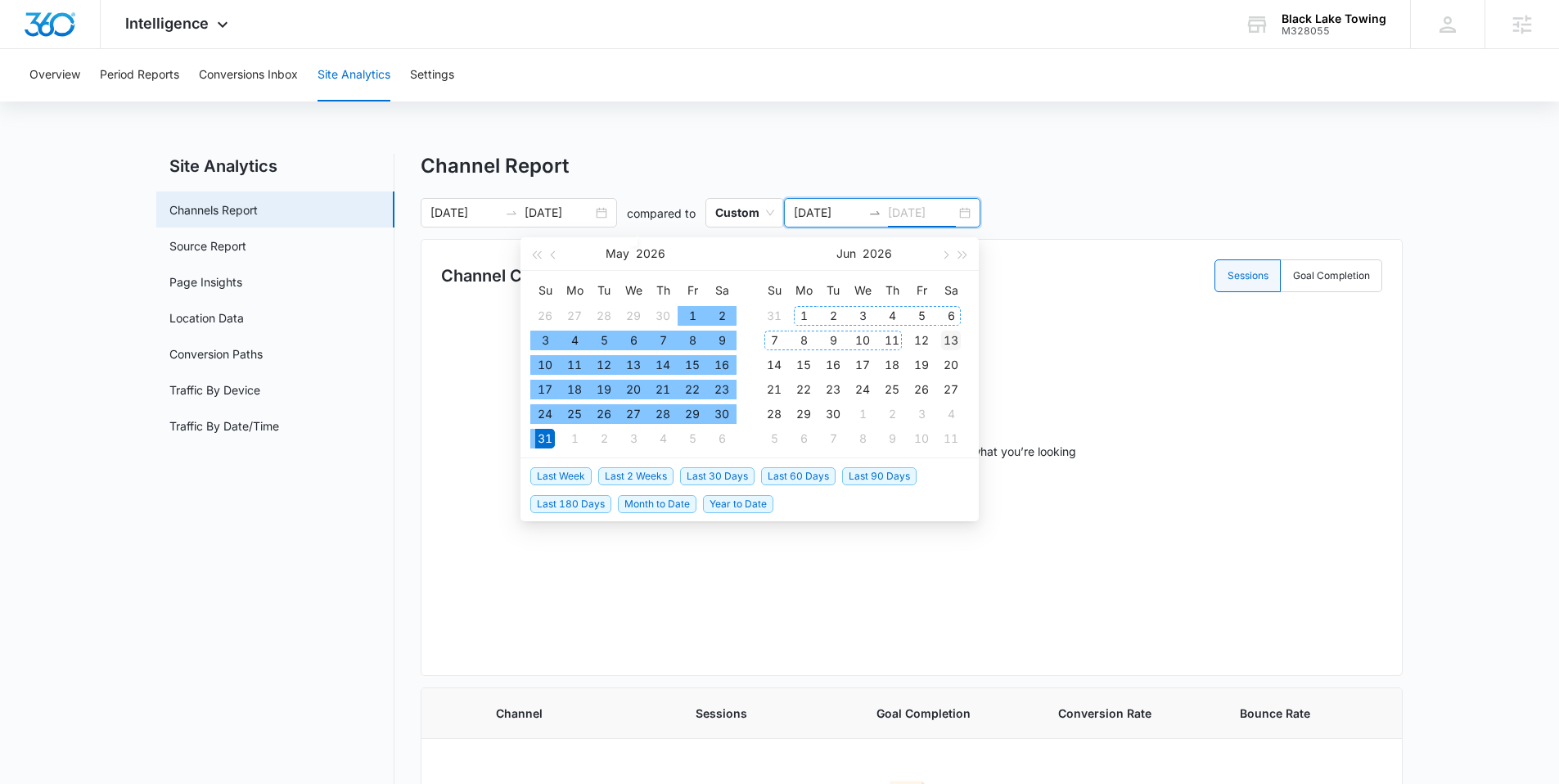
type input "06/13/2026"
click at [947, 338] on div "13" at bounding box center [951, 340] width 20 height 20
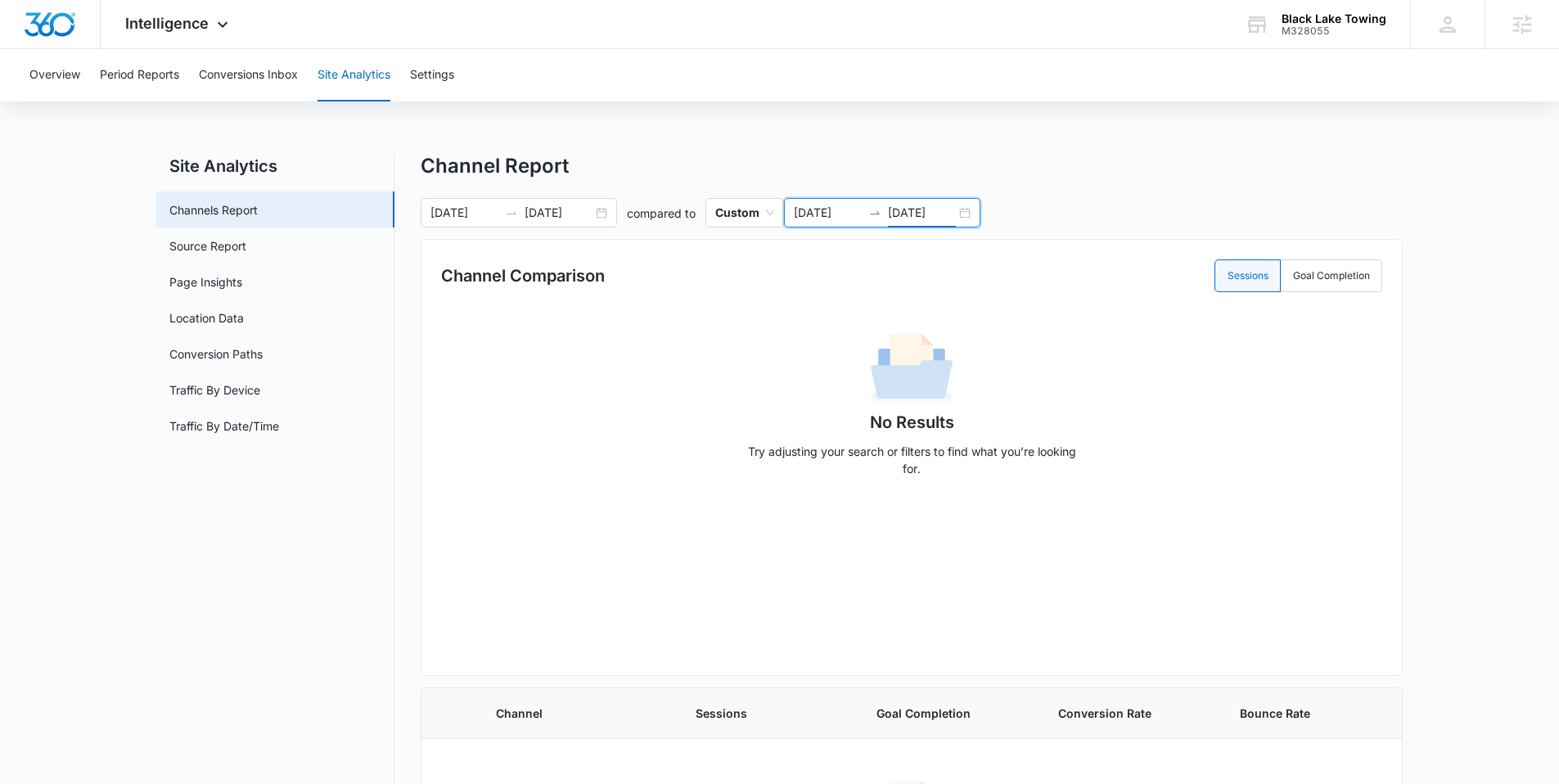
click at [962, 209] on div "05/13/2025 06/13/2026" at bounding box center [883, 212] width 197 height 30
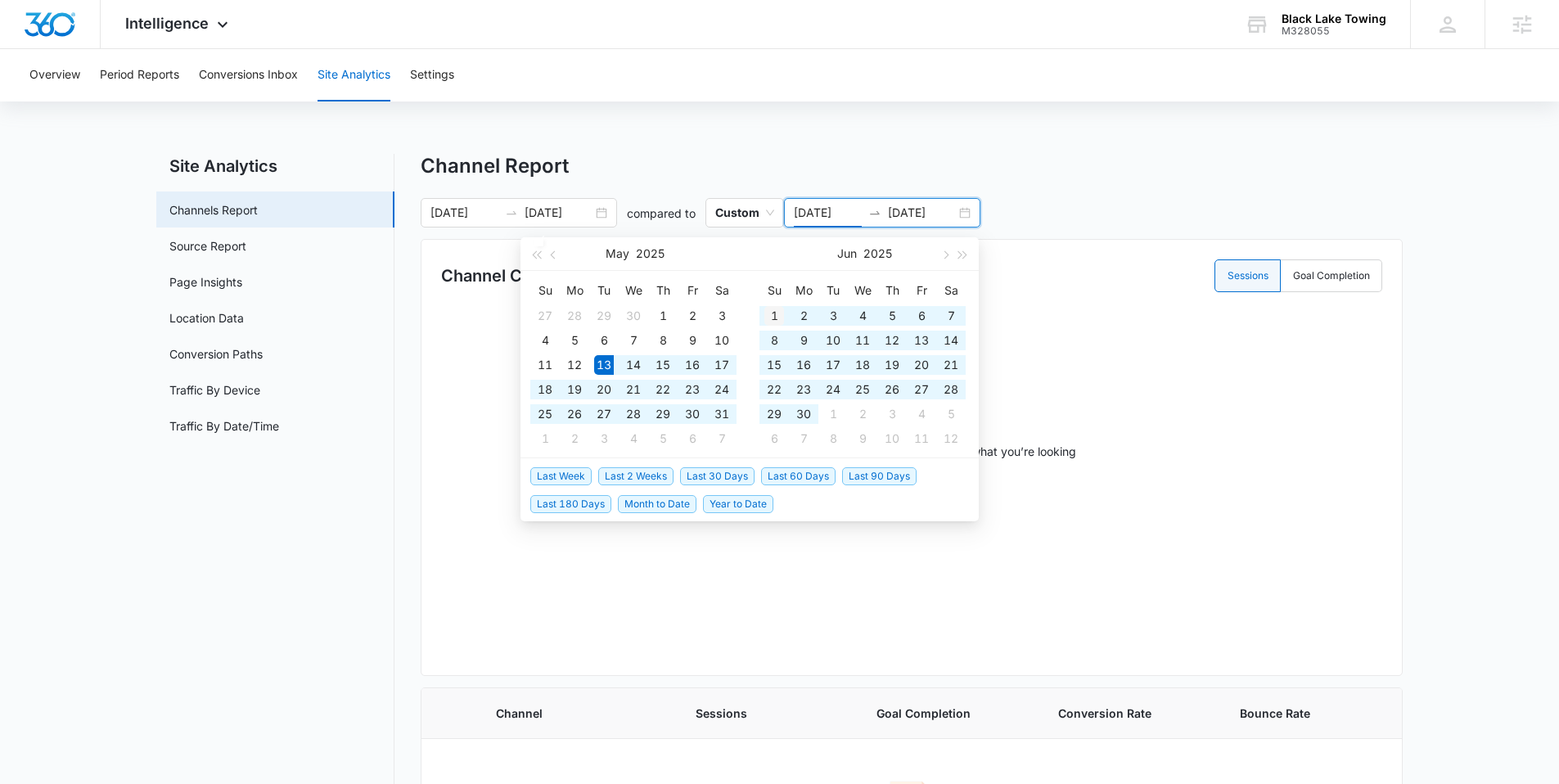
type input "06/01/2025"
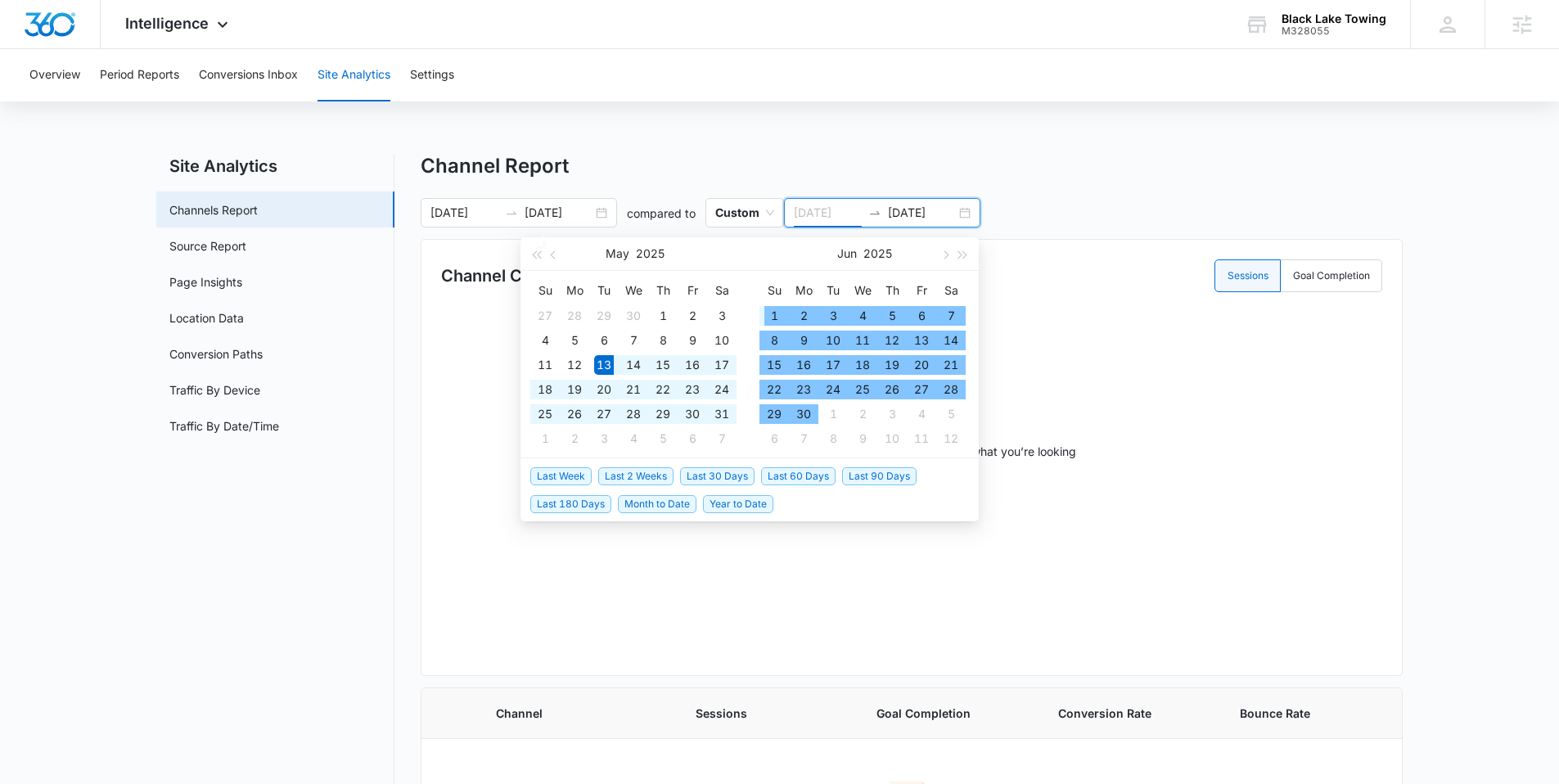
click at [773, 310] on div "1" at bounding box center [775, 316] width 20 height 20
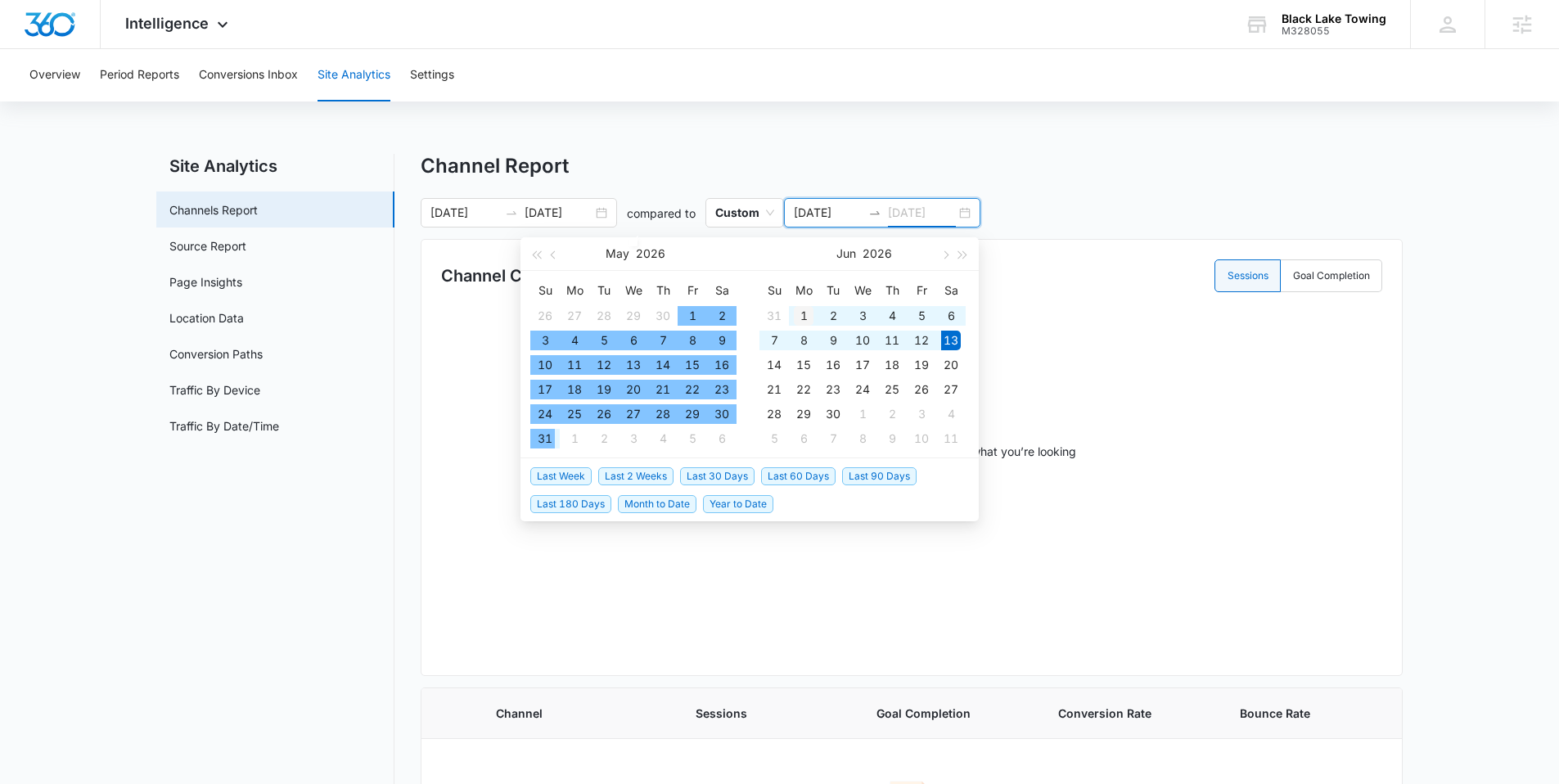
type input "06/01/2026"
click at [803, 311] on div "1" at bounding box center [804, 316] width 20 height 20
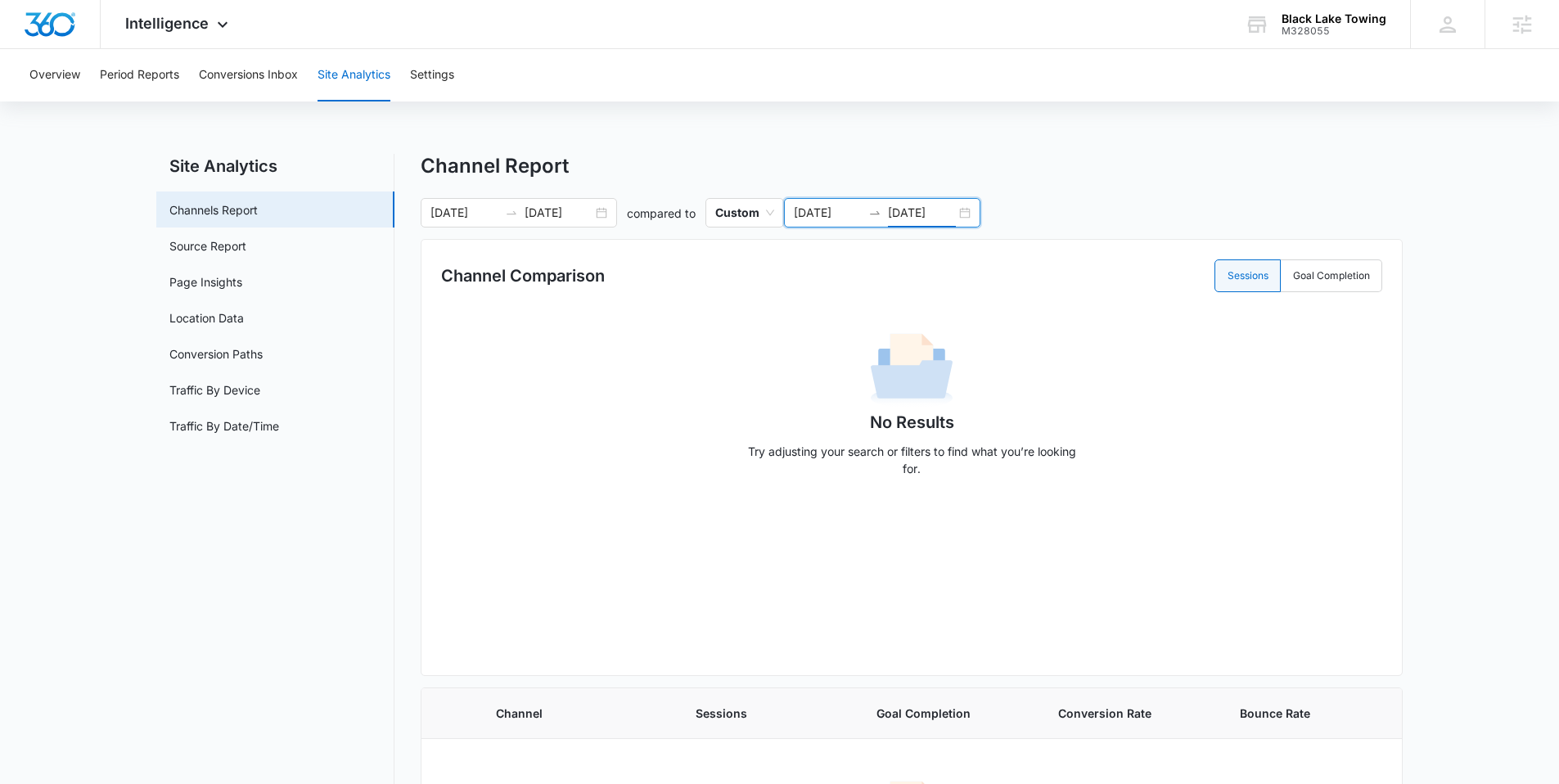
click at [864, 214] on div at bounding box center [875, 212] width 26 height 13
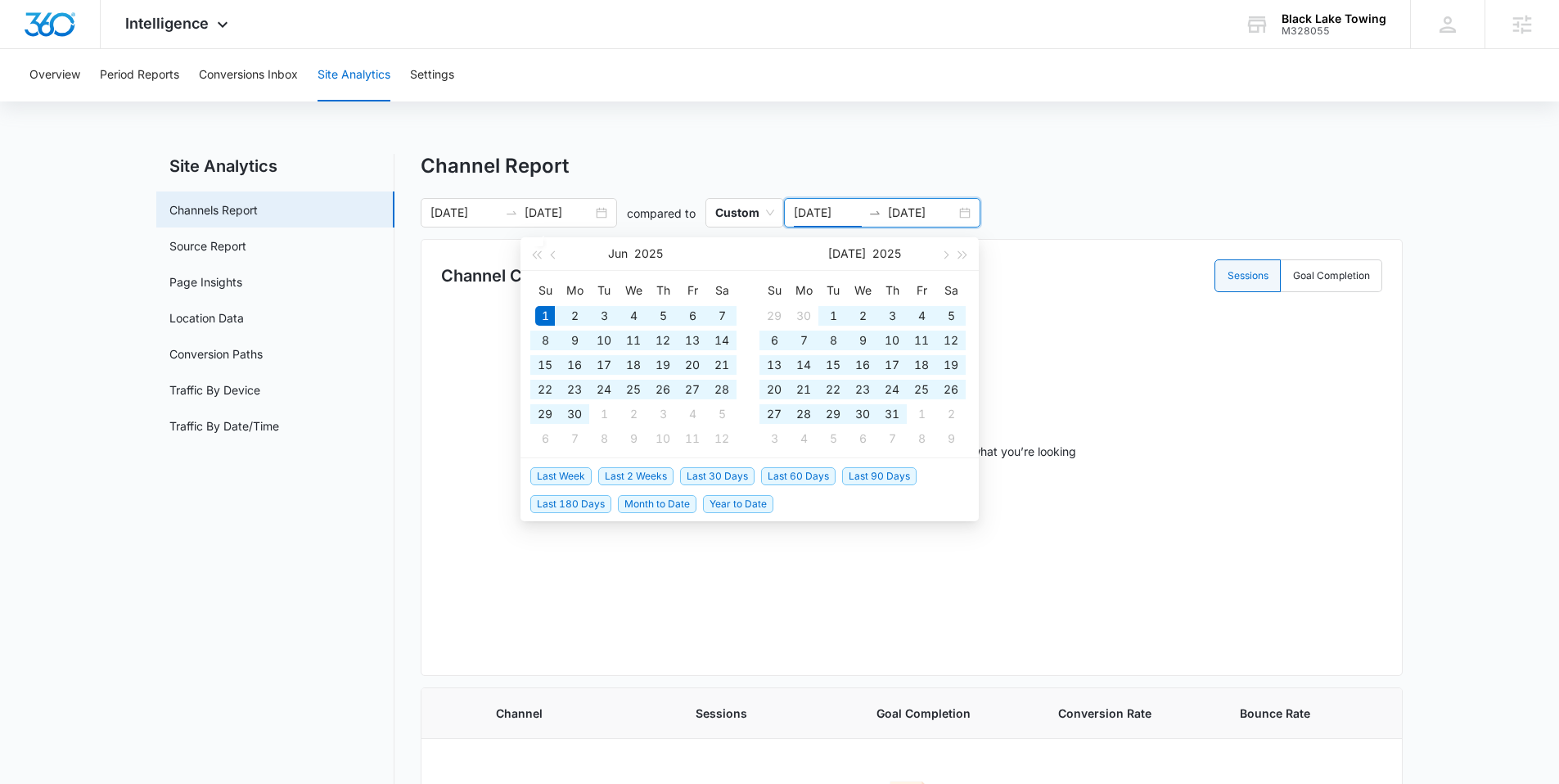
click at [966, 210] on div "06/01/2025 06/01/2026" at bounding box center [883, 212] width 197 height 30
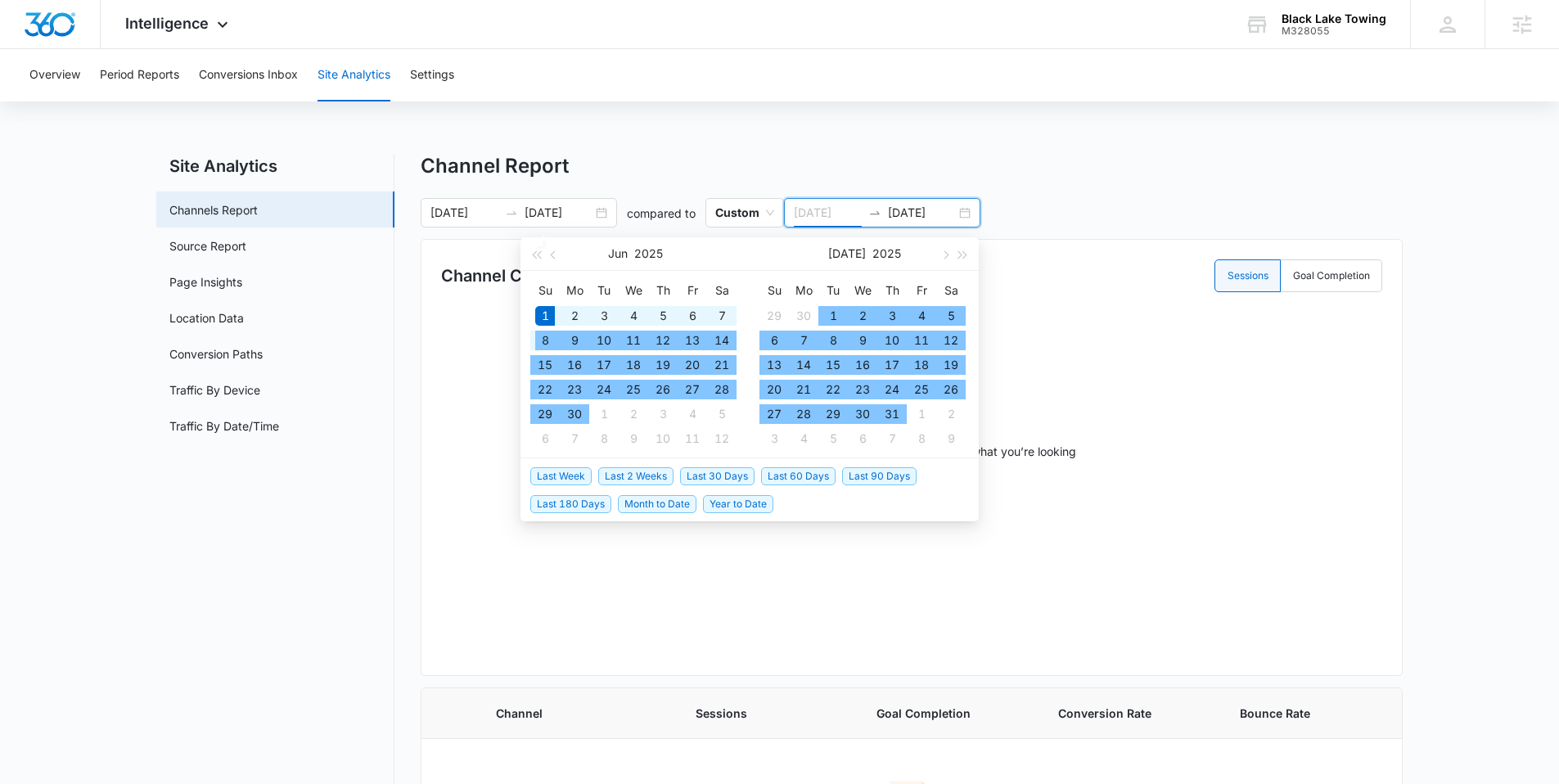
type input "06/01/2025"
click at [548, 321] on div "1" at bounding box center [545, 316] width 20 height 20
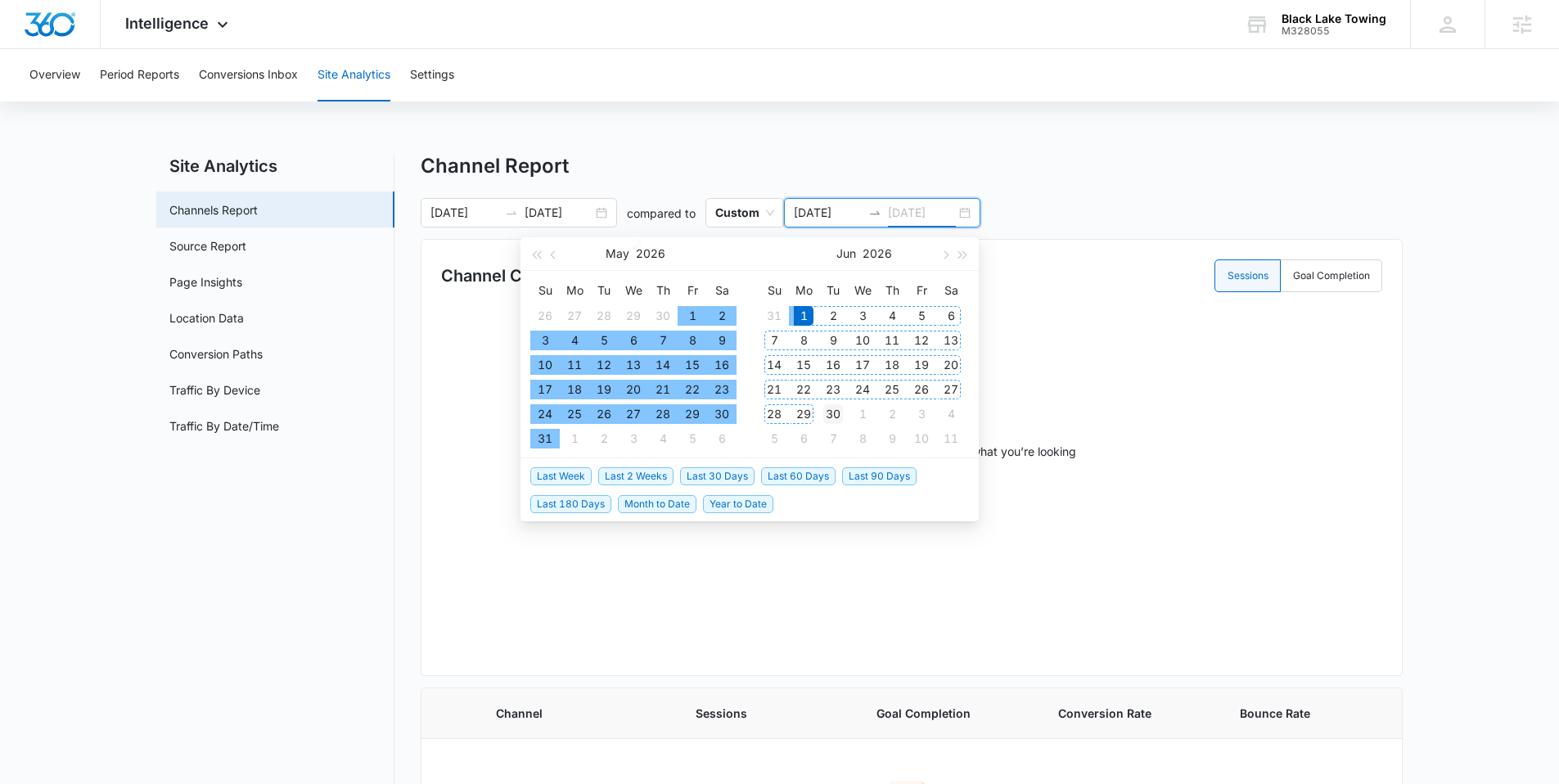
type input "06/30/2026"
click at [838, 408] on div "30" at bounding box center [833, 414] width 20 height 20
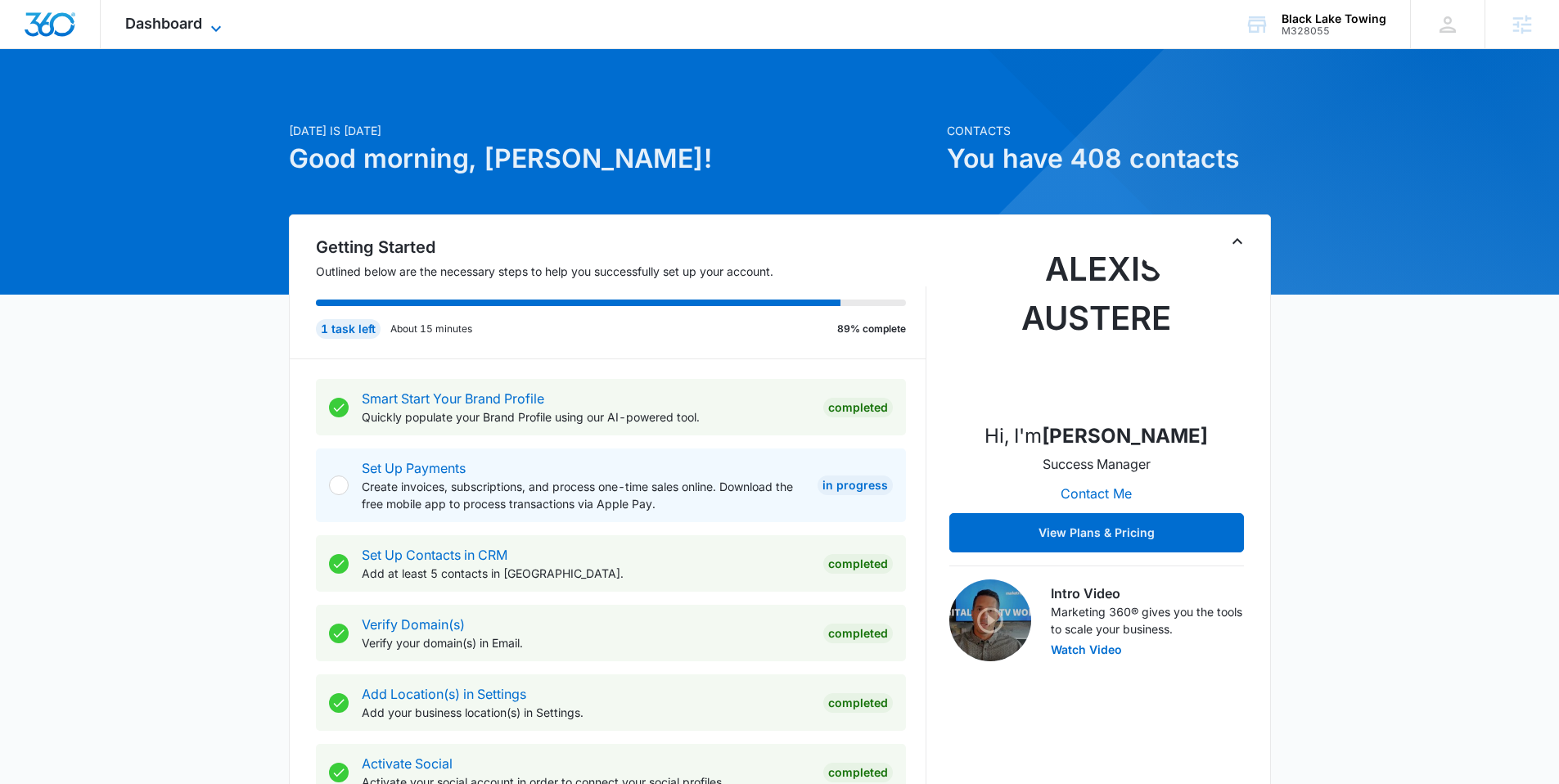
click at [191, 26] on span "Dashboard" at bounding box center [163, 23] width 76 height 17
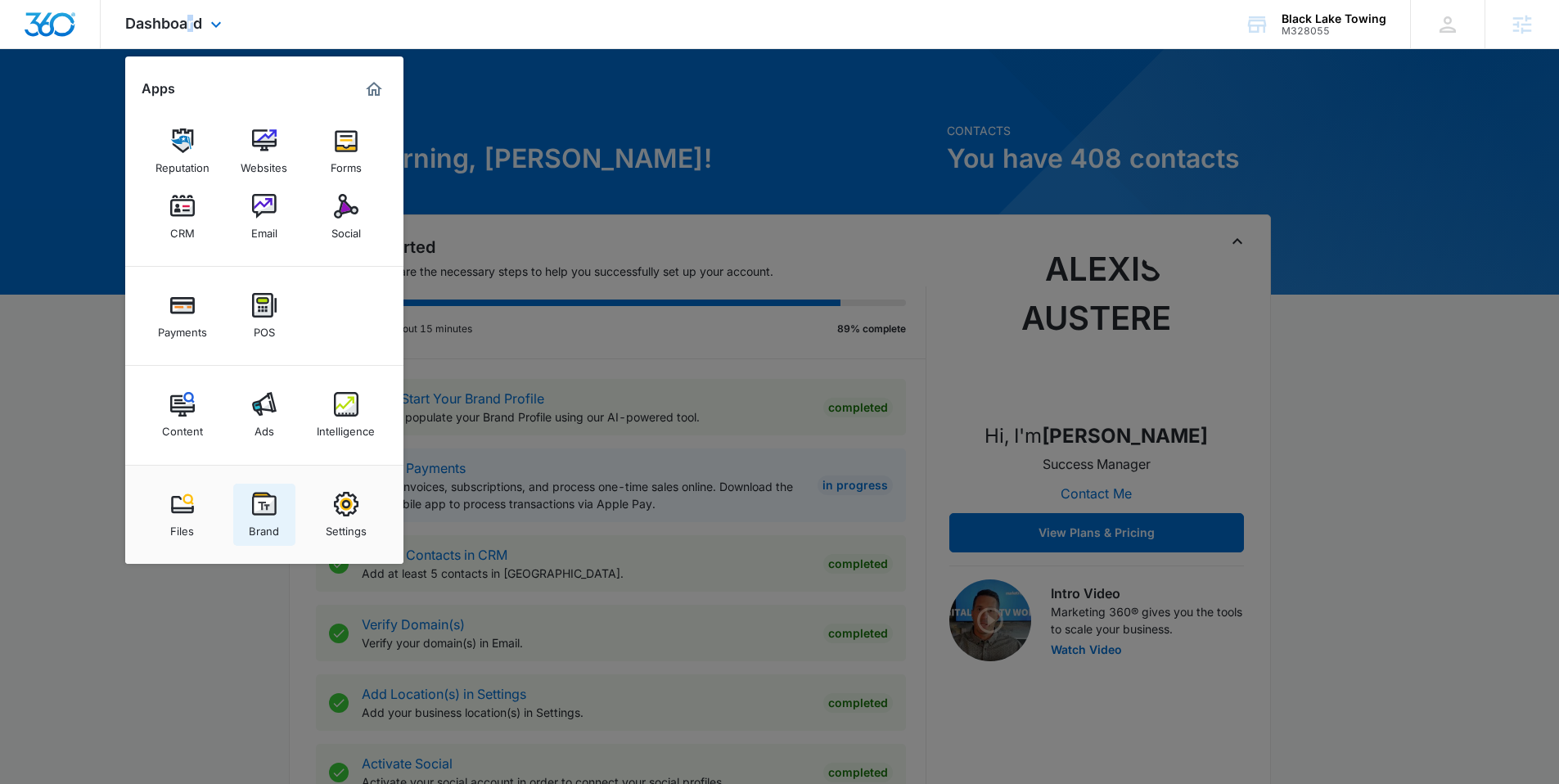
click at [254, 495] on img at bounding box center [264, 503] width 25 height 25
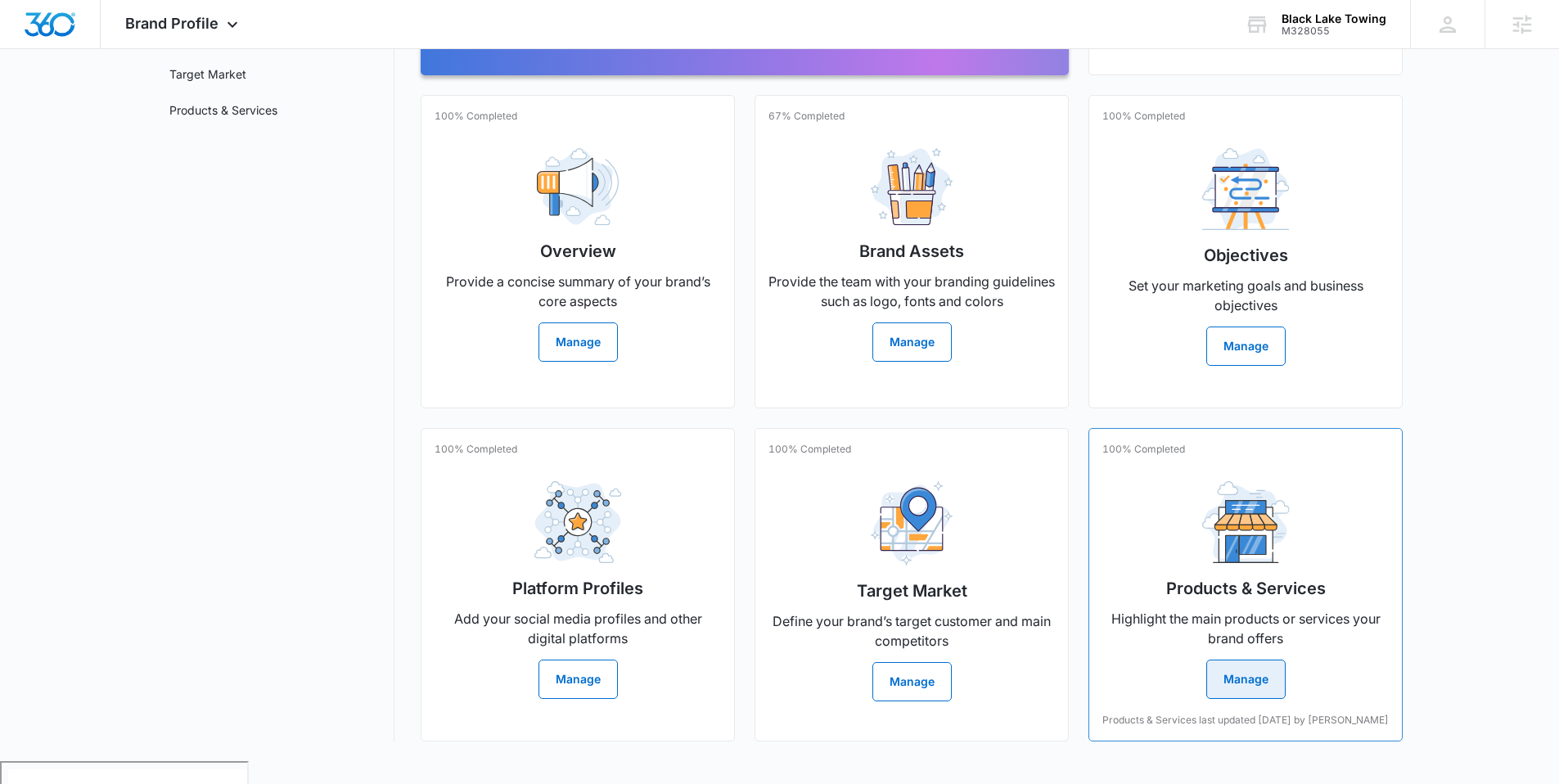
scroll to position [265, 0]
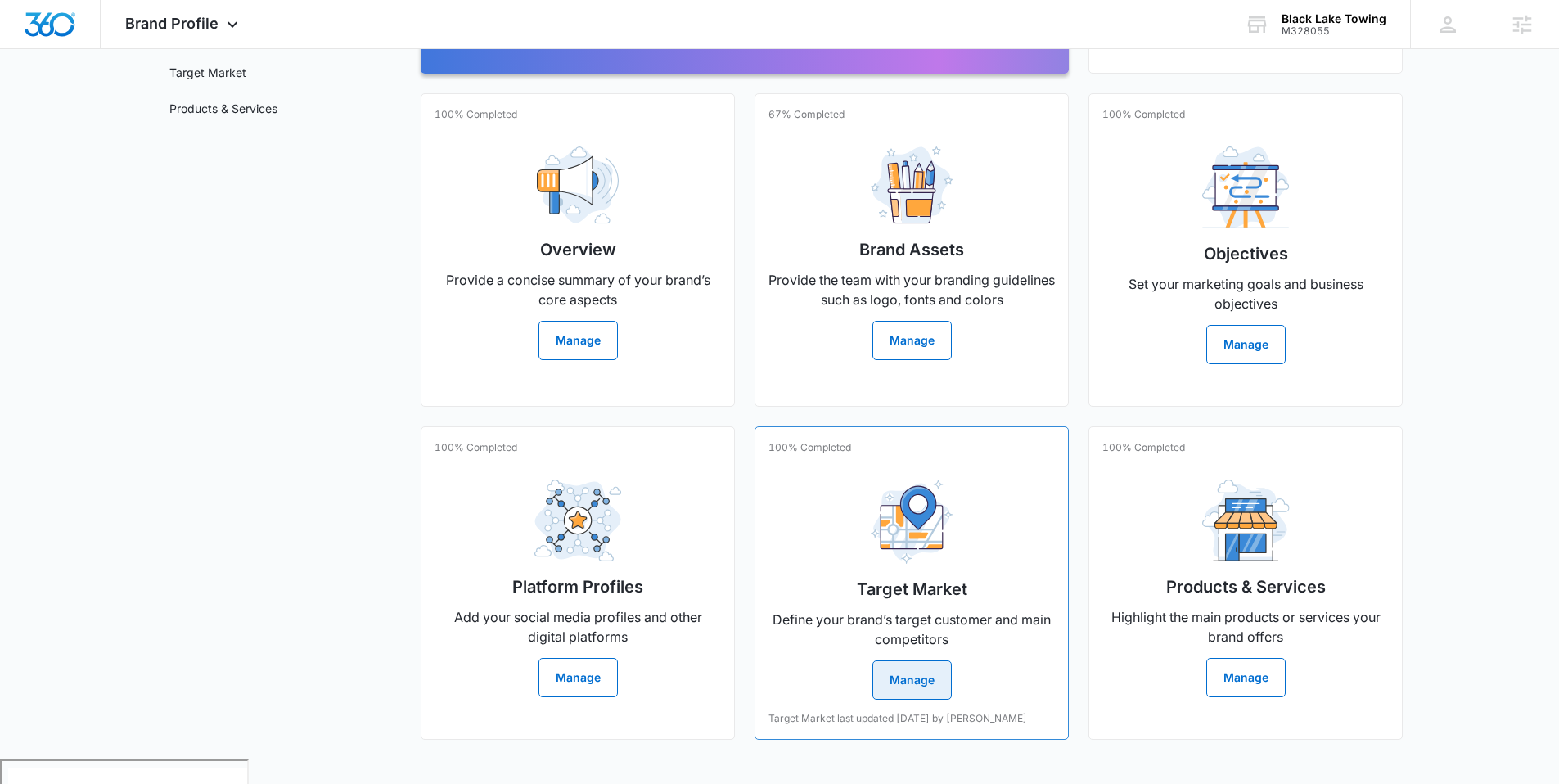
click at [928, 686] on button "Manage" at bounding box center [913, 680] width 79 height 40
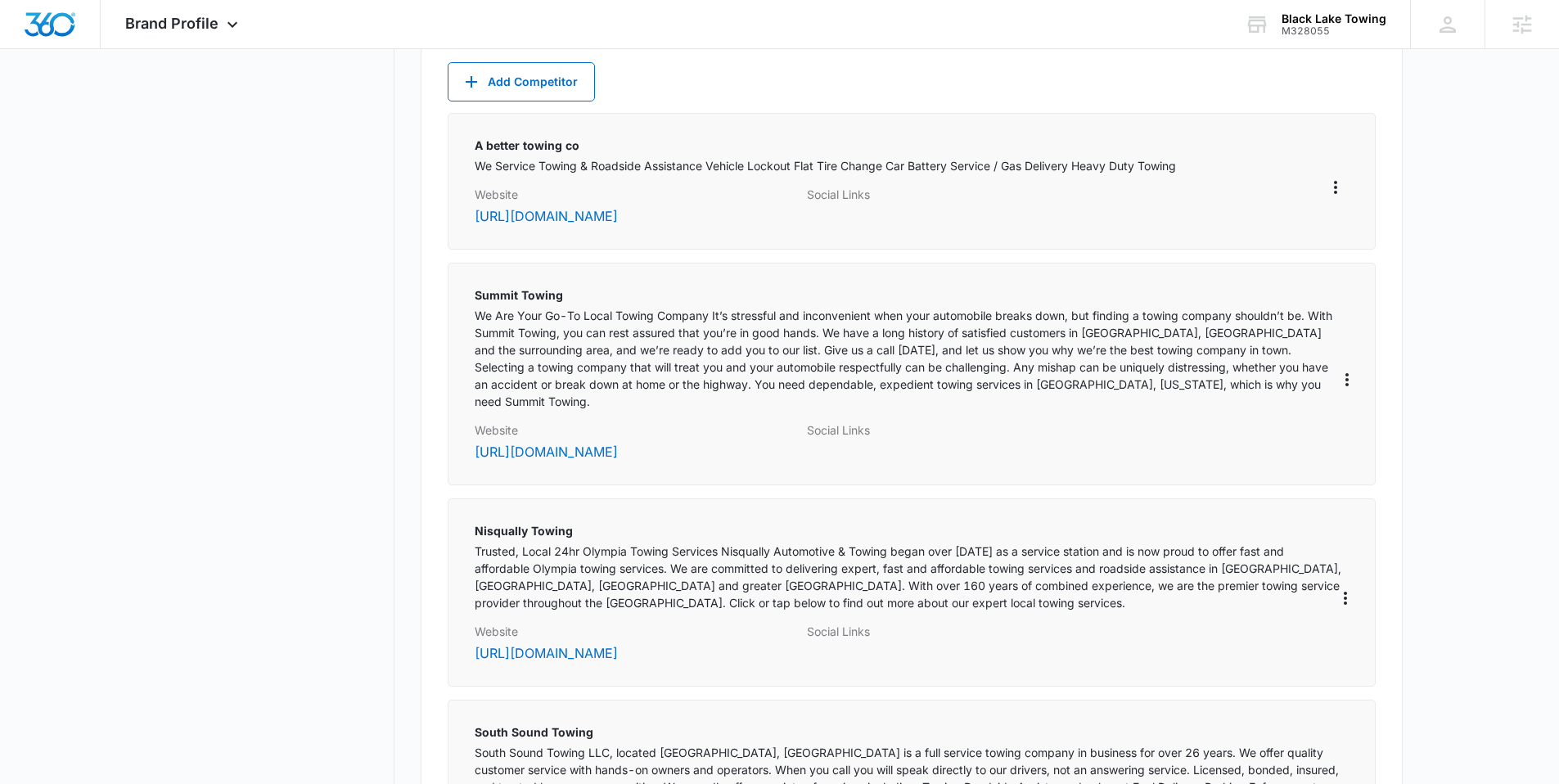
scroll to position [819, 0]
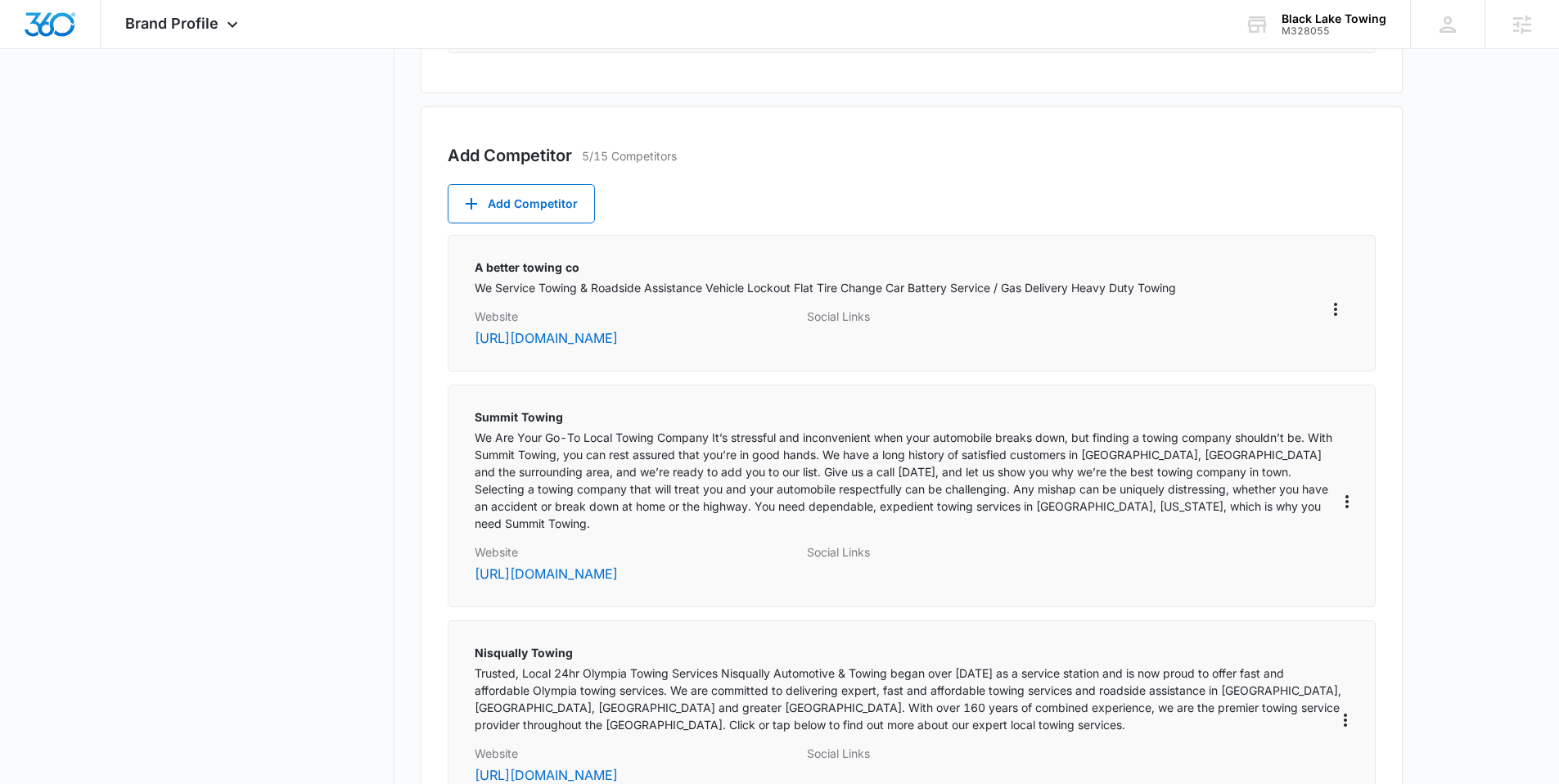
drag, startPoint x: 678, startPoint y: 561, endPoint x: 458, endPoint y: 566, distance: 220.1
click at [458, 566] on div "Summit Towing We Are Your Go-To Local Towing Company It’s stressful and inconve…" at bounding box center [912, 495] width 928 height 222
click at [461, 564] on div "Summit Towing We Are Your Go-To Local Towing Company It’s stressful and inconve…" at bounding box center [912, 495] width 928 height 222
drag, startPoint x: 694, startPoint y: 561, endPoint x: 454, endPoint y: 554, distance: 240.1
click at [454, 554] on div "Summit Towing We Are Your Go-To Local Towing Company It’s stressful and inconve…" at bounding box center [912, 495] width 928 height 222
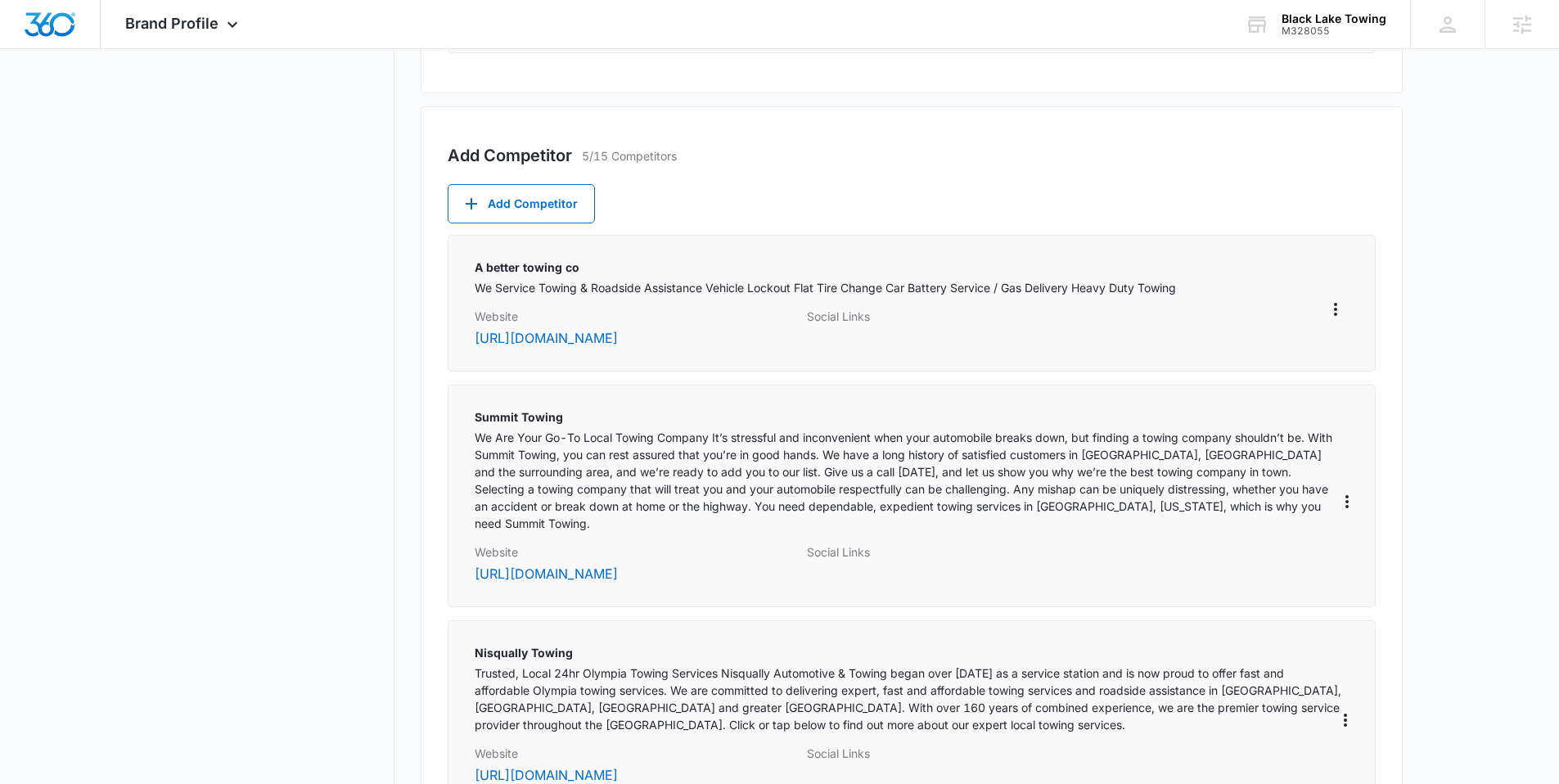
copy link "[URL][DOMAIN_NAME]"
drag, startPoint x: 746, startPoint y: 547, endPoint x: 715, endPoint y: 519, distance: 41.8
click at [745, 564] on p "[URL][DOMAIN_NAME]" at bounding box center [635, 574] width 321 height 20
drag, startPoint x: 650, startPoint y: 332, endPoint x: 457, endPoint y: 340, distance: 193.2
click at [457, 340] on div "A better towing co We Service Towing & Roadside Assistance Vehicle Lockout Flat…" at bounding box center [912, 304] width 928 height 137
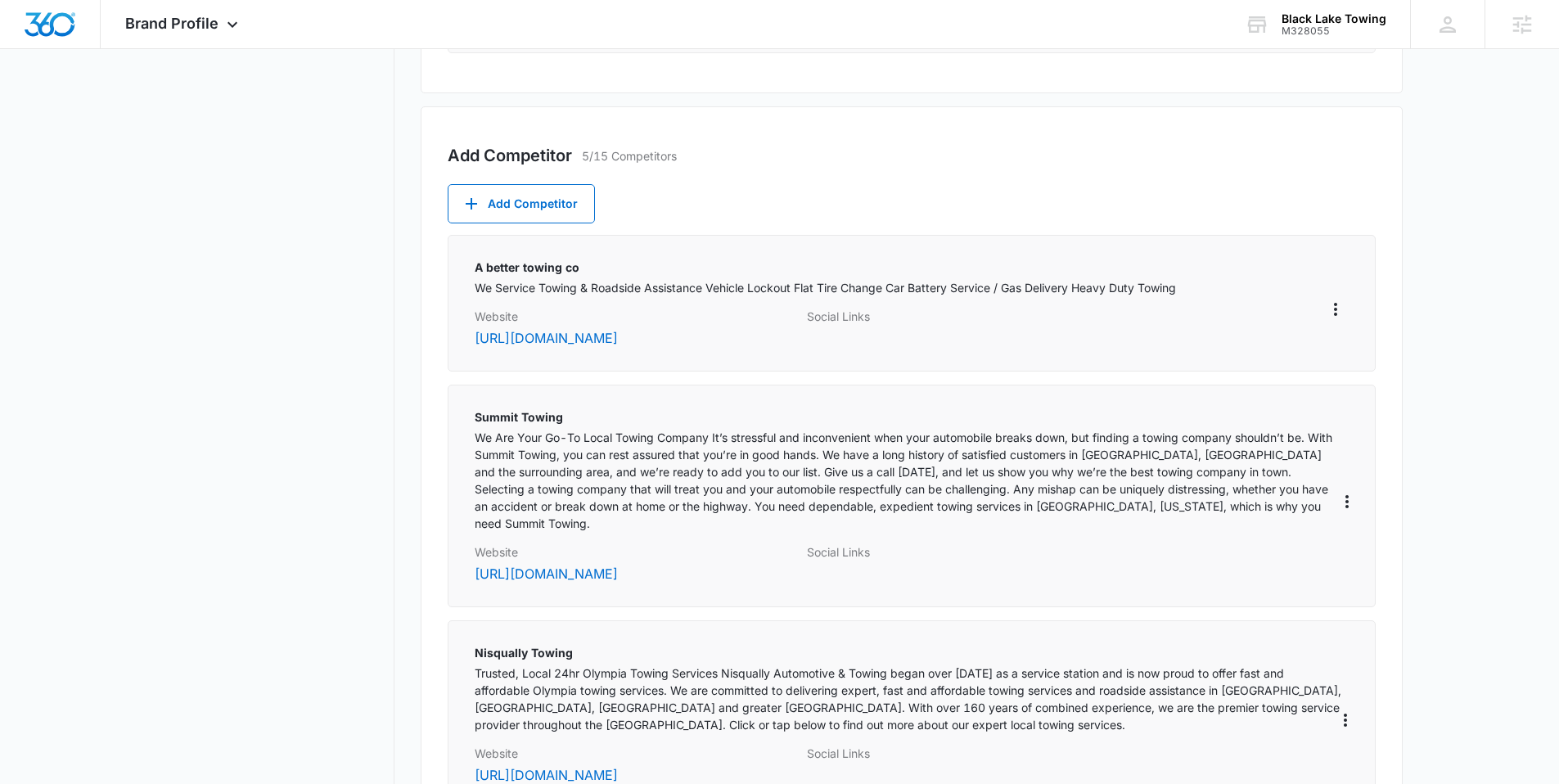
copy link "[URL][DOMAIN_NAME]"
